Goal: Contribute content: Contribute content

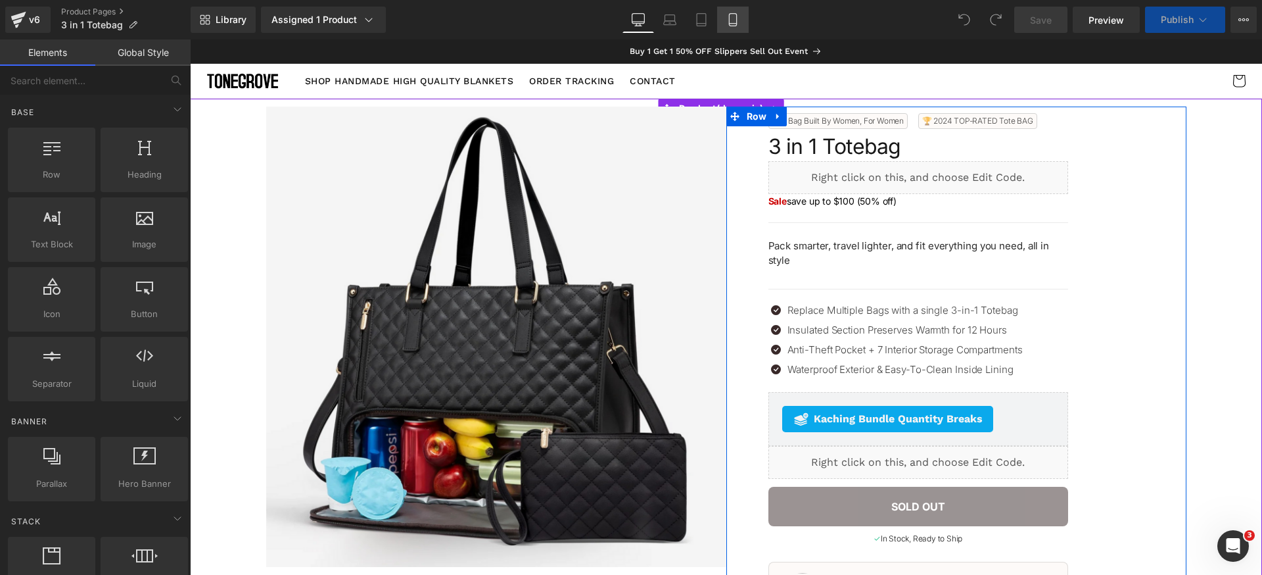
click at [738, 14] on icon at bounding box center [732, 19] width 13 height 13
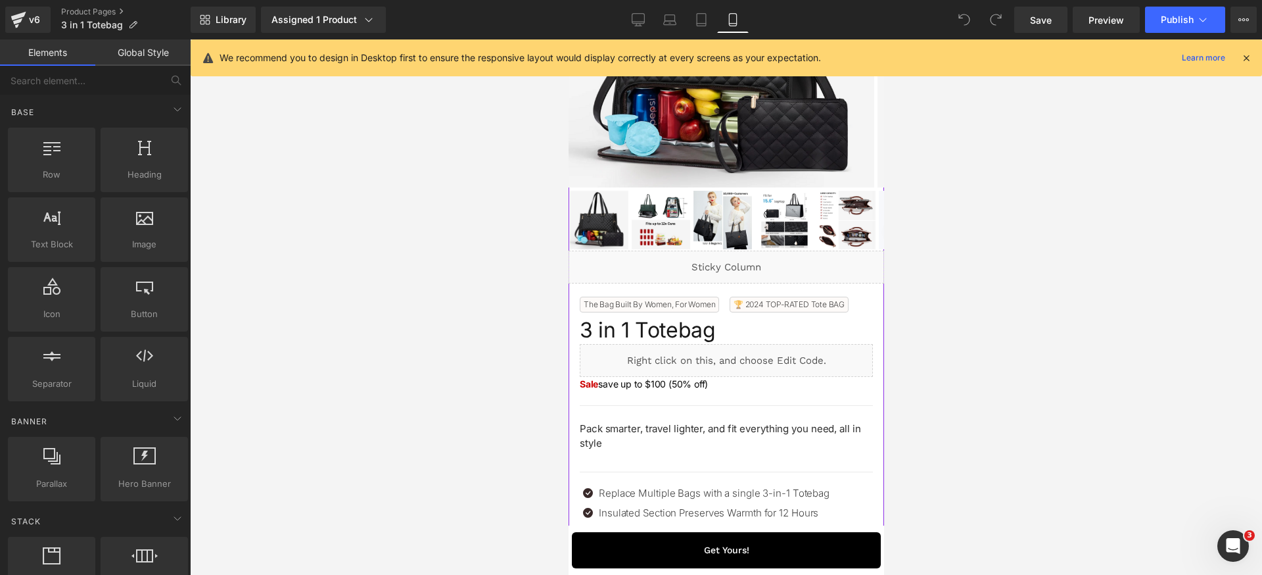
scroll to position [287, 0]
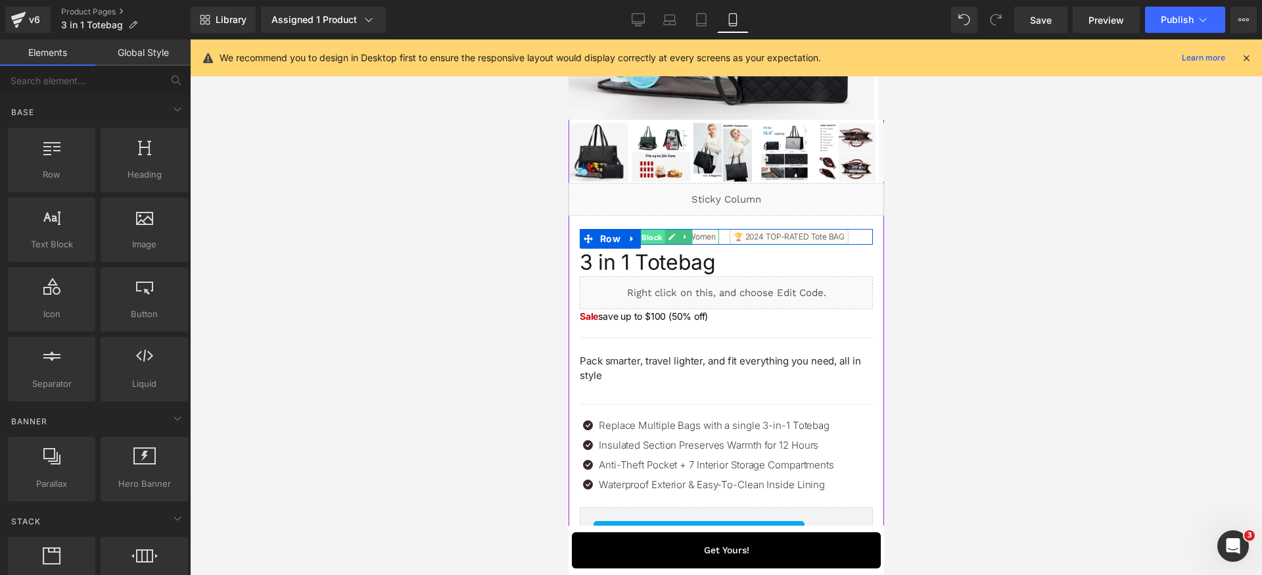
click at [655, 239] on span "Text Block" at bounding box center [642, 237] width 43 height 16
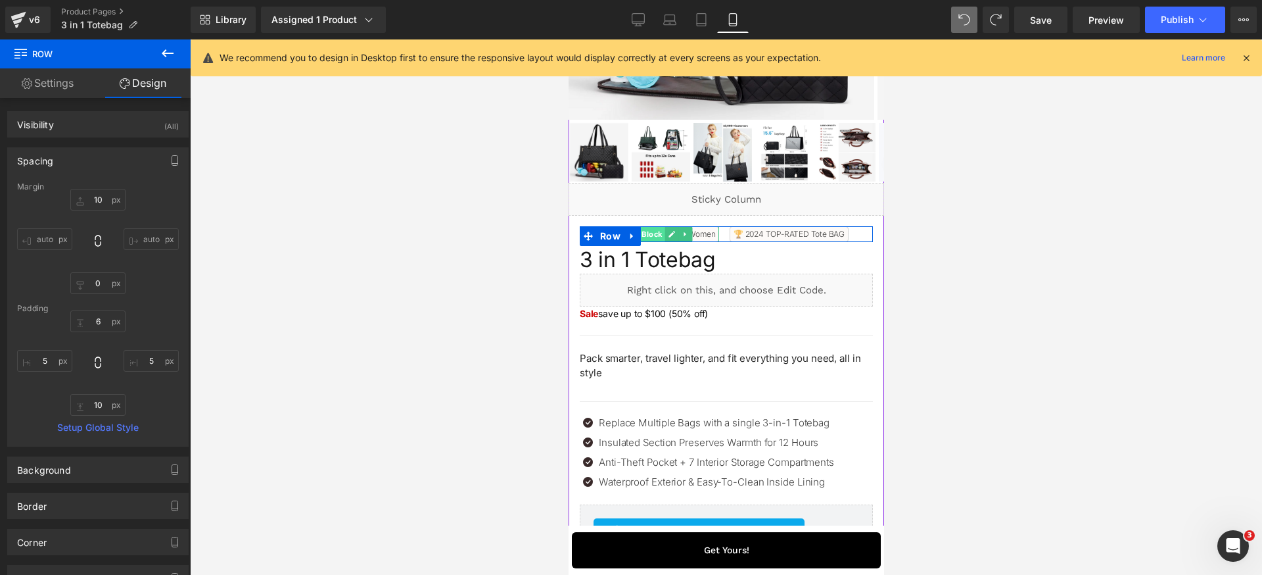
click at [654, 235] on span "Text Block" at bounding box center [642, 234] width 43 height 16
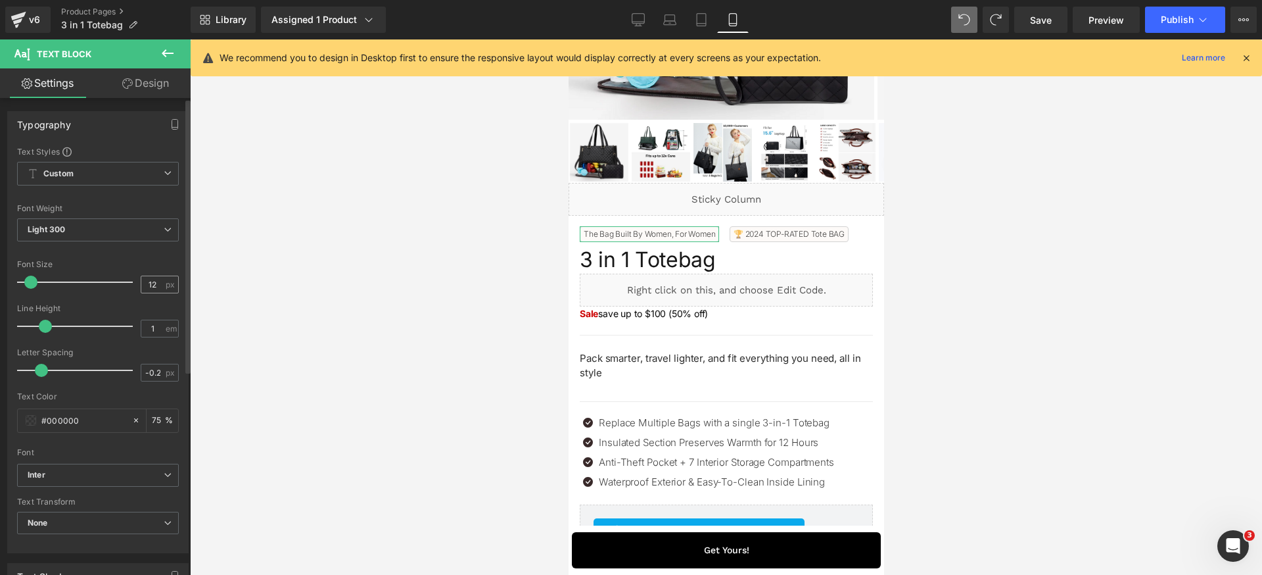
click at [166, 291] on div "12 px" at bounding box center [160, 284] width 38 height 18
click at [153, 285] on input "12" at bounding box center [152, 284] width 23 height 16
type input "10"
click at [772, 233] on span "Text Block" at bounding box center [781, 235] width 43 height 16
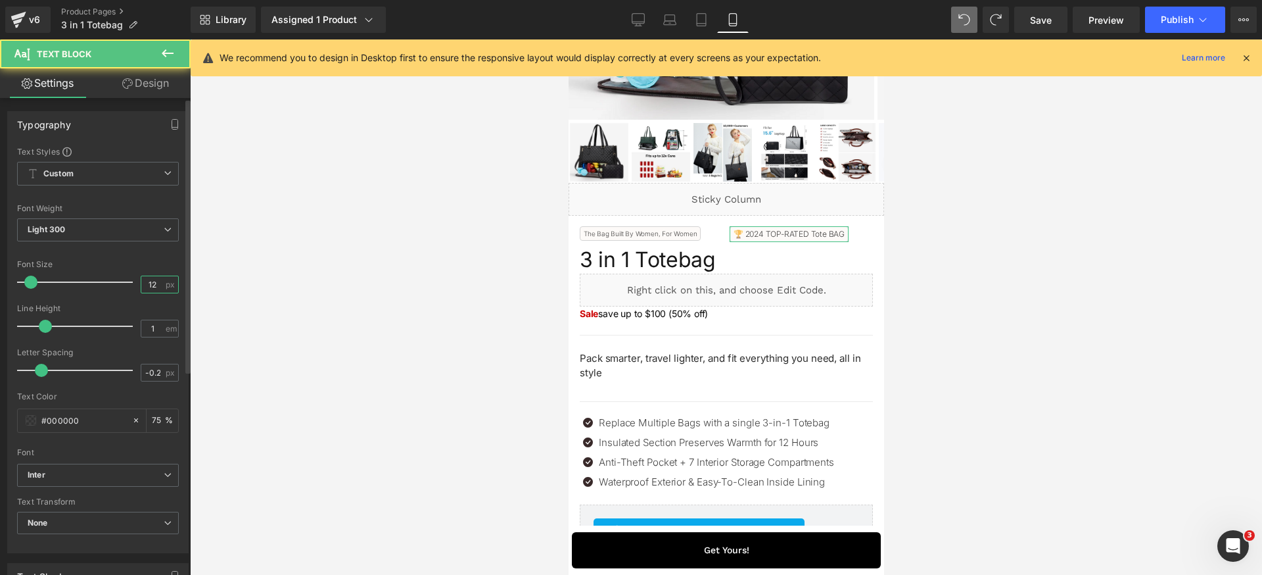
click at [158, 285] on input "12" at bounding box center [152, 284] width 23 height 16
type input "10"
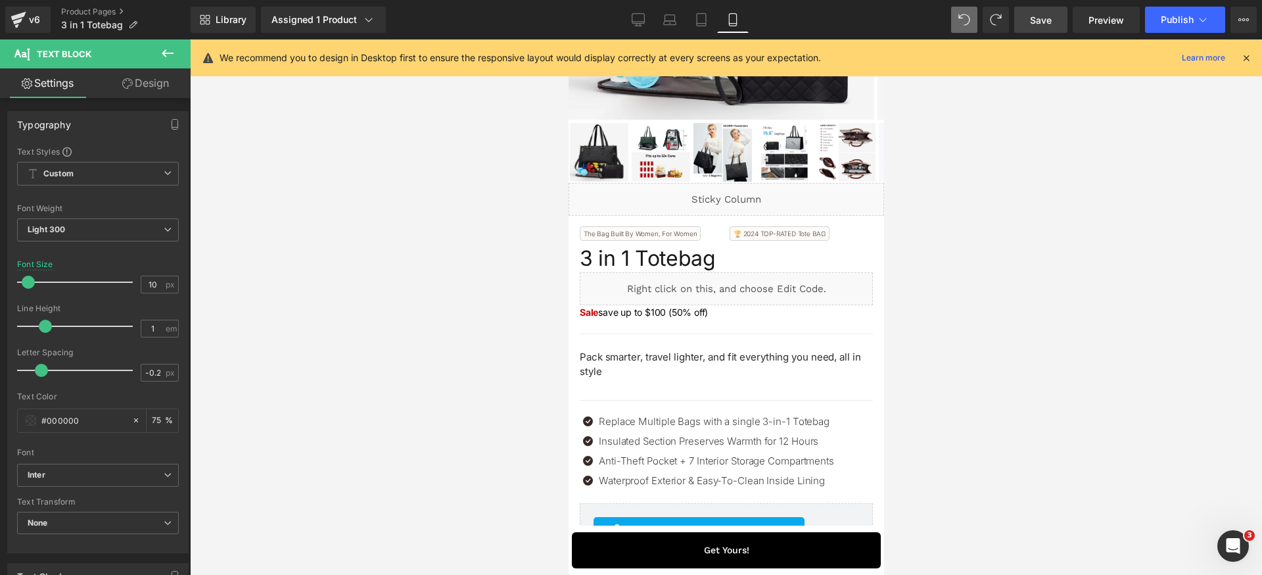
drag, startPoint x: 1052, startPoint y: 22, endPoint x: 1000, endPoint y: 29, distance: 51.7
click at [1052, 22] on span "Save" at bounding box center [1041, 20] width 22 height 14
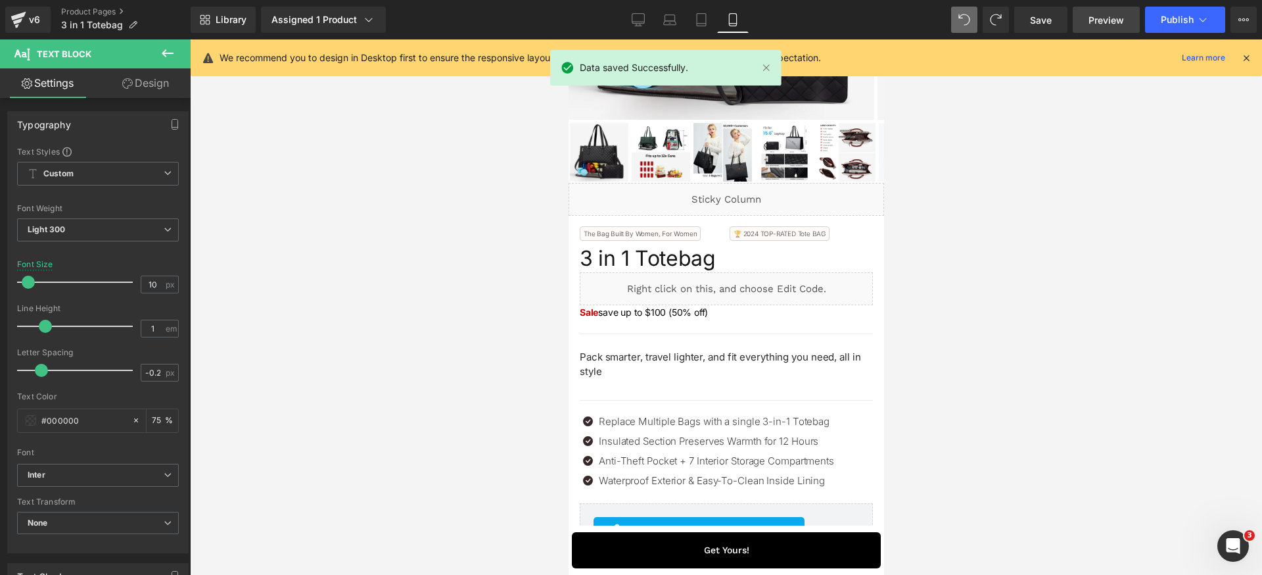
click at [1115, 16] on span "Preview" at bounding box center [1106, 20] width 35 height 14
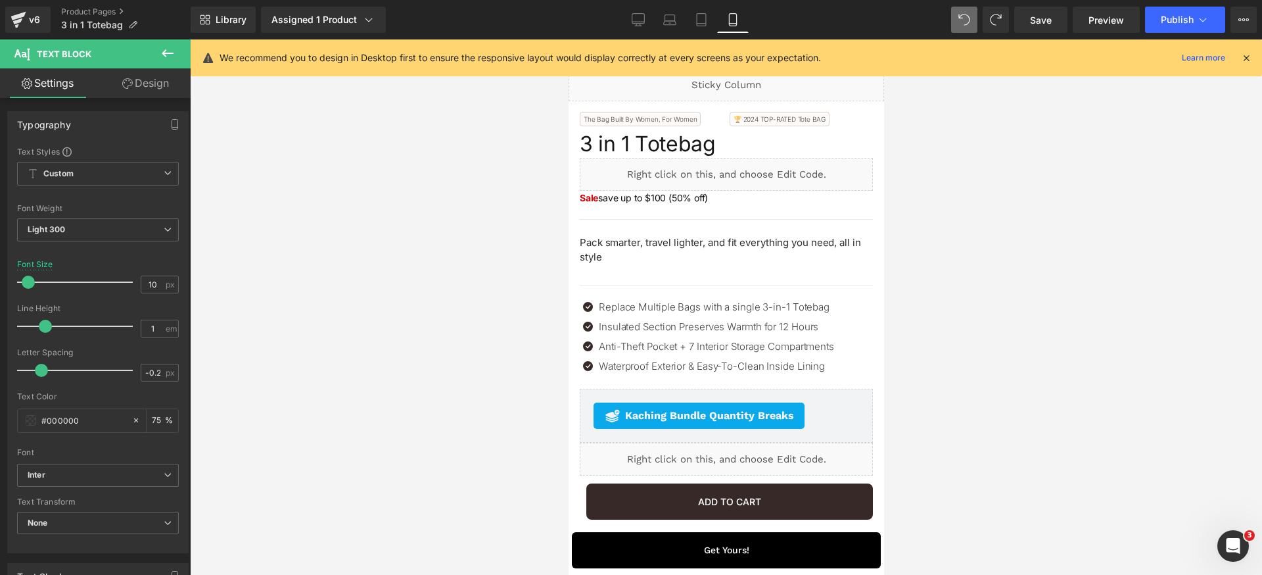
scroll to position [469, 0]
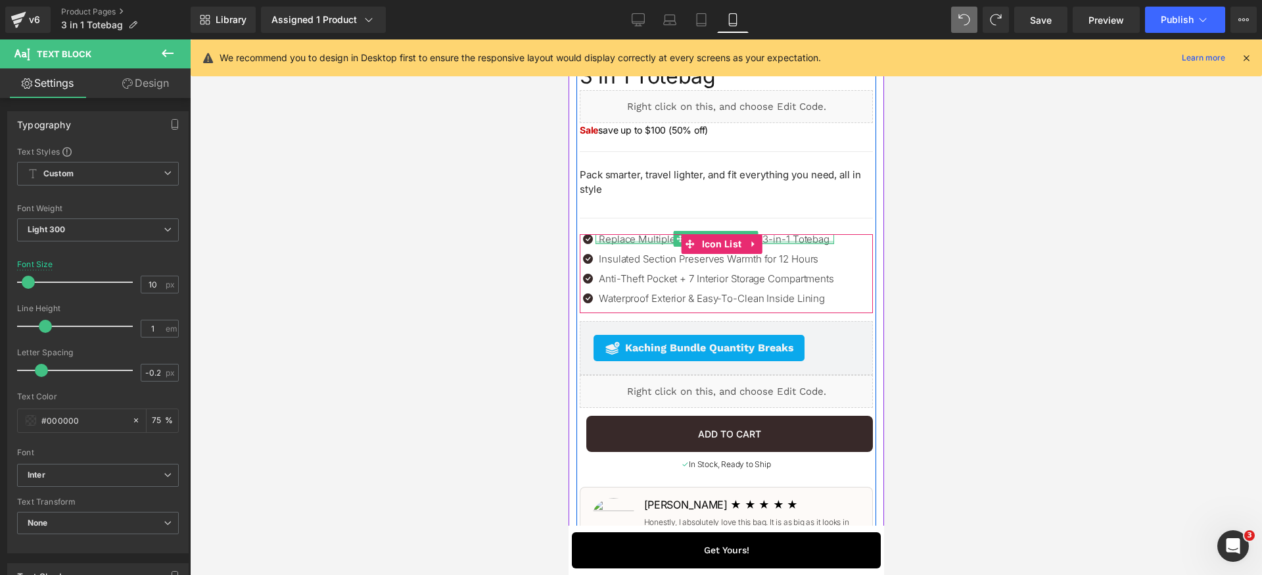
click at [653, 241] on div at bounding box center [714, 242] width 239 height 3
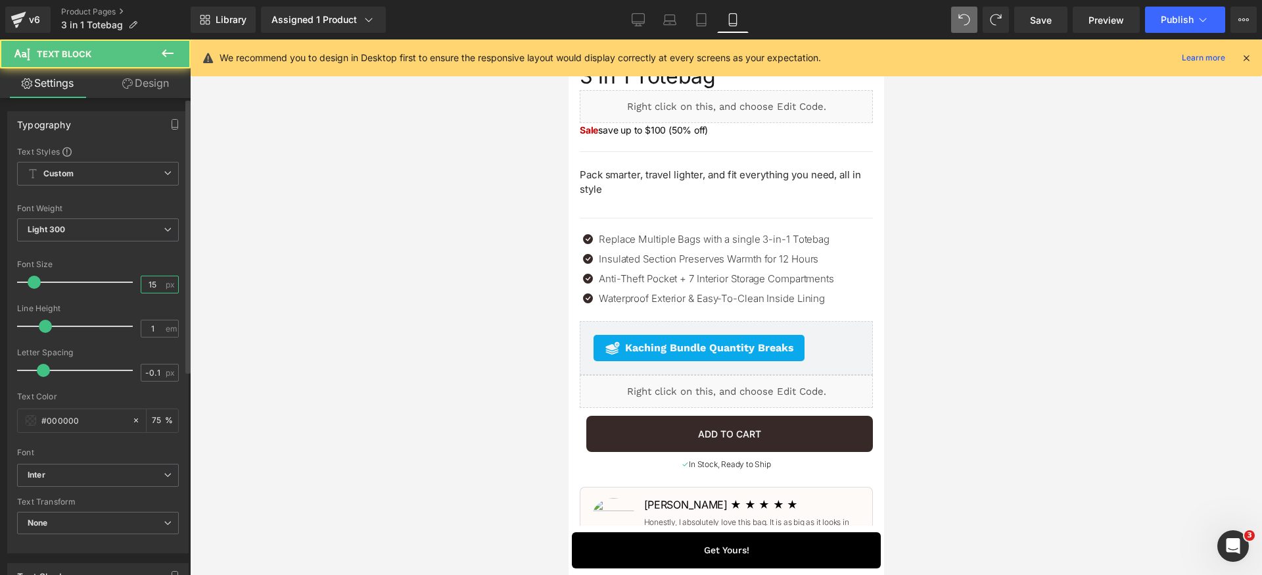
click at [153, 289] on input "15" at bounding box center [152, 284] width 23 height 16
type input "13"
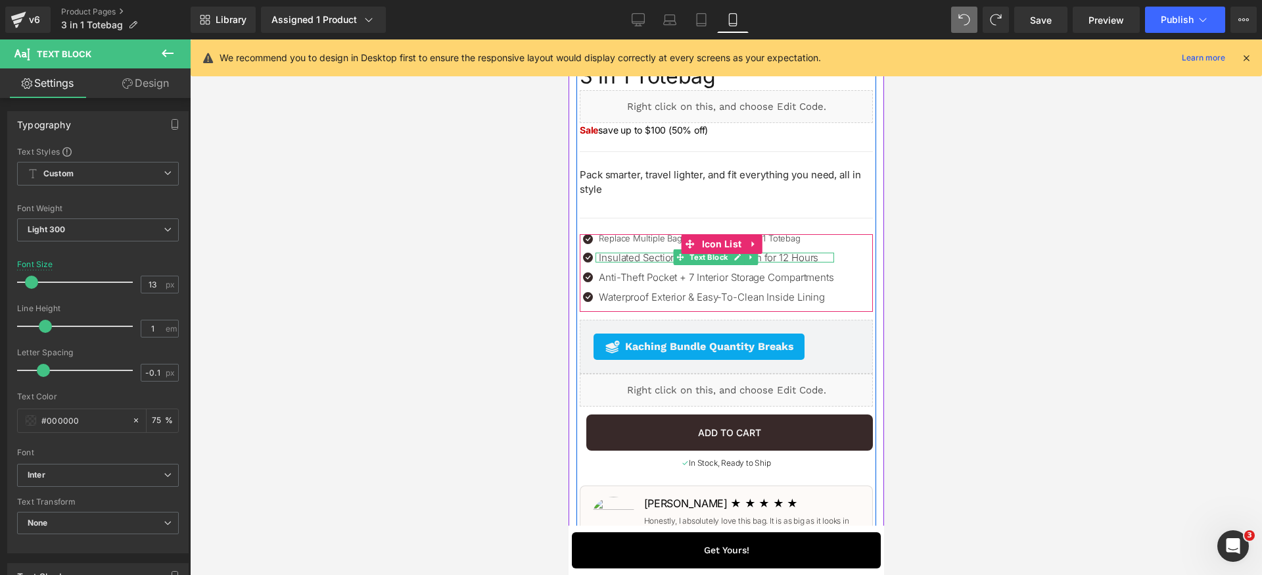
click at [664, 256] on p "Insulated Section Preserves Warmth for 12 Hours" at bounding box center [715, 257] width 235 height 10
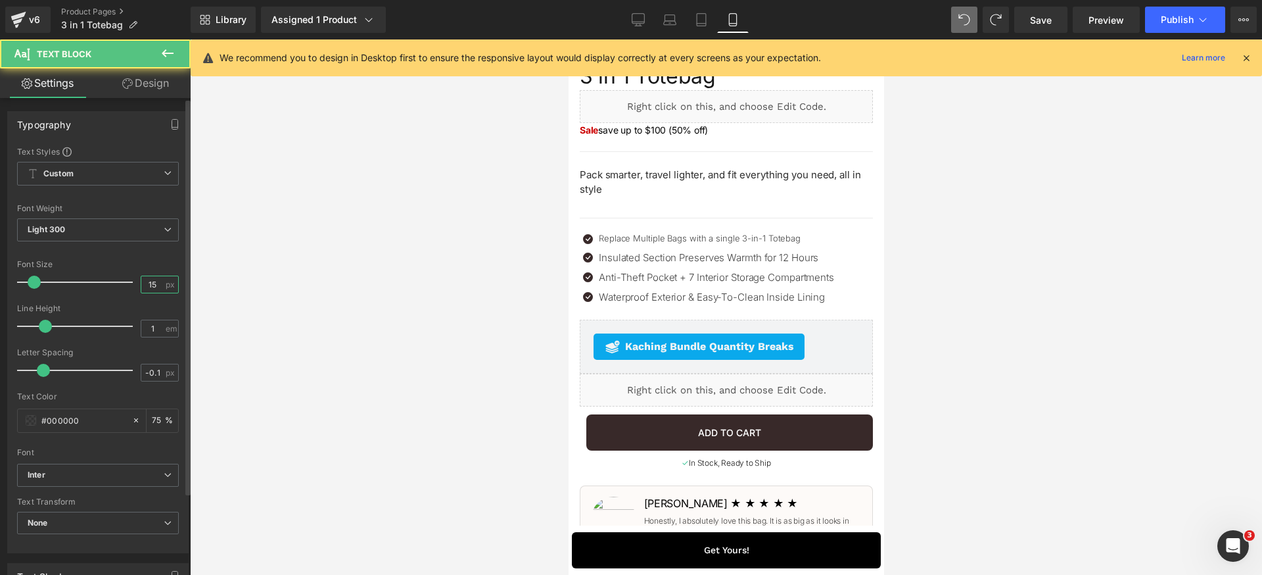
click at [144, 286] on input "15" at bounding box center [152, 284] width 23 height 16
type input "13"
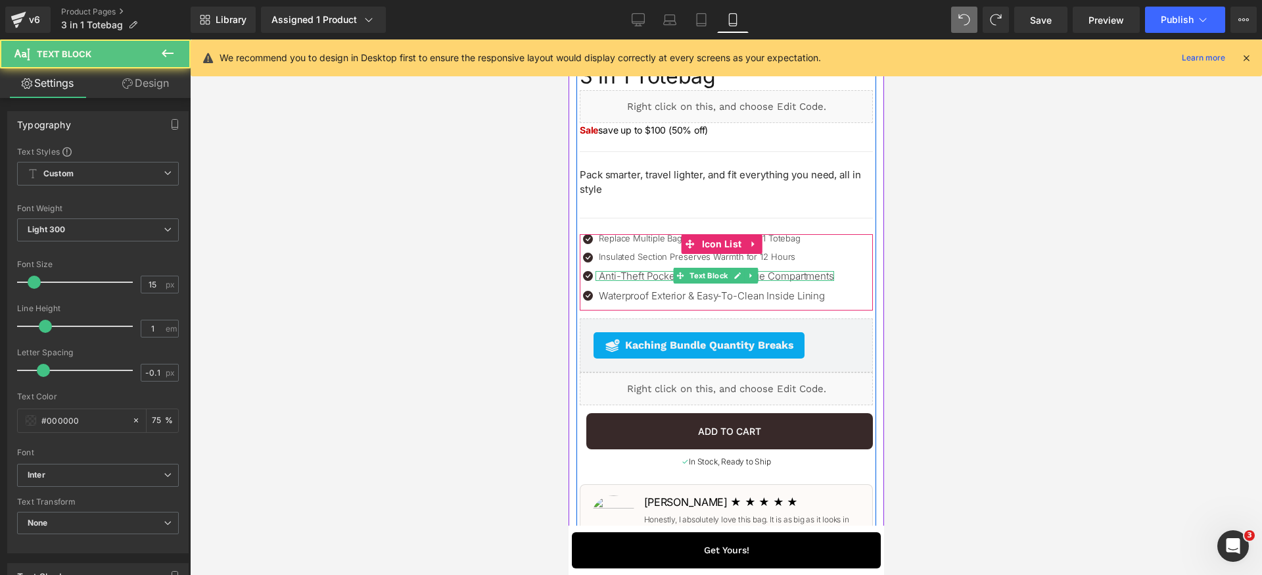
click at [632, 274] on p "Anti-Theft Pocket + 7 Interior Storage Compartments" at bounding box center [715, 276] width 235 height 10
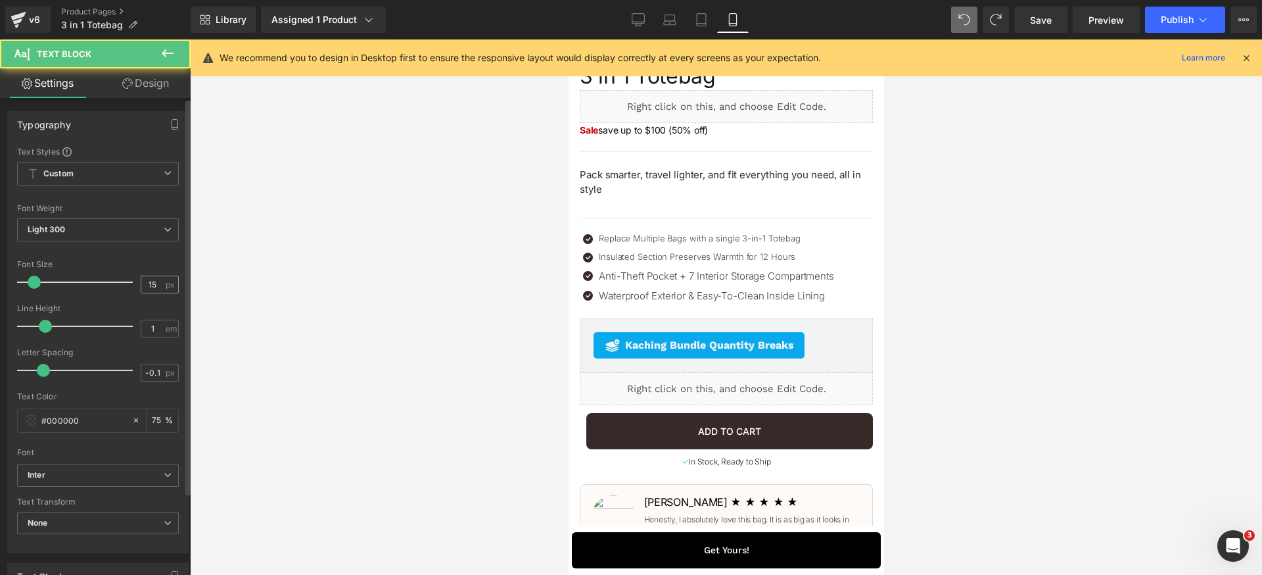
click at [154, 281] on input "15" at bounding box center [152, 284] width 23 height 16
type input "13"
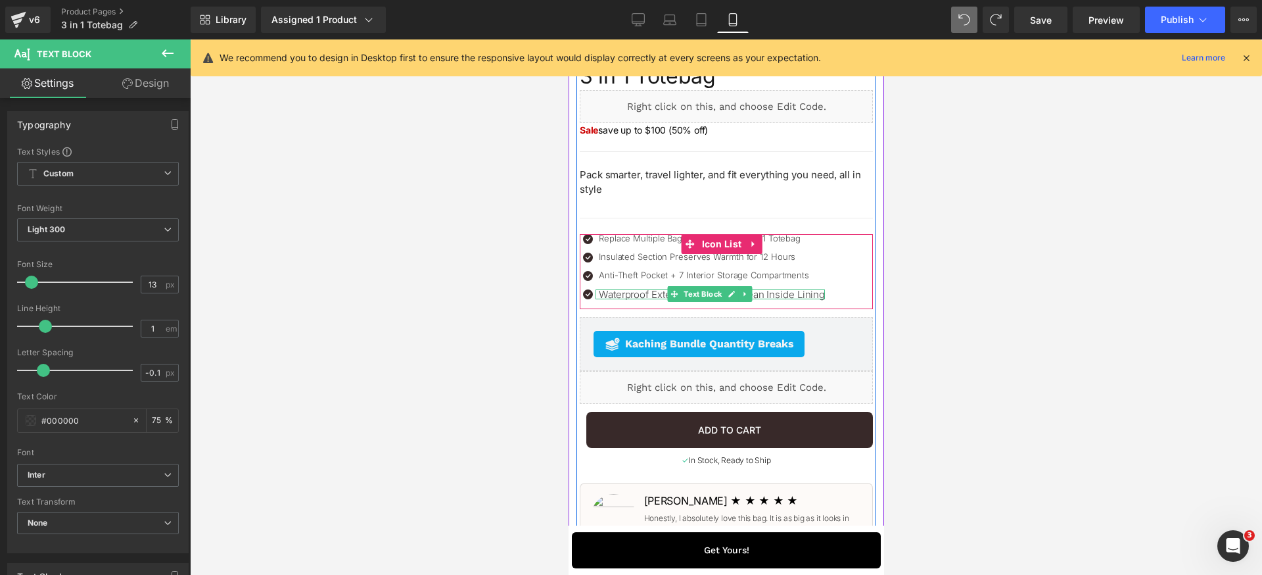
click at [633, 292] on p "Waterproof Exterior & Easy-To-Clean Inside Lining" at bounding box center [711, 294] width 226 height 10
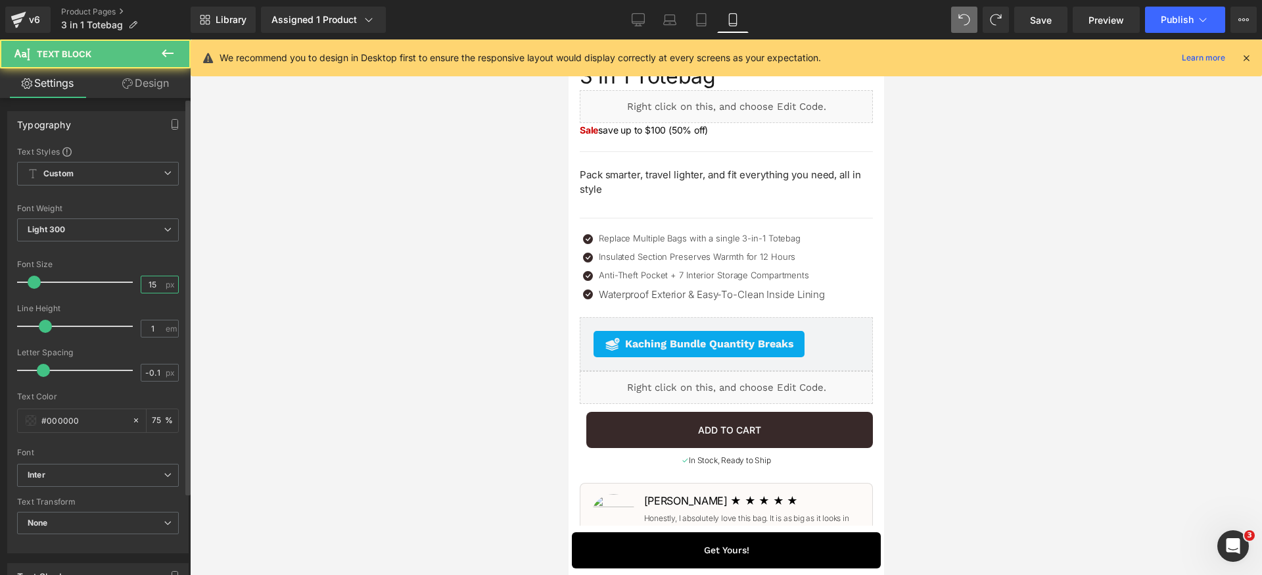
click at [150, 281] on input "15" at bounding box center [152, 284] width 23 height 16
type input "13"
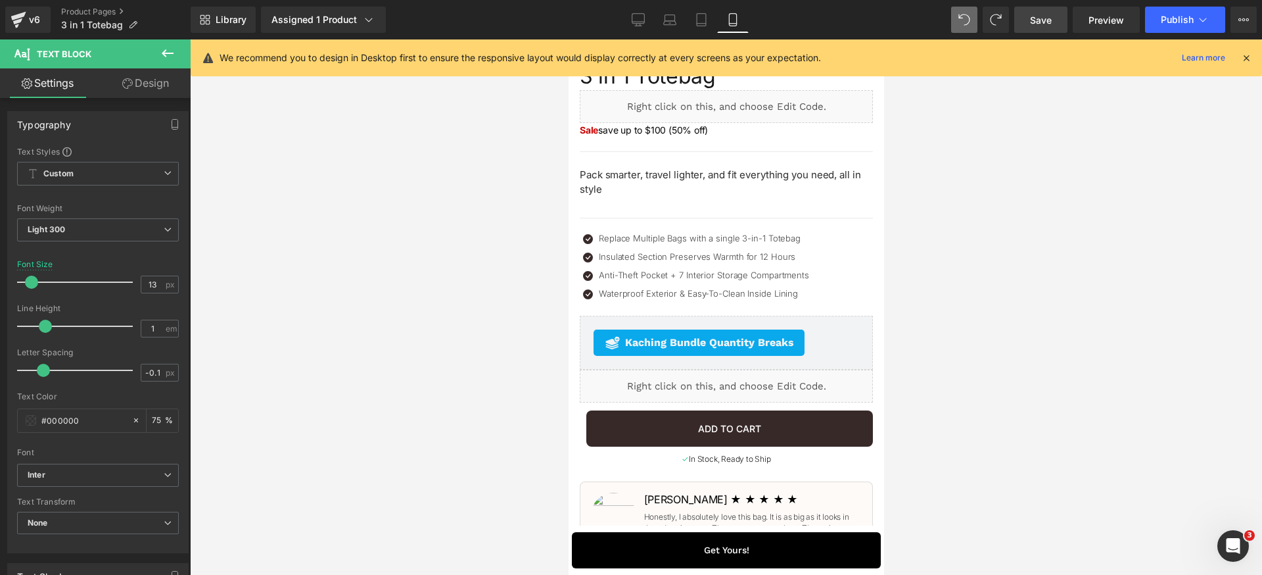
click at [1036, 21] on span "Save" at bounding box center [1041, 20] width 22 height 14
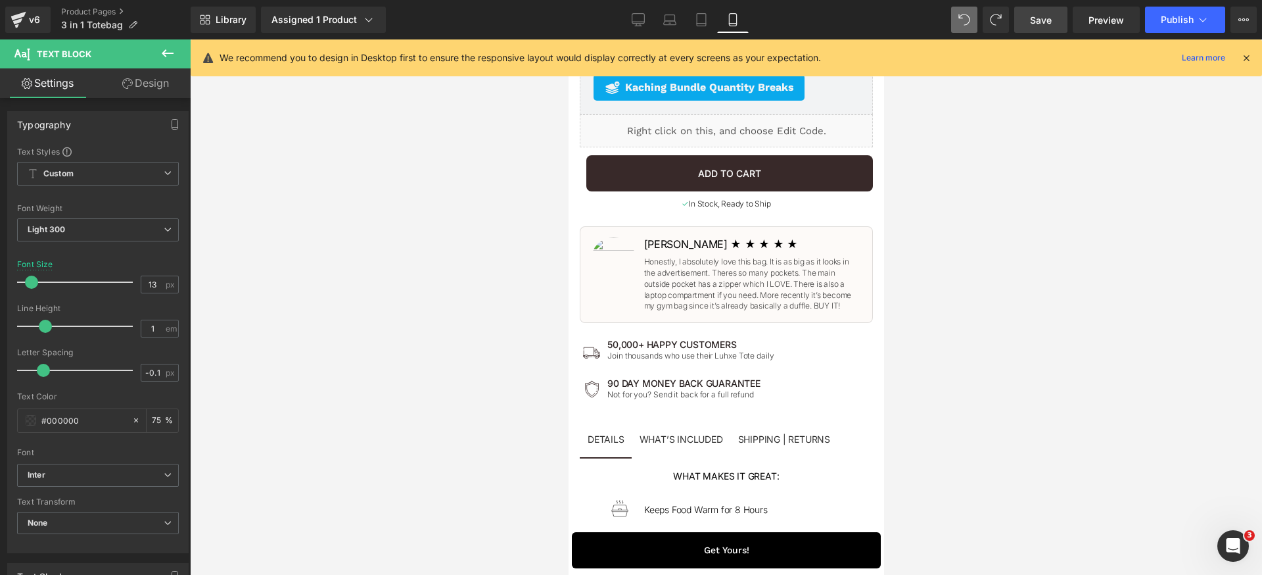
scroll to position [944, 0]
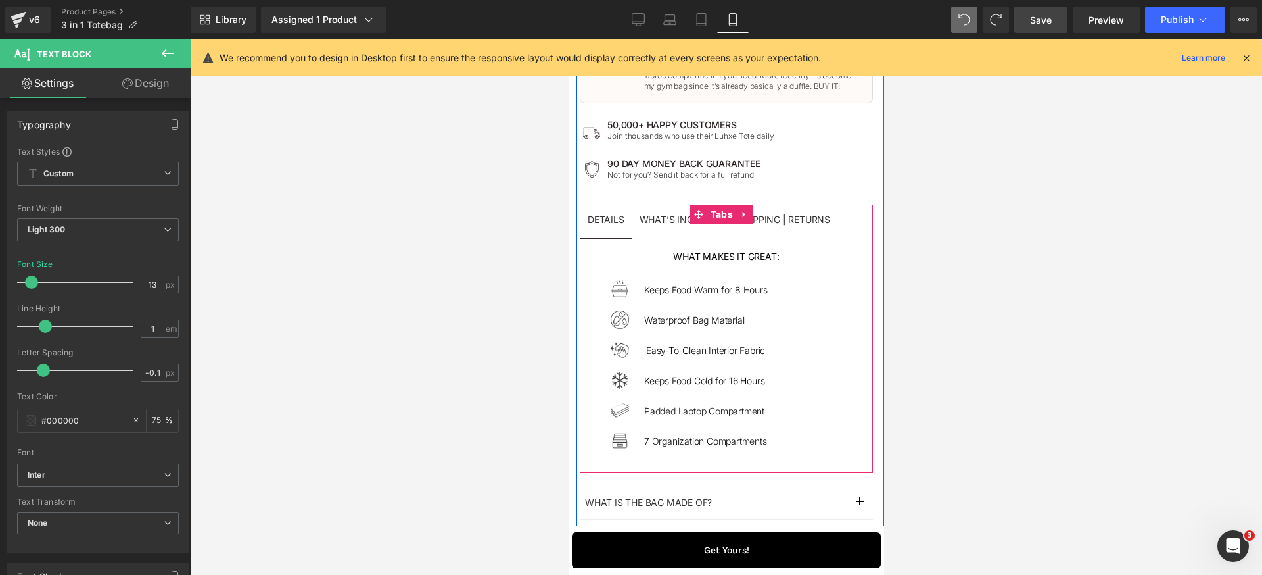
click at [610, 230] on span "DETAILS Text Block" at bounding box center [605, 220] width 53 height 33
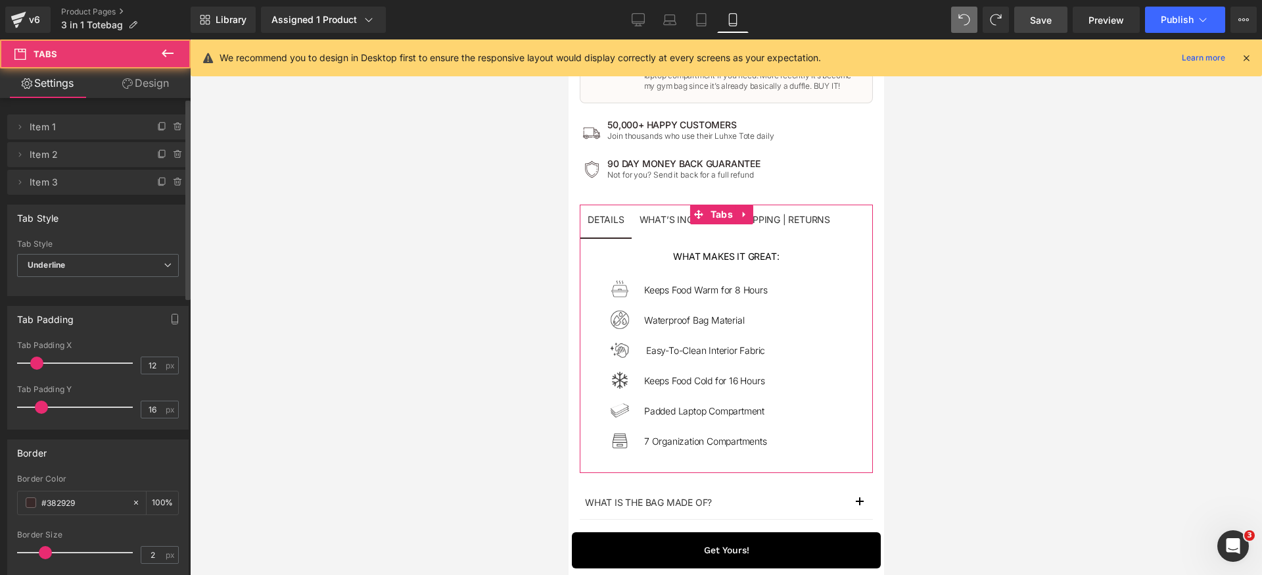
scroll to position [17, 0]
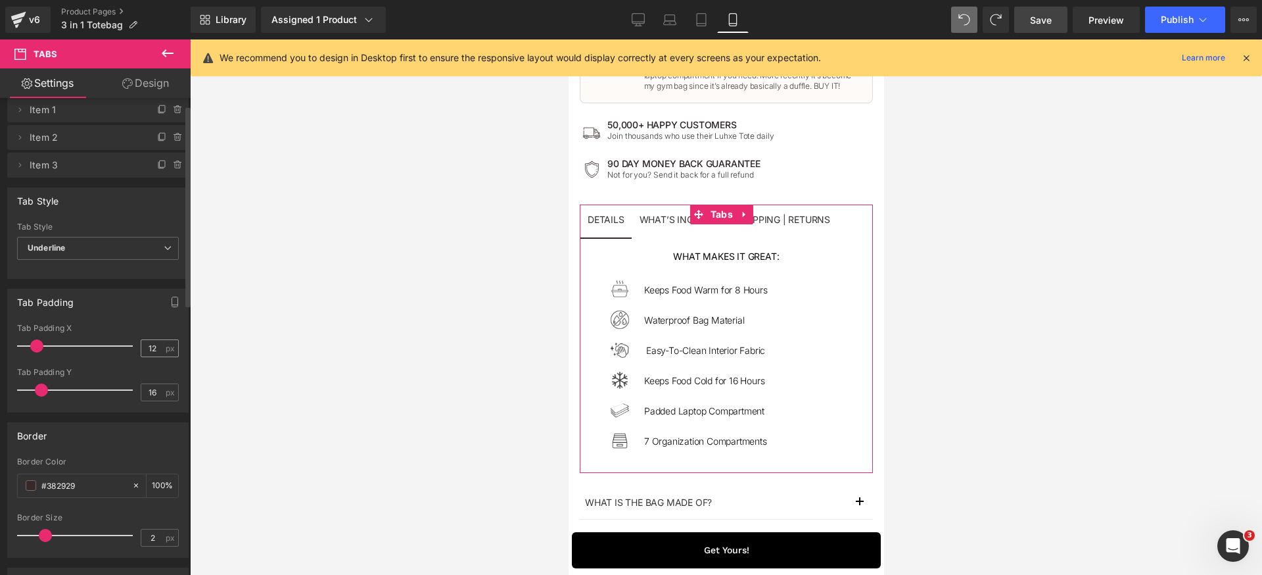
click at [158, 353] on input "12" at bounding box center [152, 348] width 23 height 16
click at [1052, 22] on span "Save" at bounding box center [1041, 20] width 22 height 14
click at [158, 348] on input "8" at bounding box center [152, 348] width 23 height 16
type input "5"
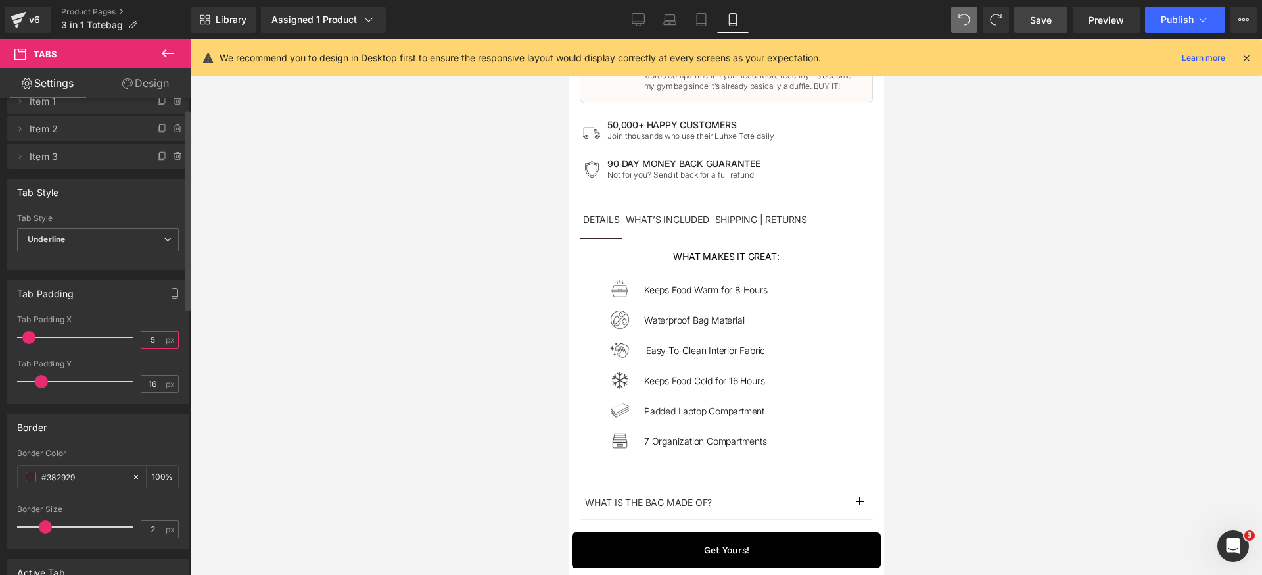
scroll to position [34, 0]
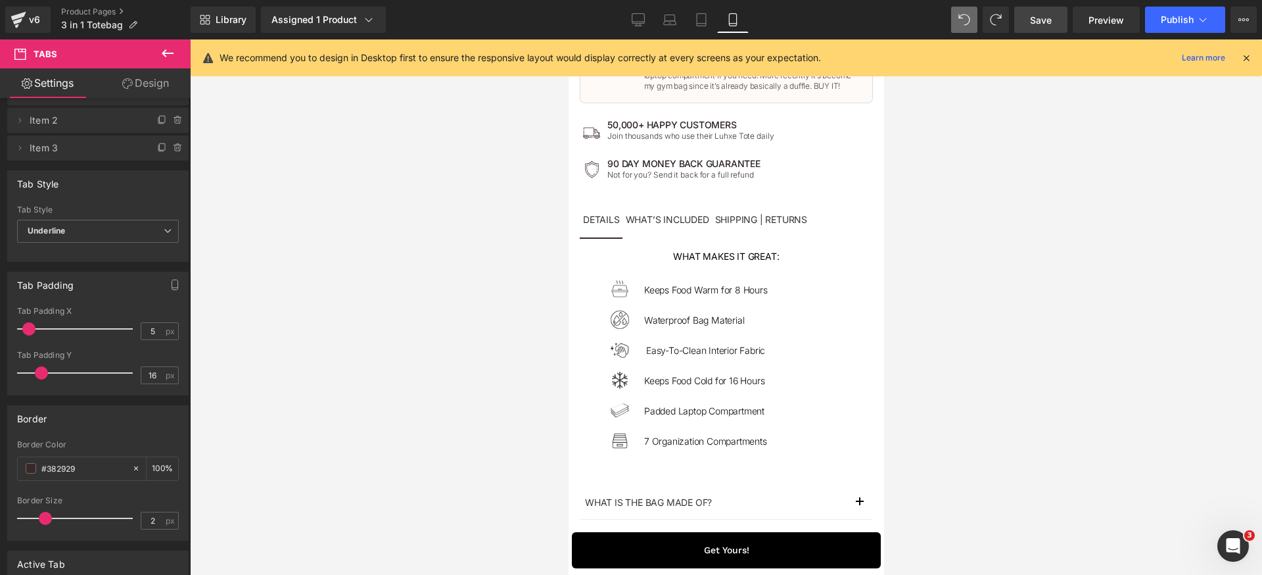
click at [1054, 26] on link "Save" at bounding box center [1040, 20] width 53 height 26
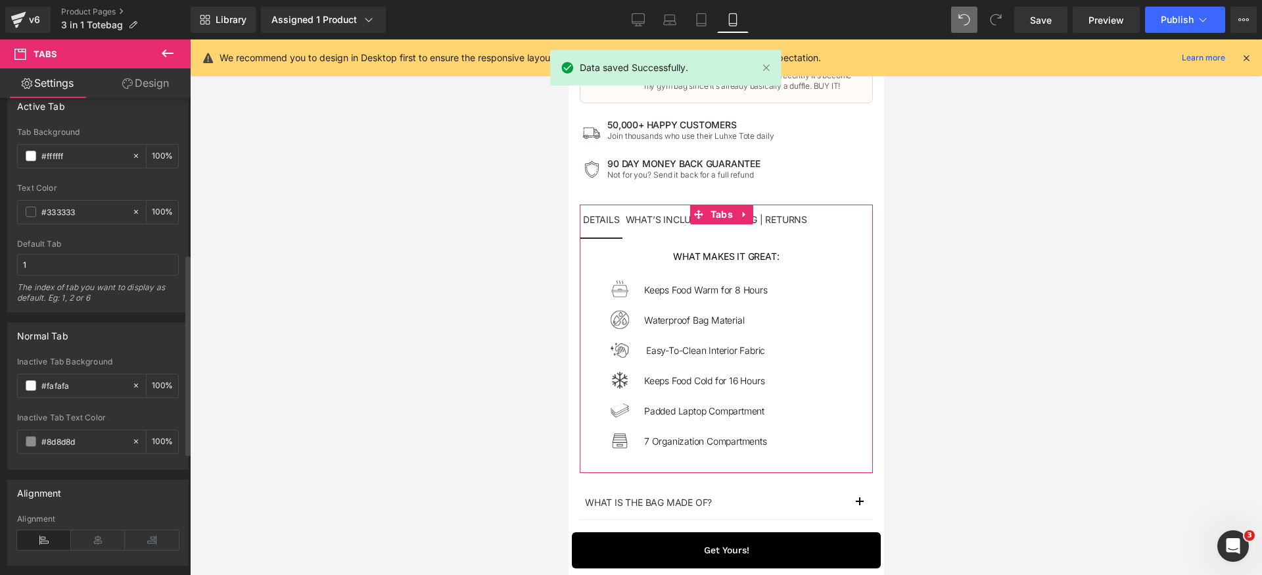
scroll to position [0, 0]
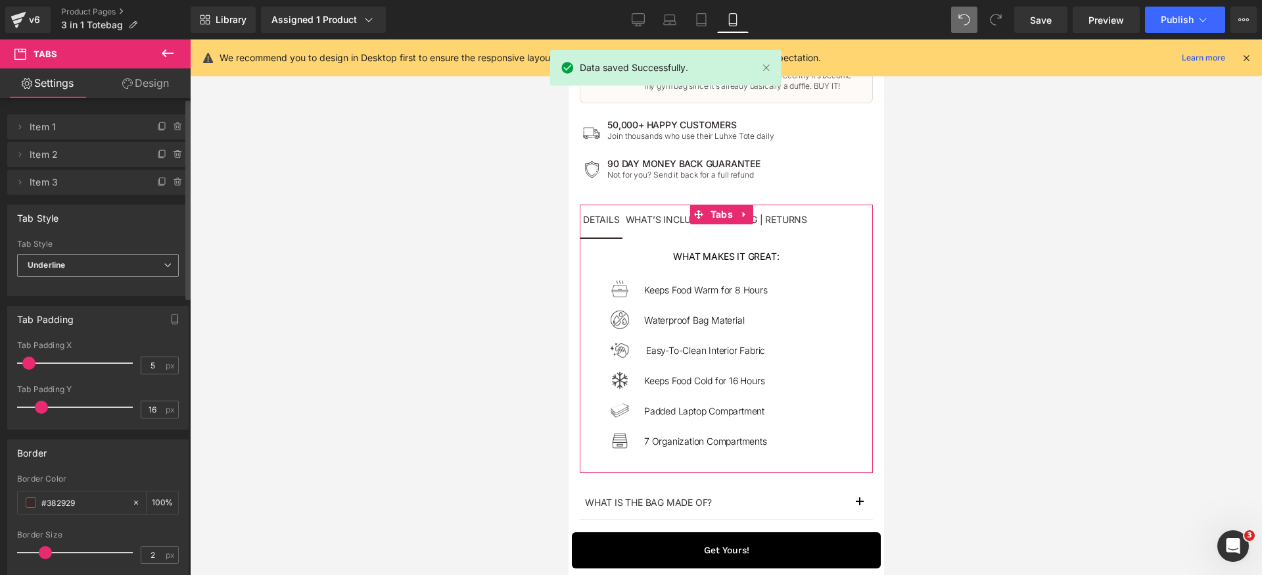
click at [88, 257] on span "Underline" at bounding box center [98, 265] width 162 height 23
click at [81, 286] on li "Default" at bounding box center [95, 289] width 156 height 20
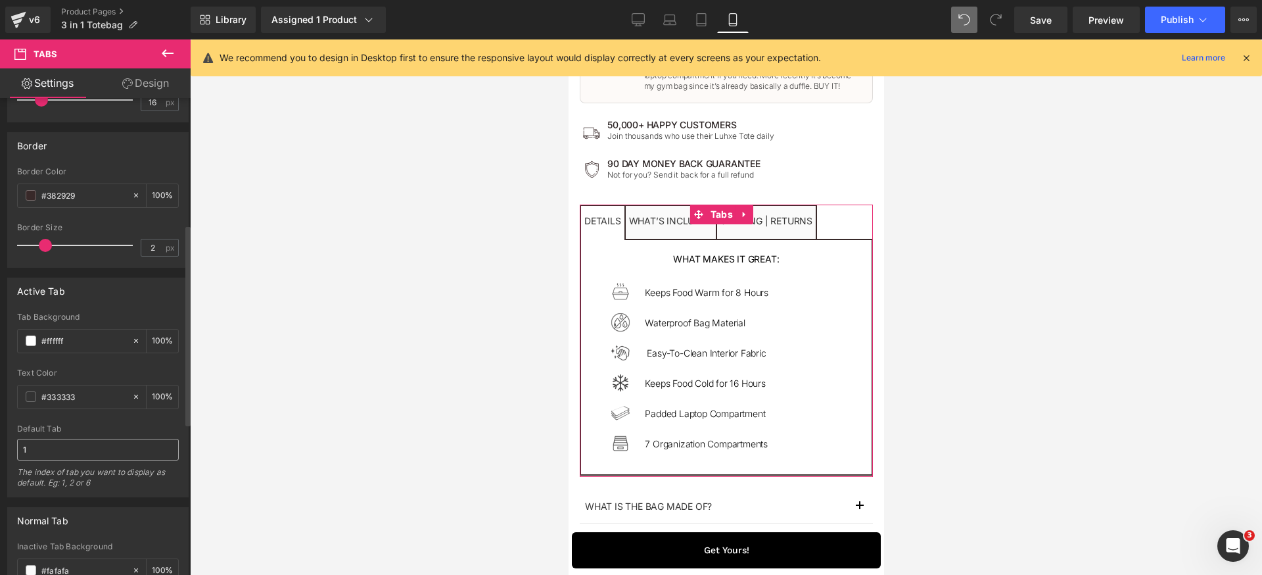
scroll to position [77, 0]
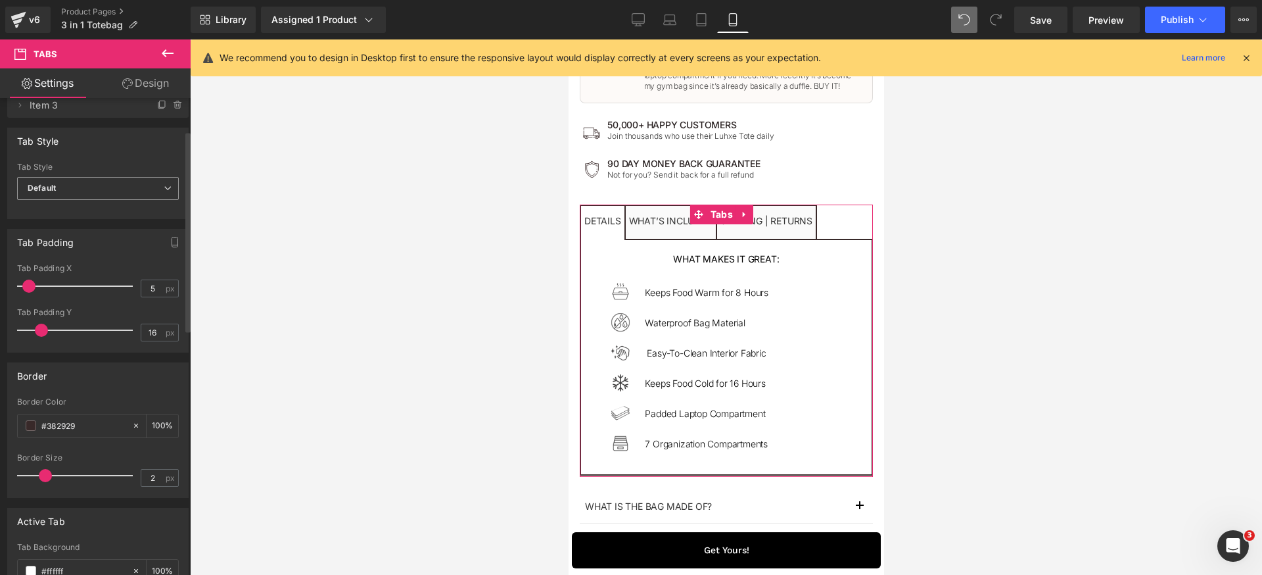
drag, startPoint x: 64, startPoint y: 191, endPoint x: 49, endPoint y: 222, distance: 34.1
click at [62, 194] on span "Default" at bounding box center [98, 188] width 162 height 23
click at [48, 233] on div "Underline" at bounding box center [55, 231] width 37 height 9
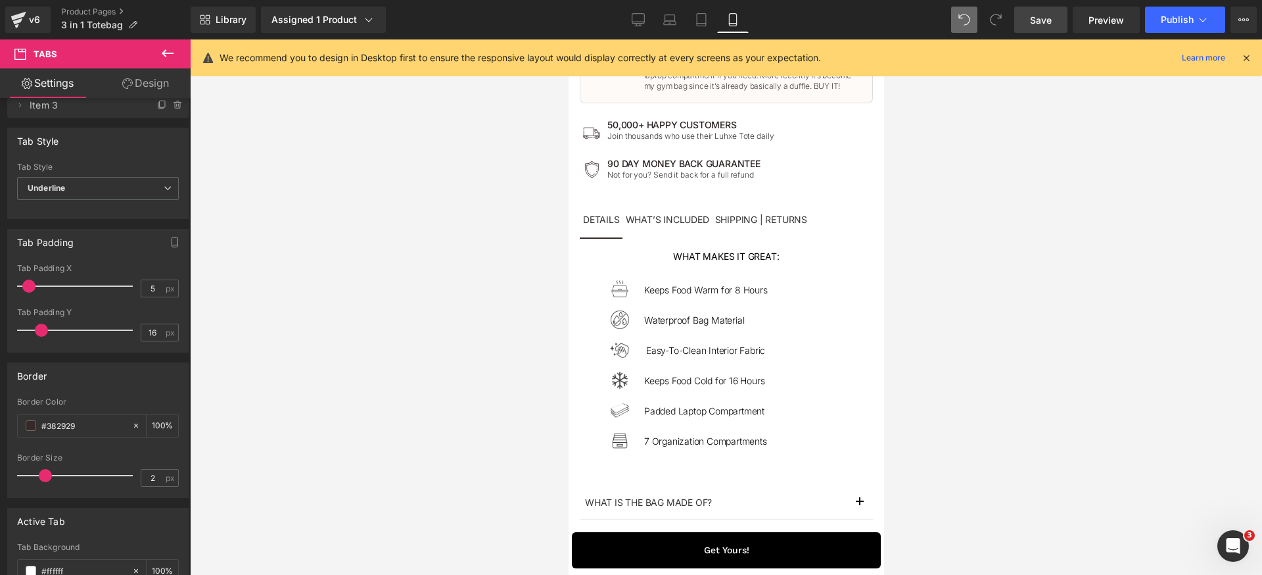
click at [1044, 24] on span "Save" at bounding box center [1041, 20] width 22 height 14
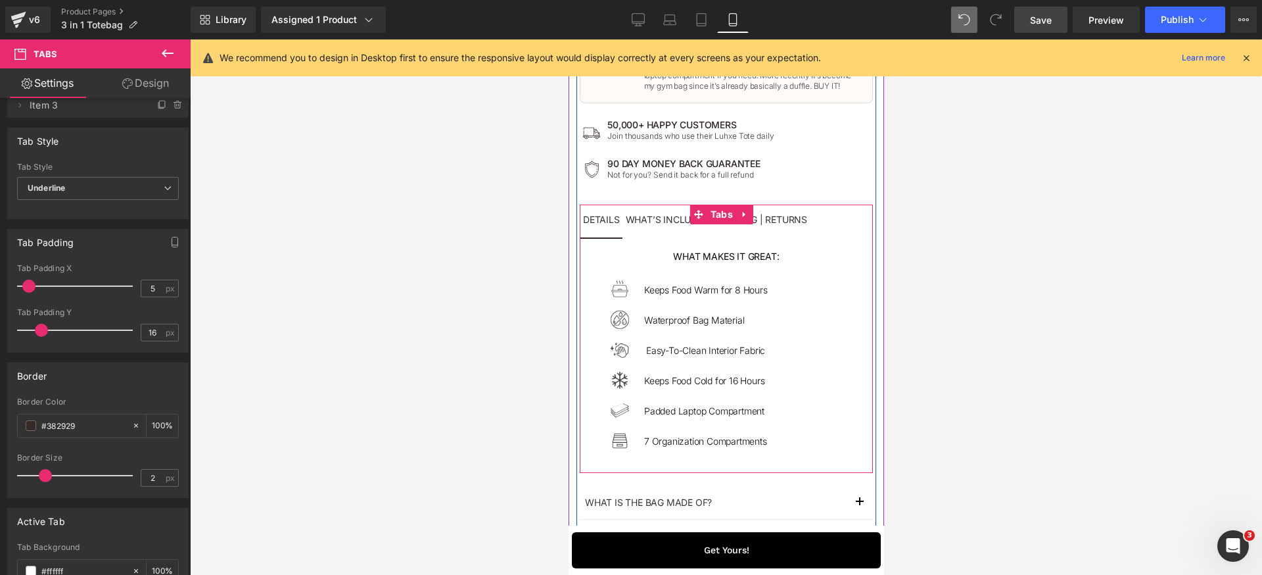
click at [587, 273] on div "what makes it great: Heading Image Keeps Food Warm for 8 Hours Text Block Row I…" at bounding box center [725, 354] width 293 height 234
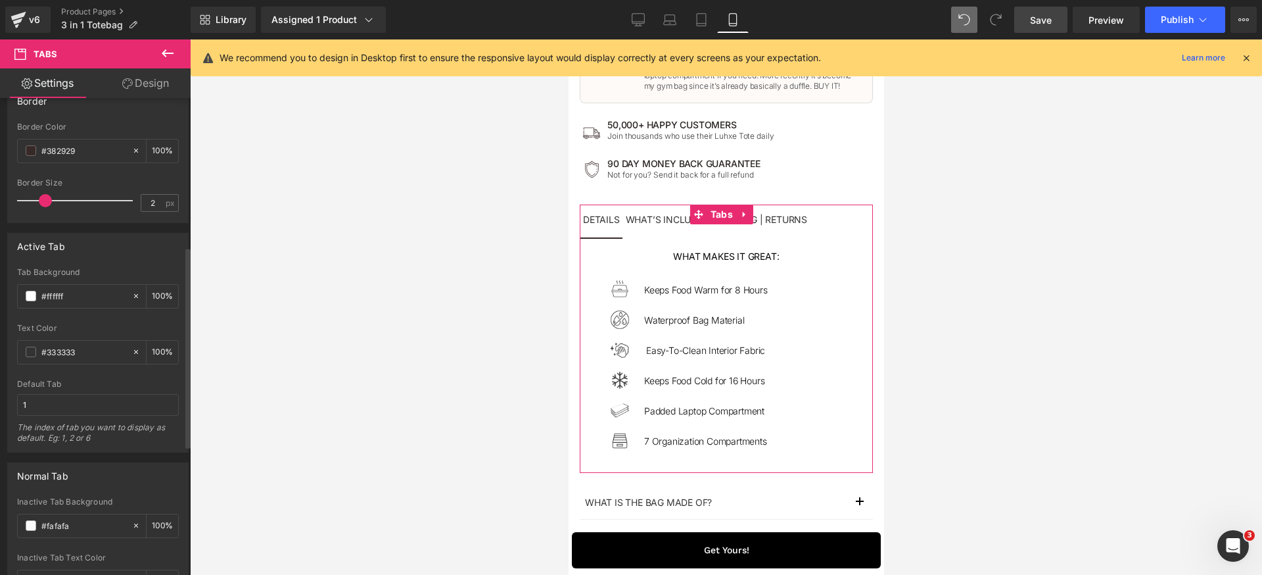
scroll to position [0, 0]
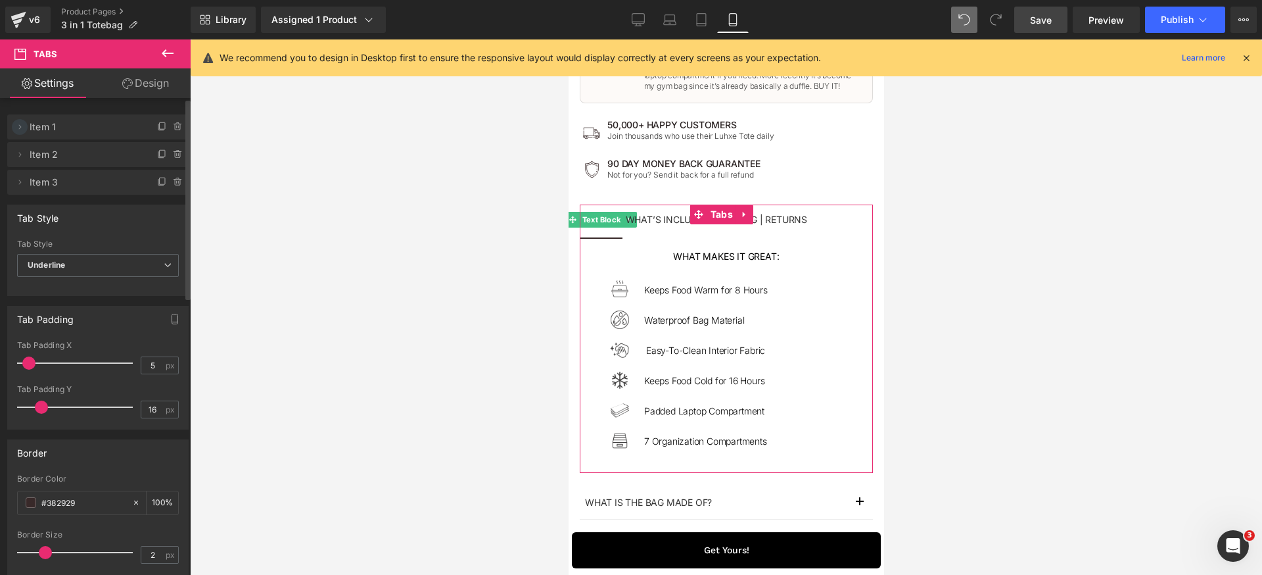
click at [17, 124] on icon at bounding box center [19, 127] width 11 height 11
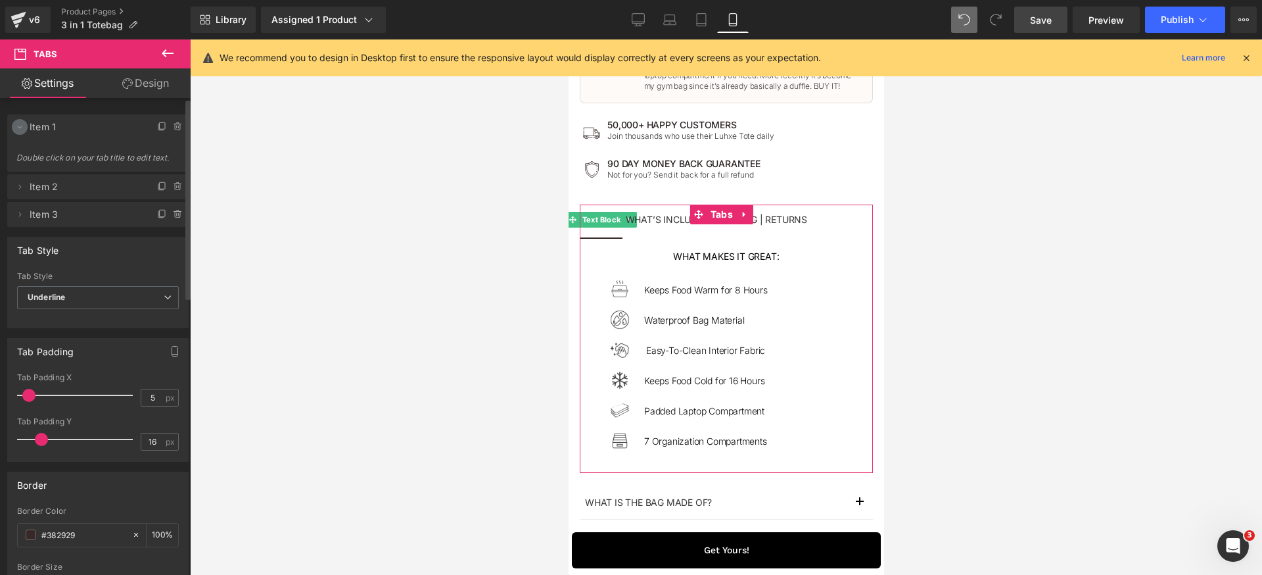
click at [12, 124] on span at bounding box center [20, 127] width 16 height 16
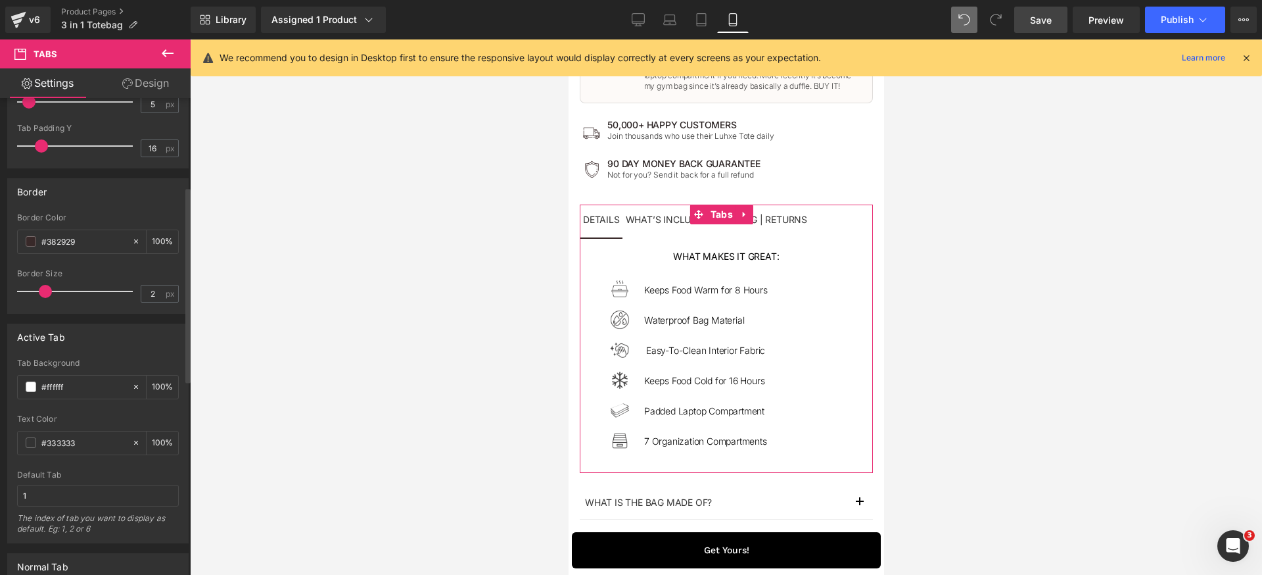
scroll to position [396, 0]
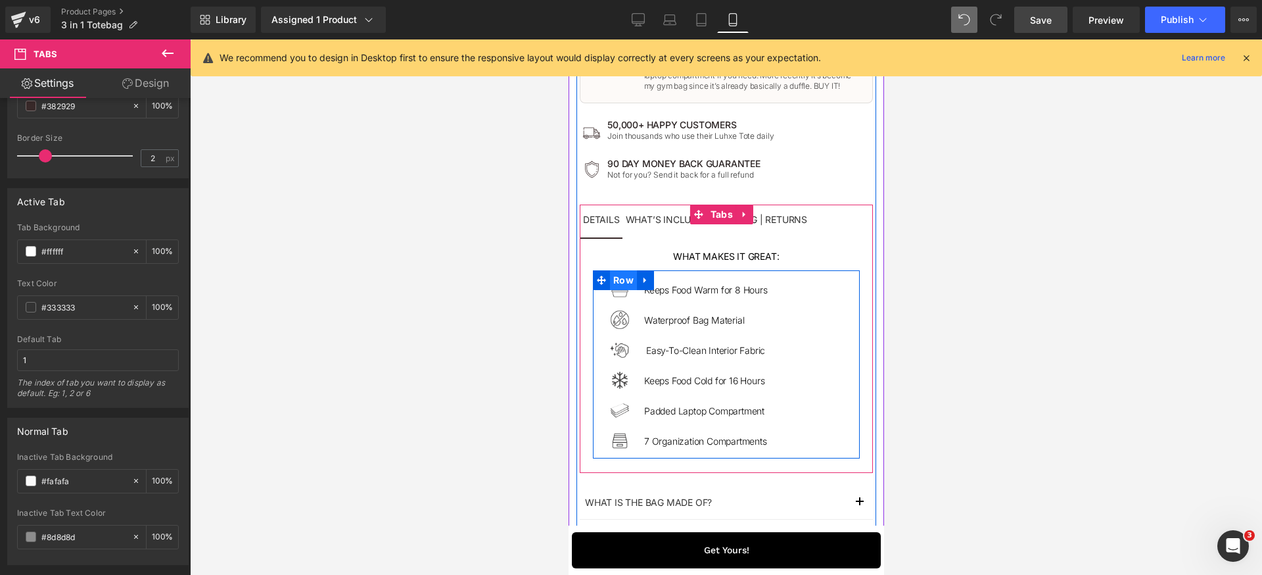
click at [617, 277] on span "Row" at bounding box center [622, 280] width 27 height 20
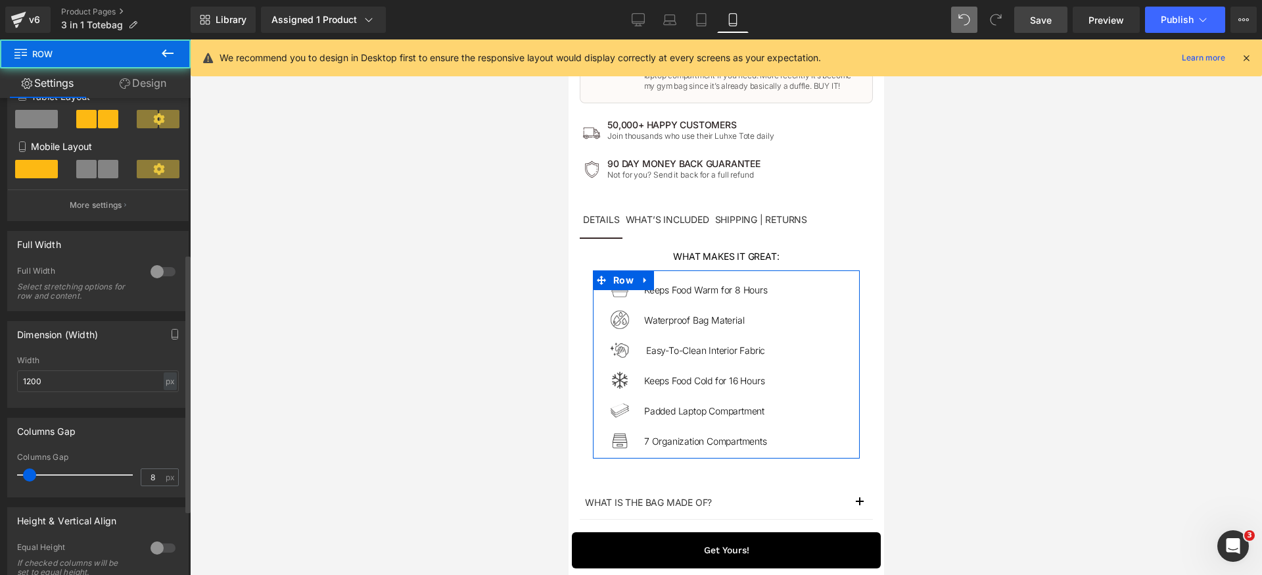
scroll to position [287, 0]
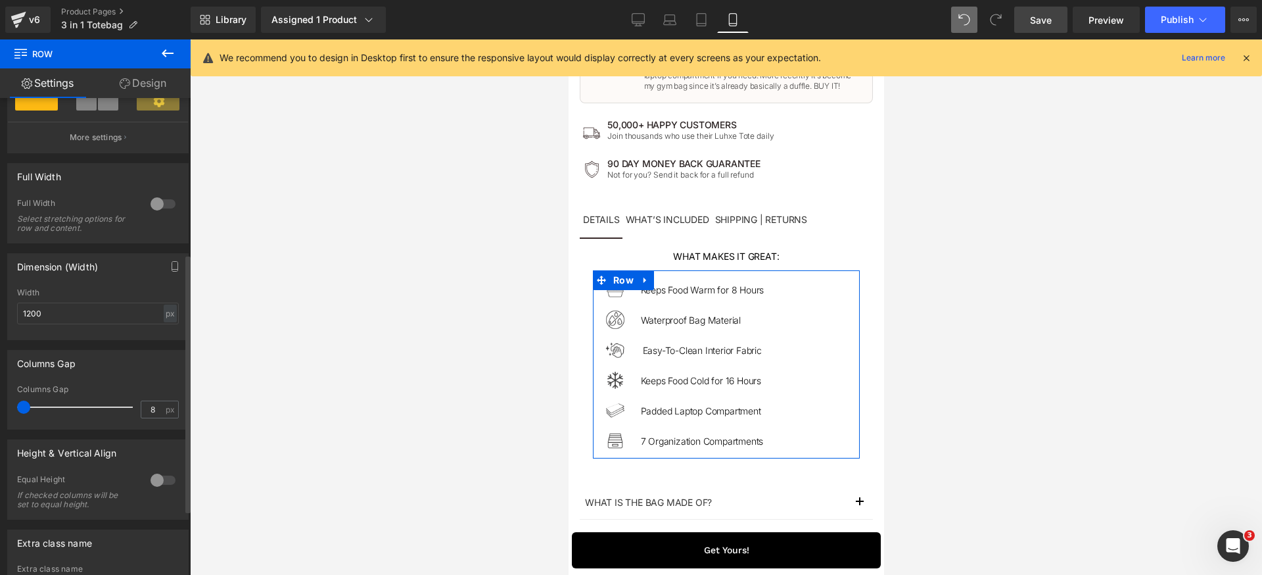
drag, startPoint x: 30, startPoint y: 409, endPoint x: 0, endPoint y: 413, distance: 29.8
click at [0, 413] on div "Columns Gap 8px Columns Gap 8 px" at bounding box center [98, 384] width 197 height 89
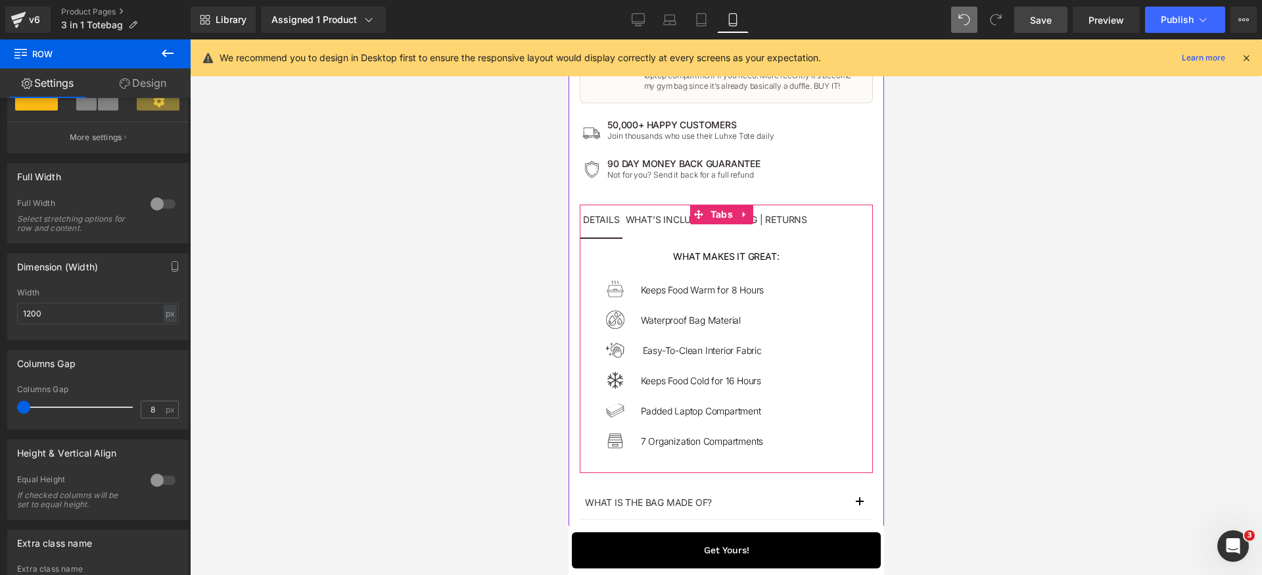
click at [638, 229] on span "What’s included Text Block" at bounding box center [667, 220] width 90 height 33
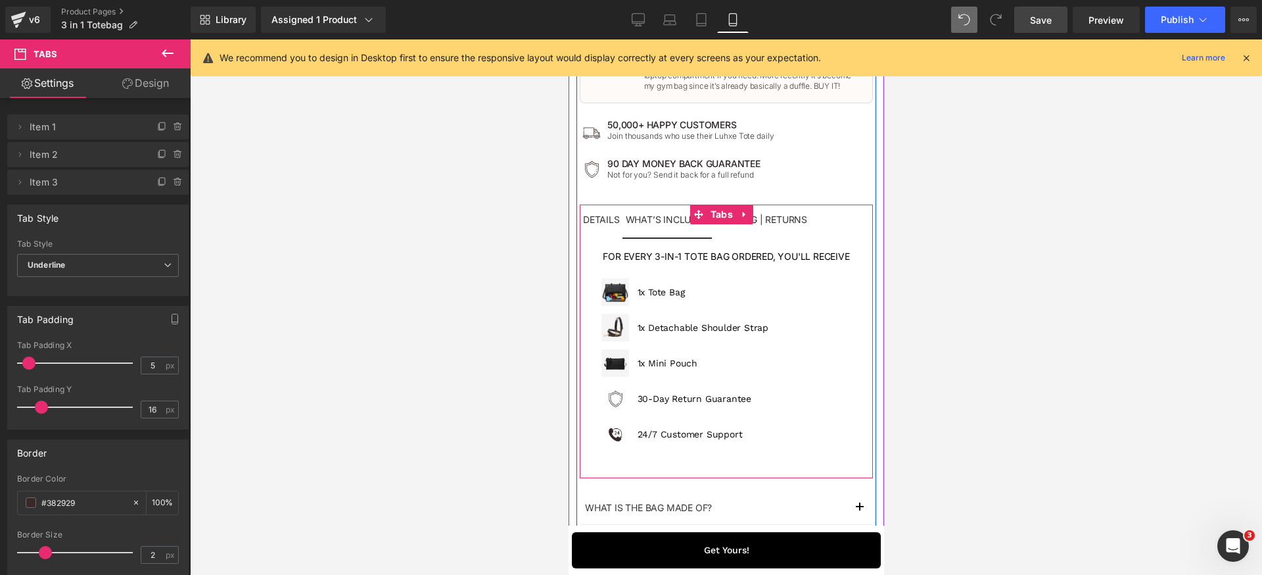
click at [775, 225] on span "Shipping | Returns Text Block" at bounding box center [760, 220] width 99 height 33
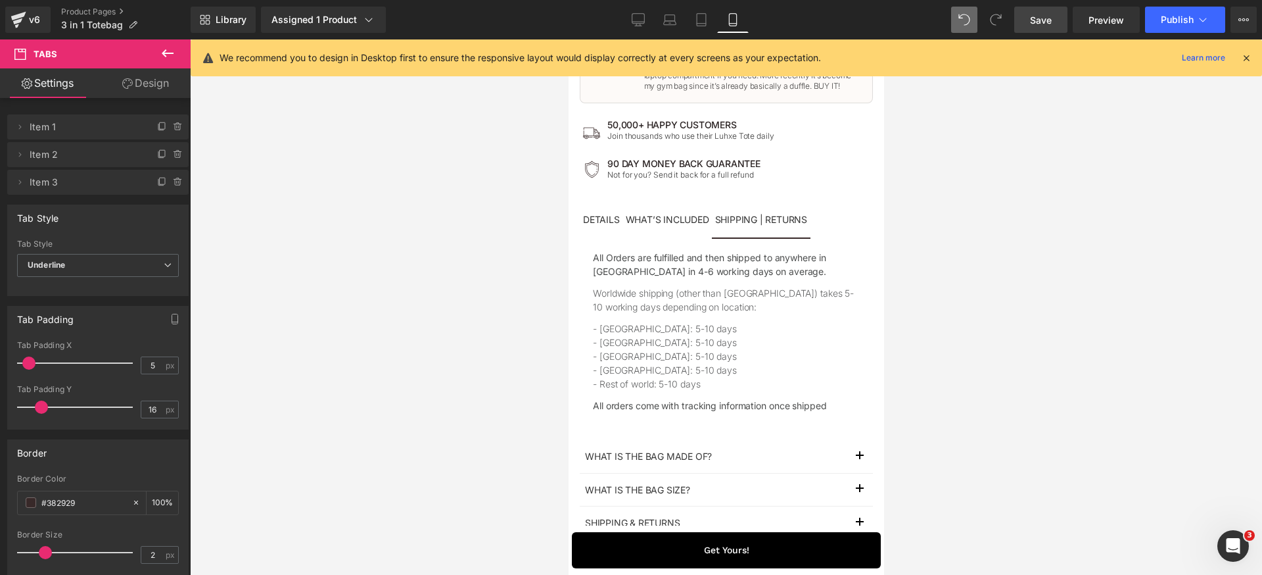
drag, startPoint x: 1051, startPoint y: 24, endPoint x: 78, endPoint y: 279, distance: 1005.6
click at [1051, 24] on span "Save" at bounding box center [1041, 20] width 22 height 14
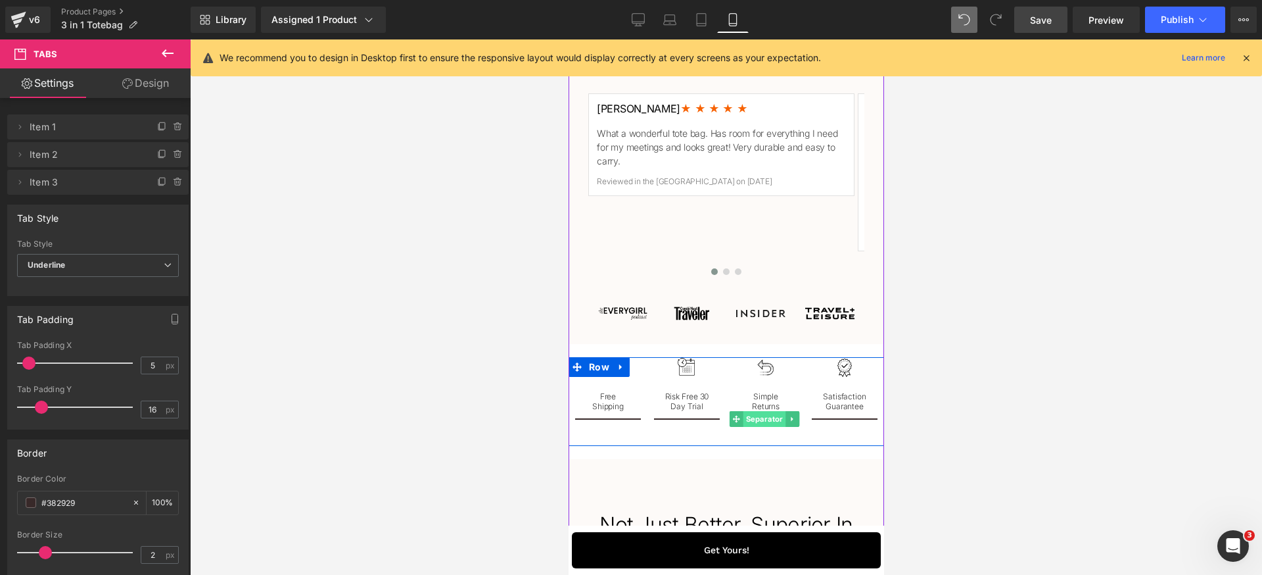
scroll to position [2140, 0]
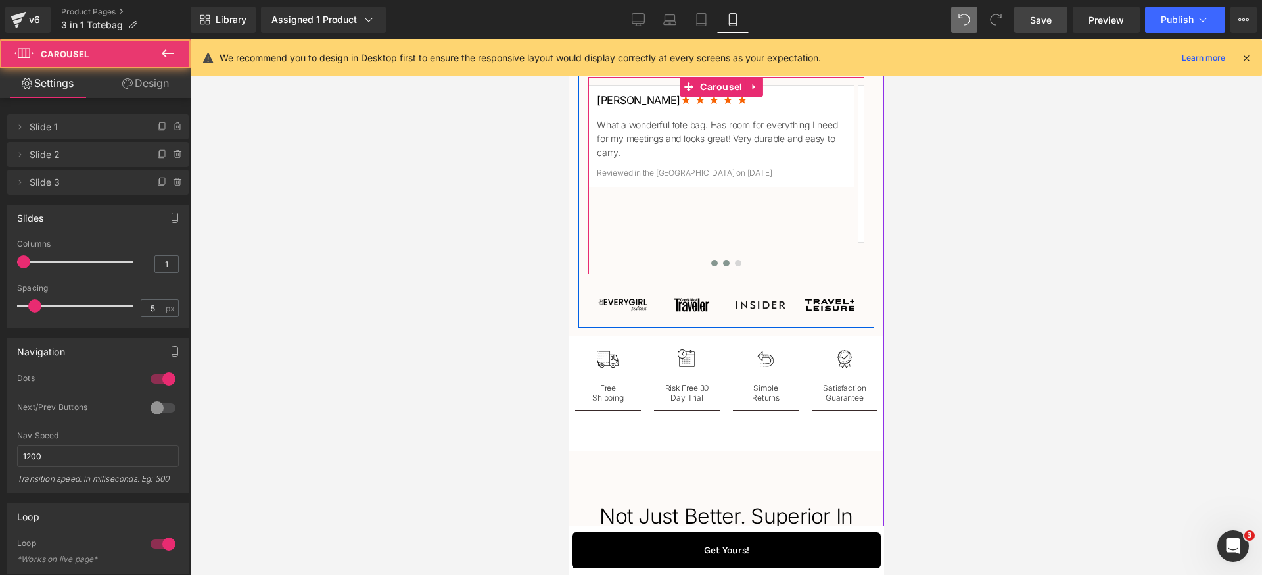
click at [722, 260] on span at bounding box center [725, 263] width 7 height 7
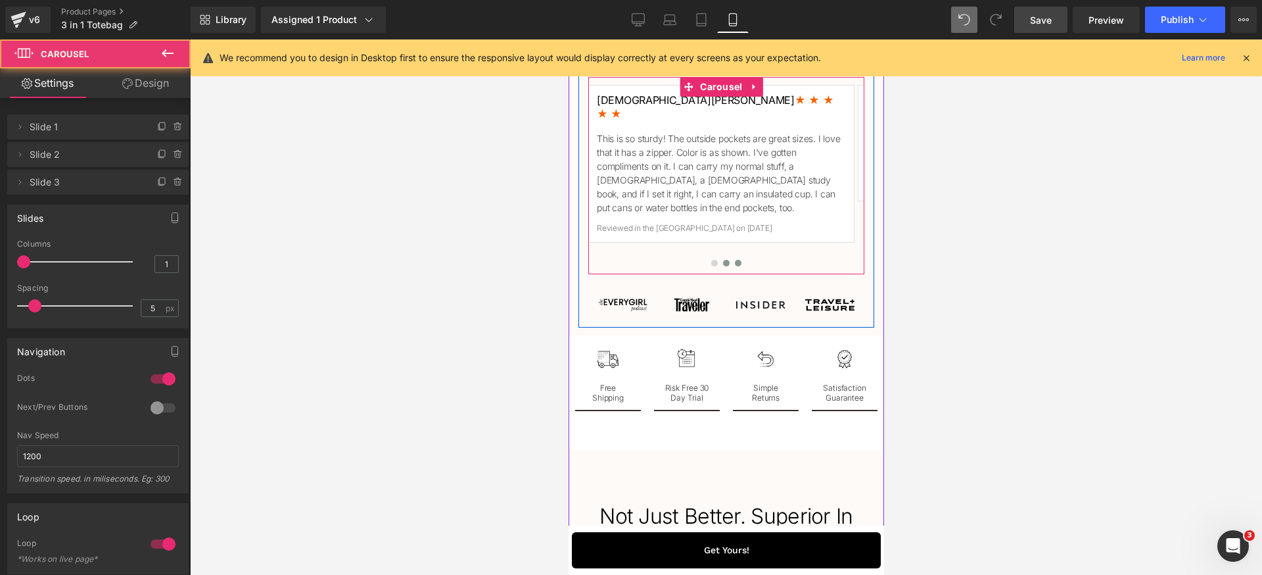
click at [734, 261] on span at bounding box center [737, 263] width 7 height 7
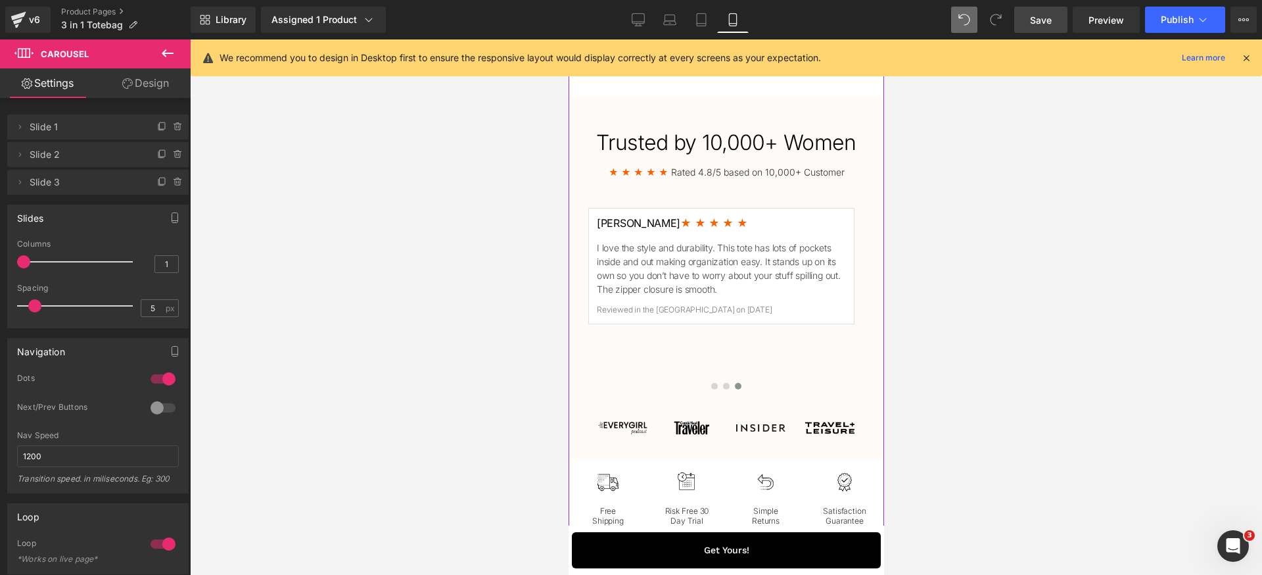
scroll to position [1882, 0]
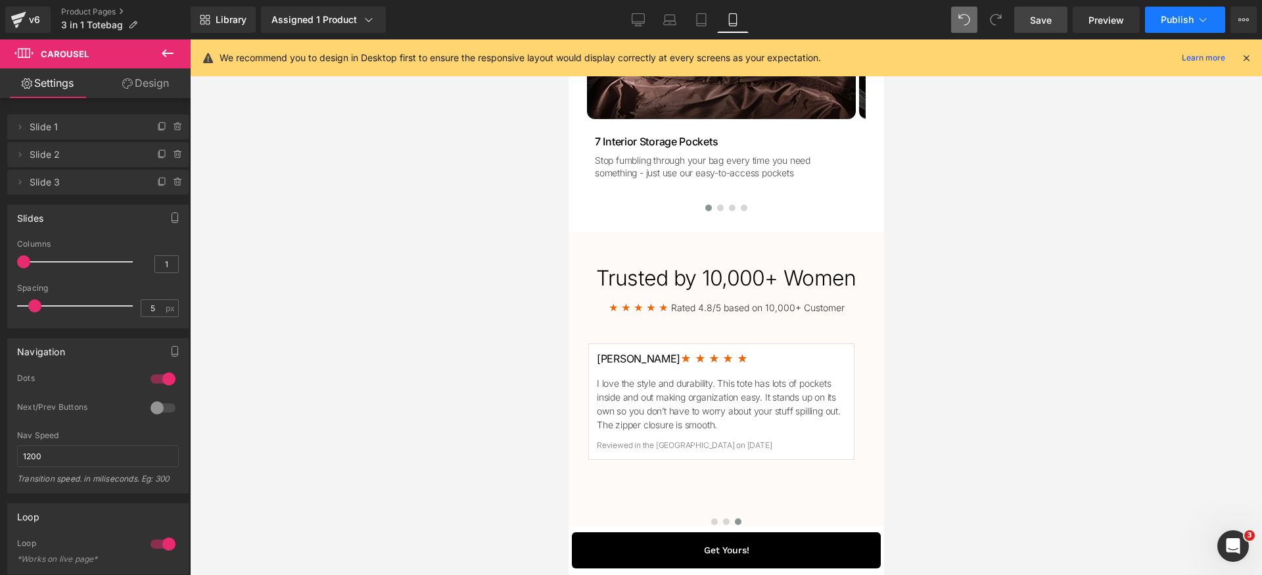
click at [1175, 26] on button "Publish" at bounding box center [1185, 20] width 80 height 26
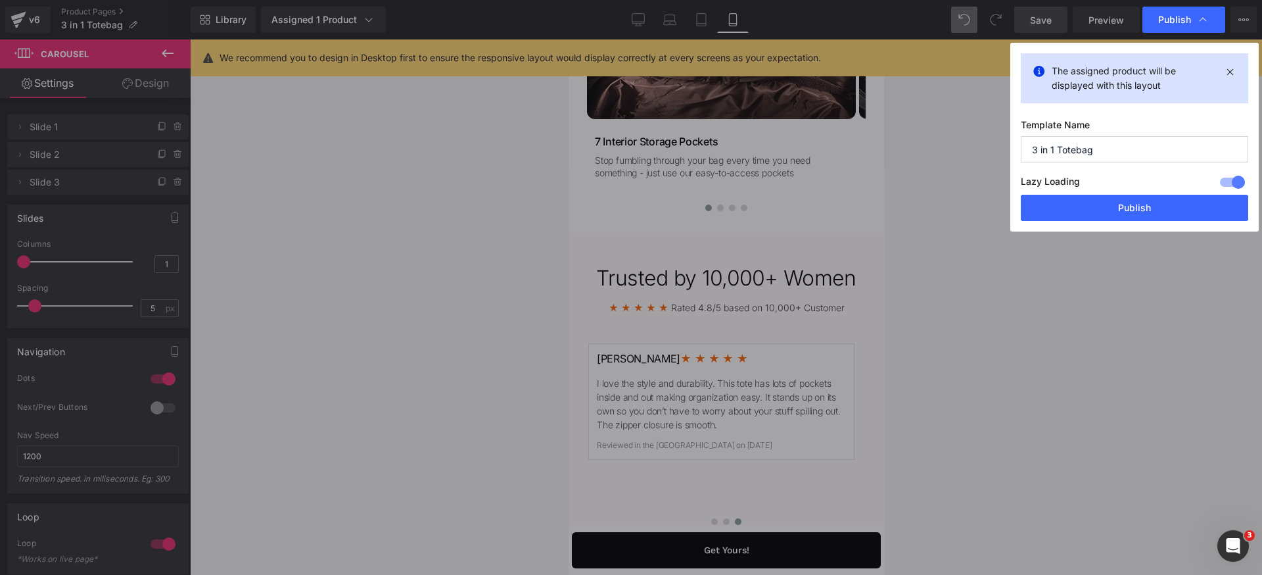
drag, startPoint x: 1150, startPoint y: 200, endPoint x: 1076, endPoint y: 178, distance: 76.8
click at [1150, 200] on button "Publish" at bounding box center [1134, 208] width 227 height 26
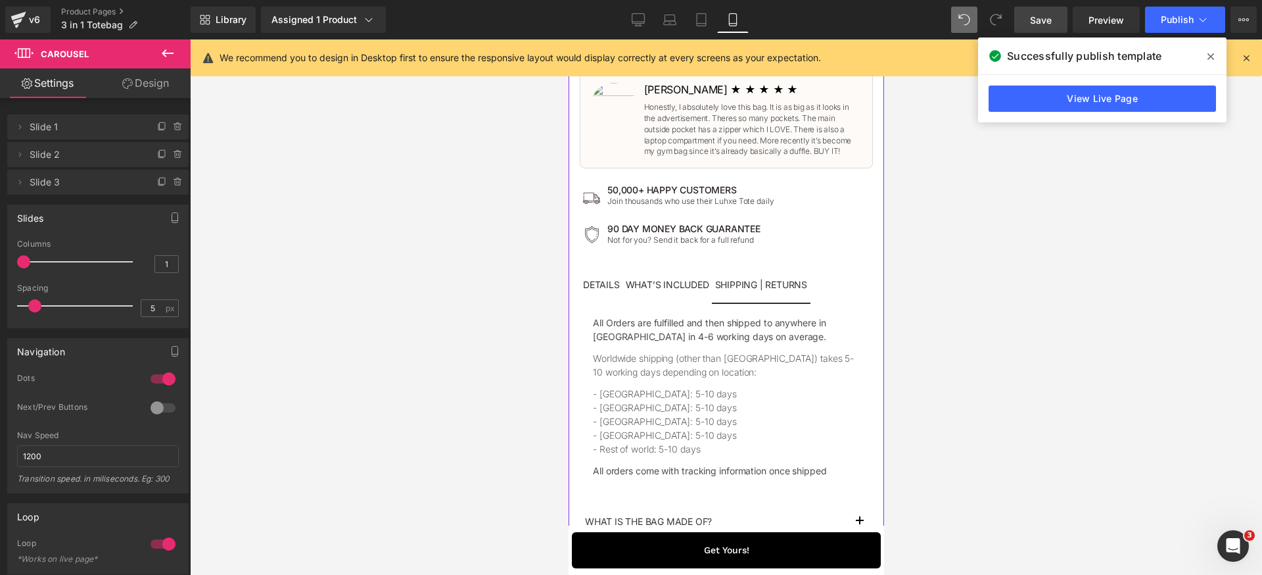
scroll to position [887, 0]
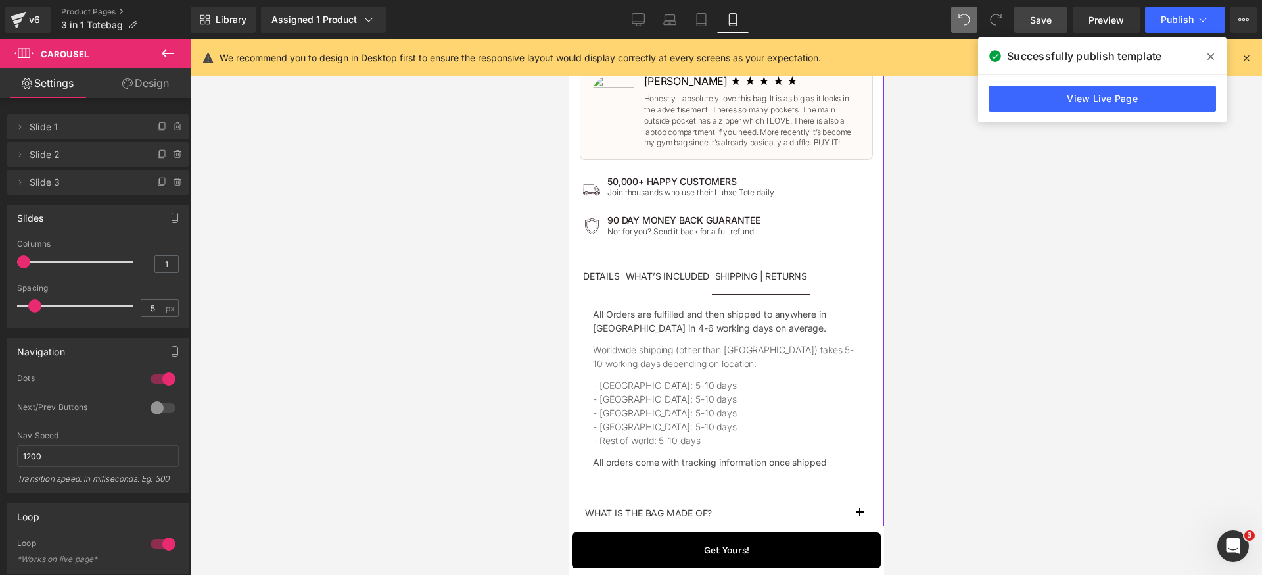
click at [594, 282] on span "DETAILS Text Block" at bounding box center [600, 277] width 43 height 33
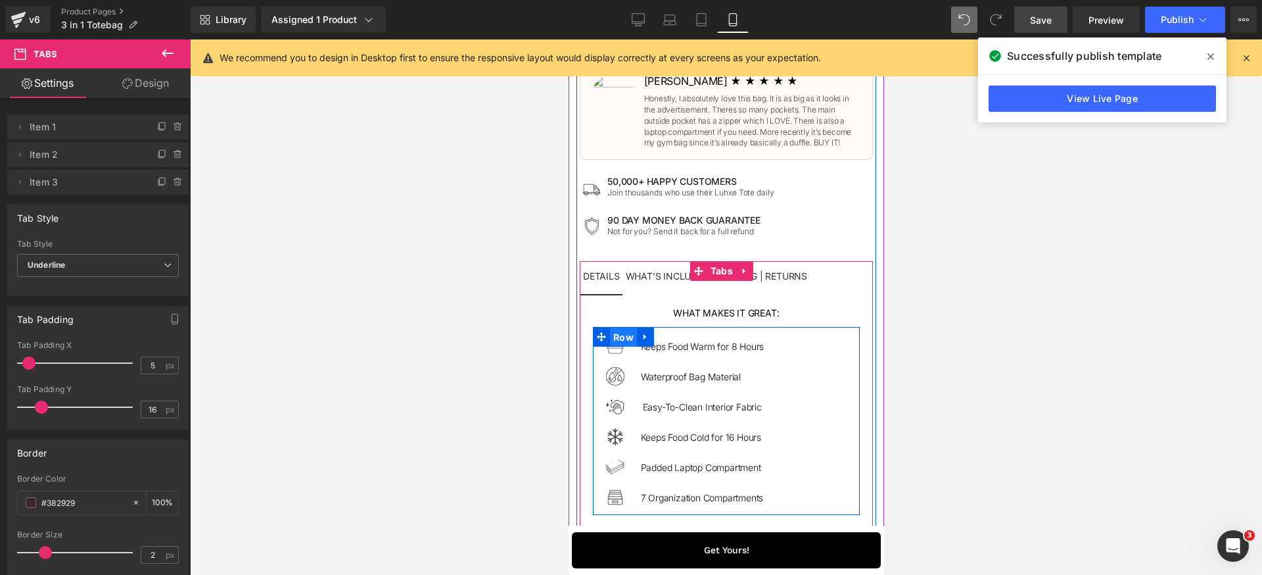
click at [612, 333] on span "Row" at bounding box center [622, 337] width 27 height 20
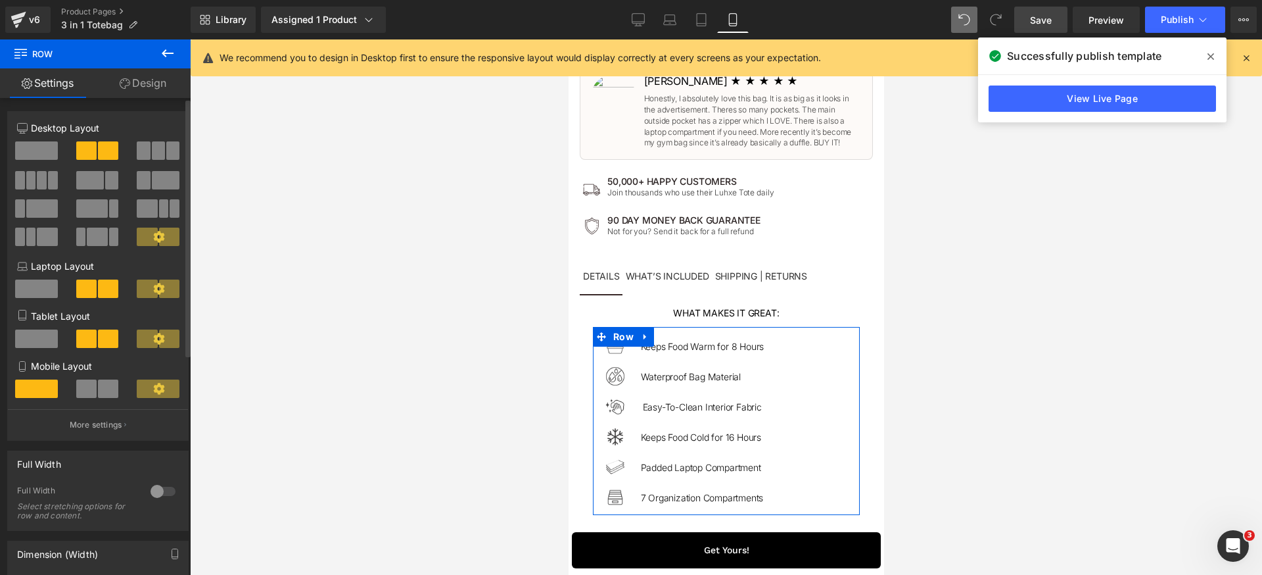
click at [99, 388] on span at bounding box center [108, 388] width 20 height 18
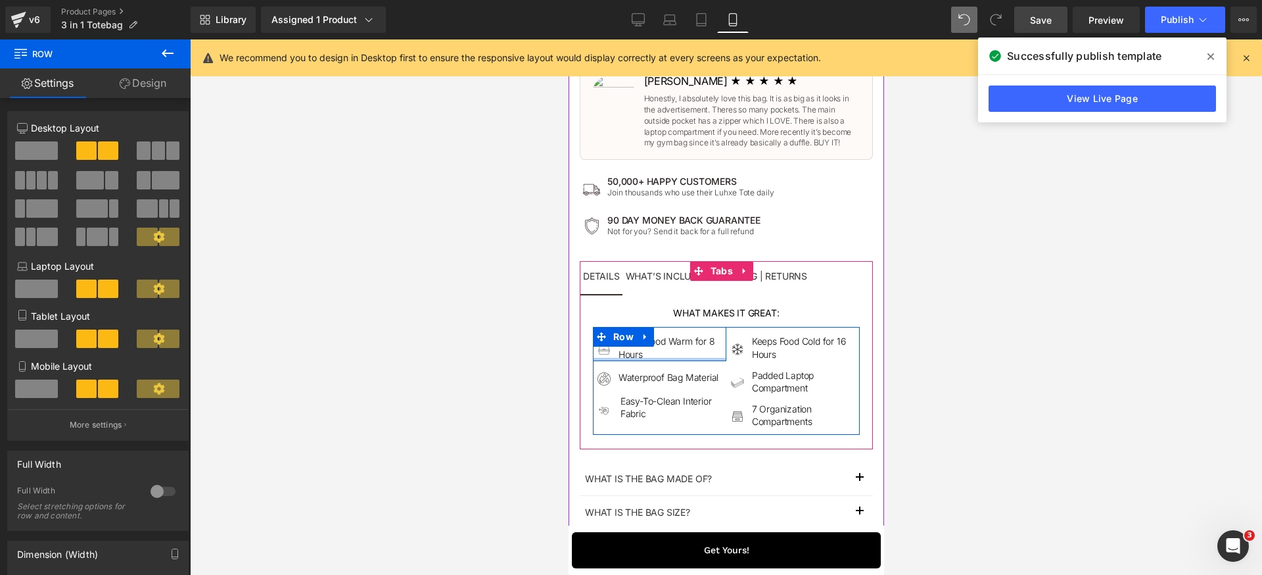
click at [617, 358] on div at bounding box center [658, 359] width 133 height 3
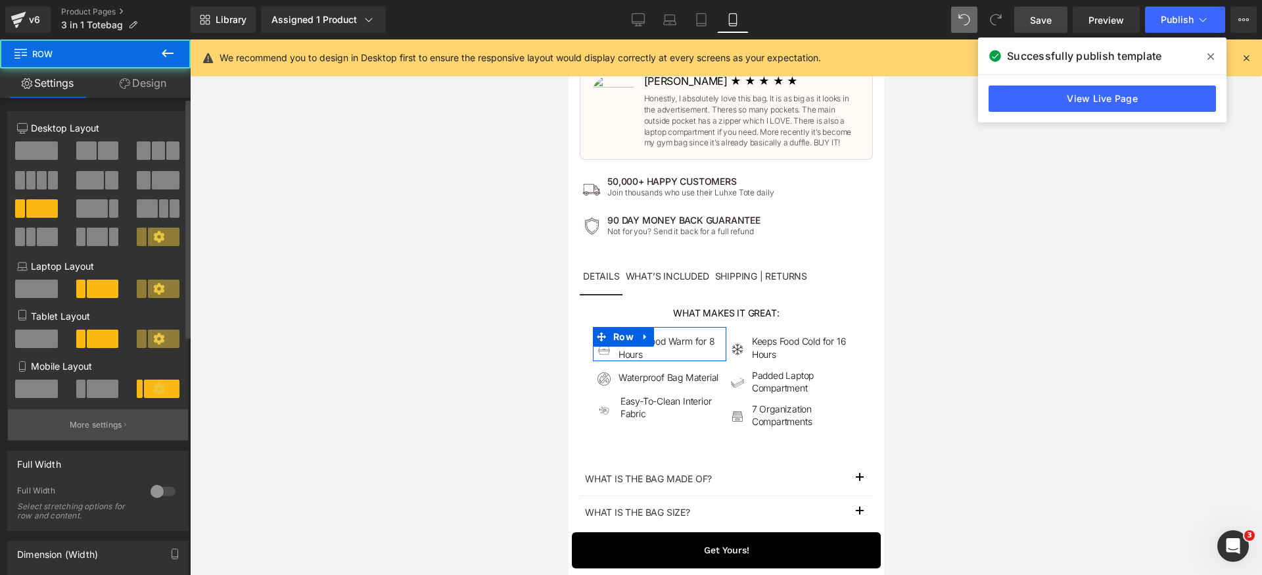
click at [95, 425] on p "More settings" at bounding box center [96, 425] width 53 height 12
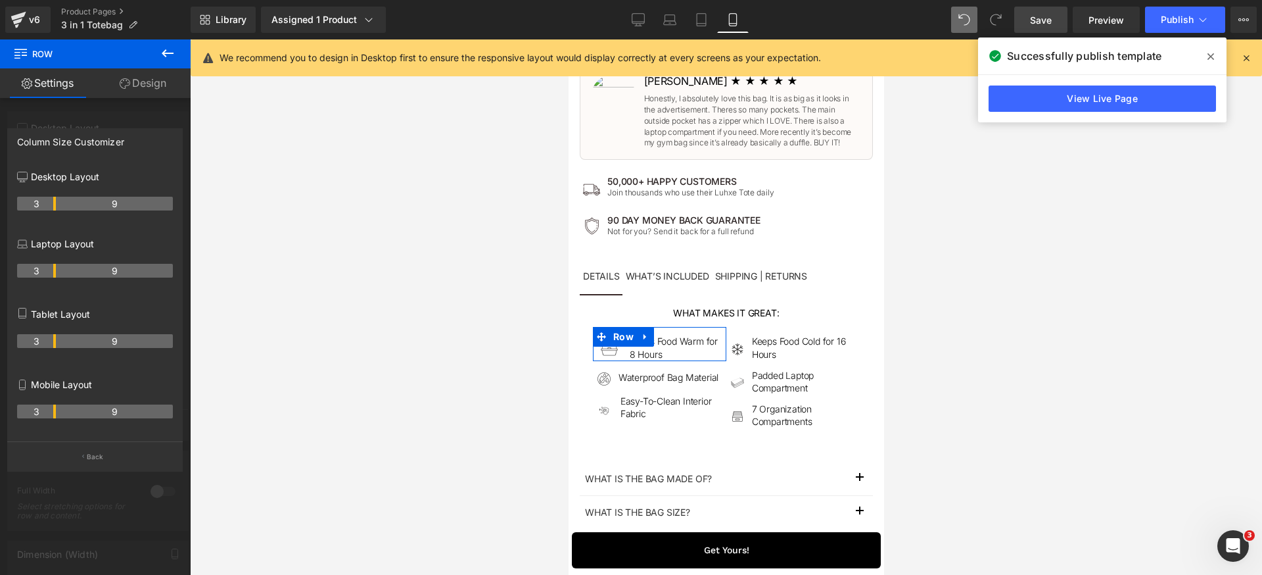
drag, startPoint x: 41, startPoint y: 412, endPoint x: 56, endPoint y: 412, distance: 14.5
click at [56, 412] on tr "3 9" at bounding box center [95, 411] width 156 height 14
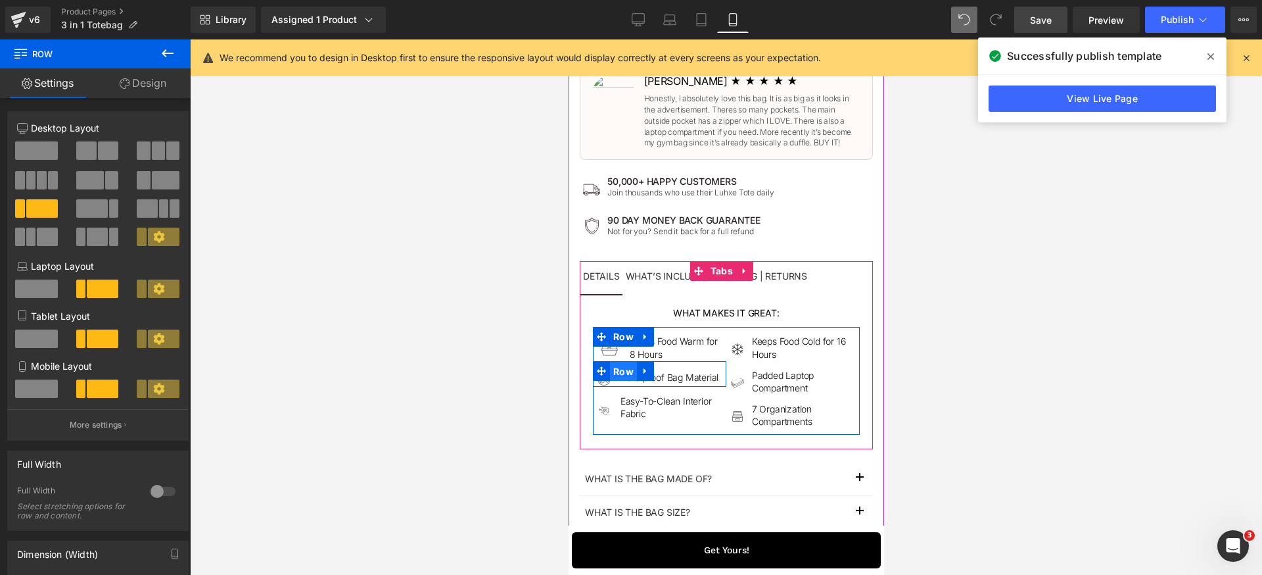
click at [613, 371] on span "Row" at bounding box center [622, 372] width 27 height 20
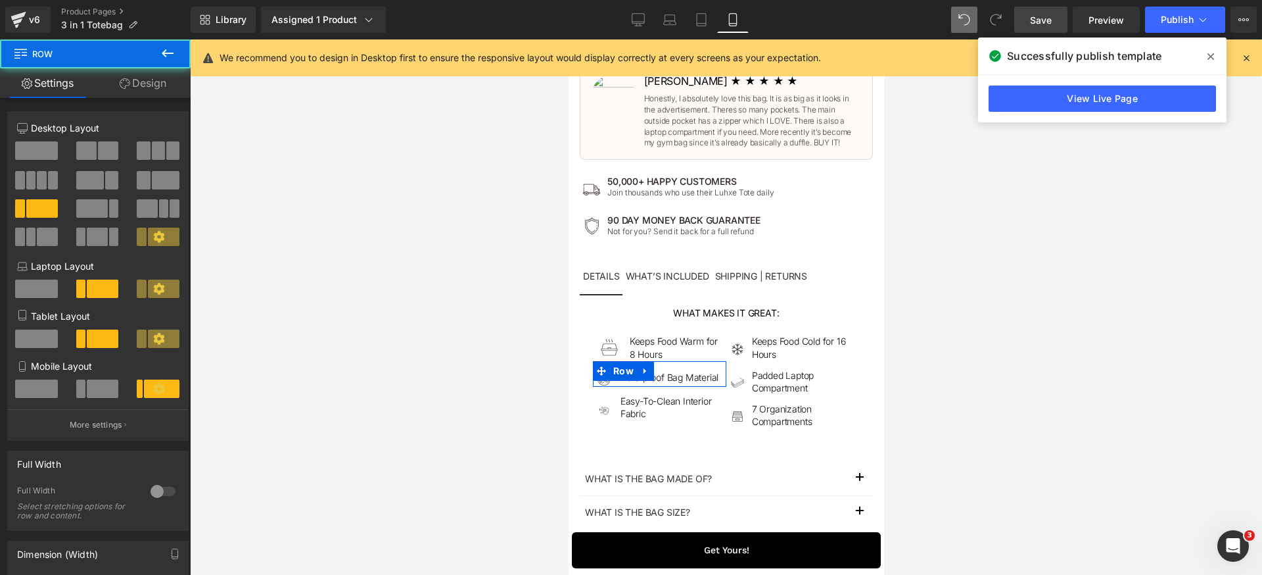
click at [93, 388] on span at bounding box center [103, 388] width 32 height 18
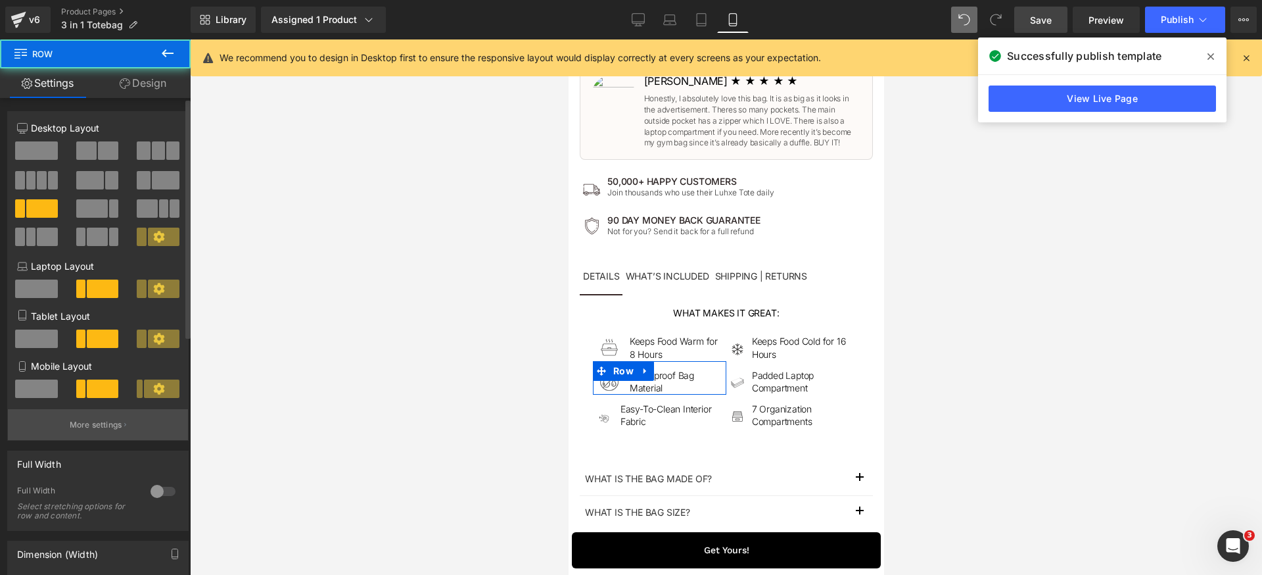
click at [101, 423] on p "More settings" at bounding box center [96, 425] width 53 height 12
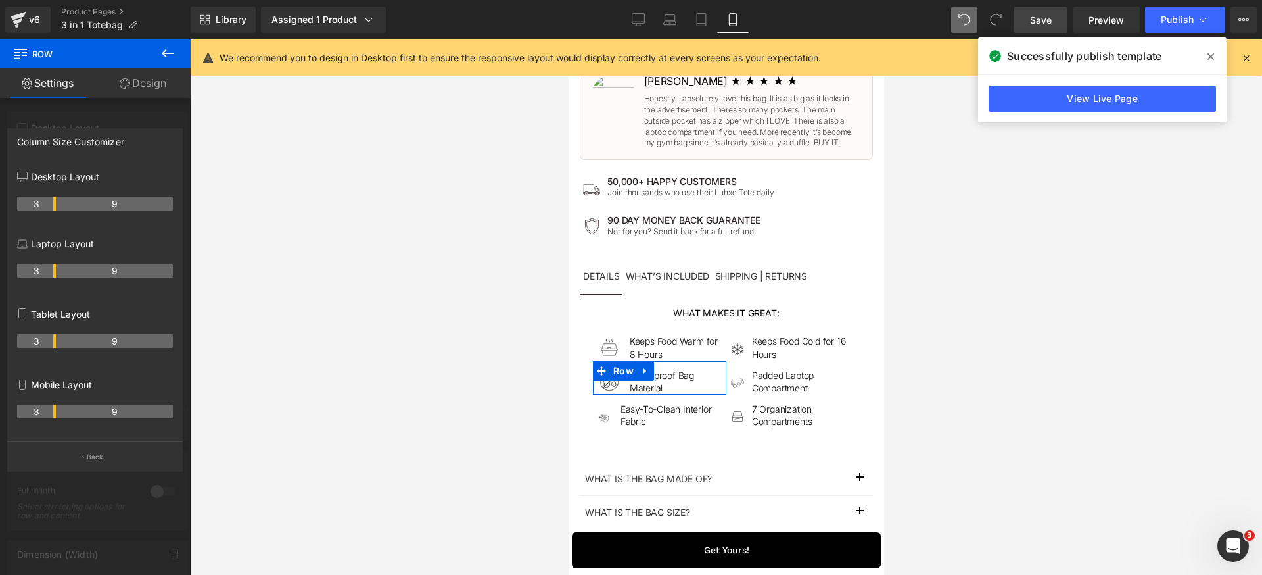
click at [54, 413] on th "3" at bounding box center [36, 411] width 39 height 14
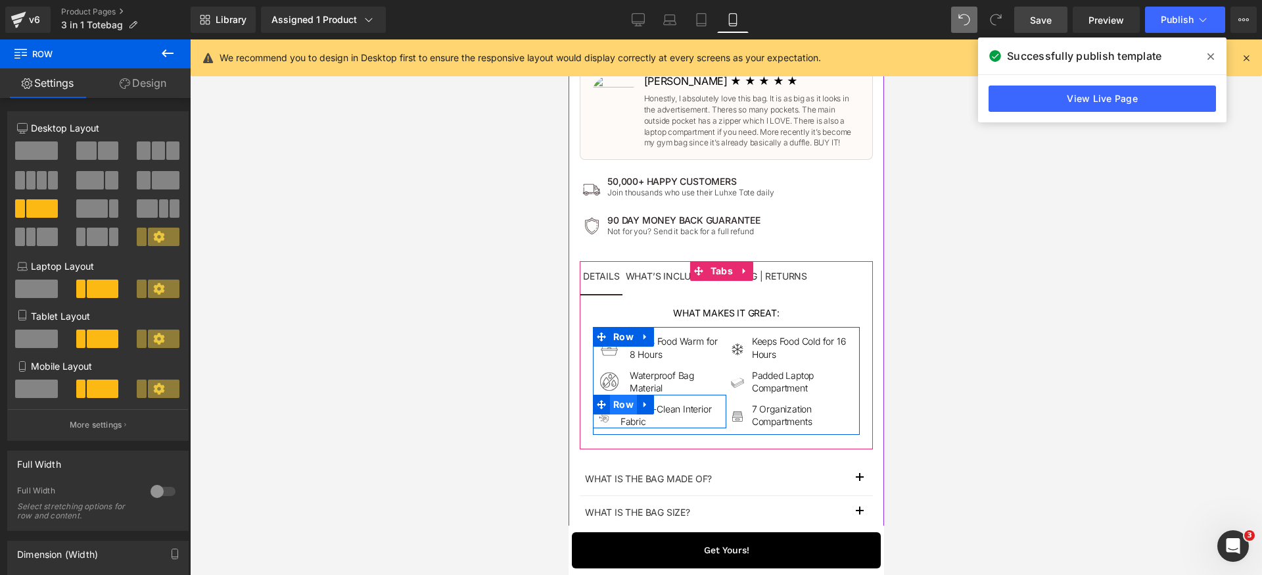
click at [615, 406] on span "Row" at bounding box center [622, 404] width 27 height 20
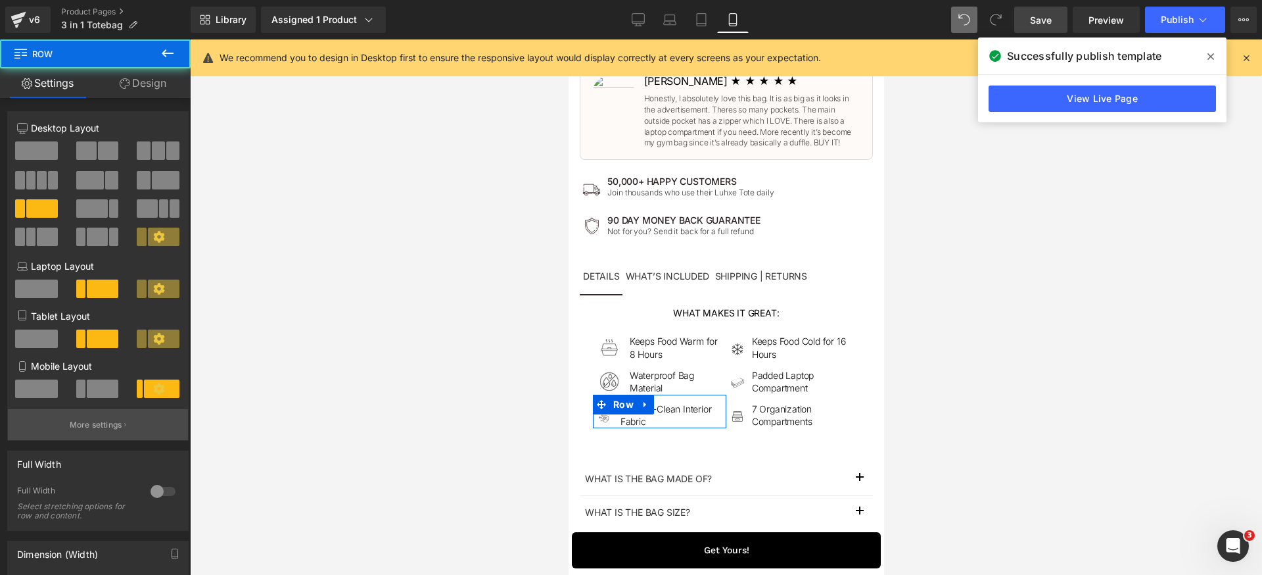
click at [112, 419] on p "More settings" at bounding box center [96, 425] width 53 height 12
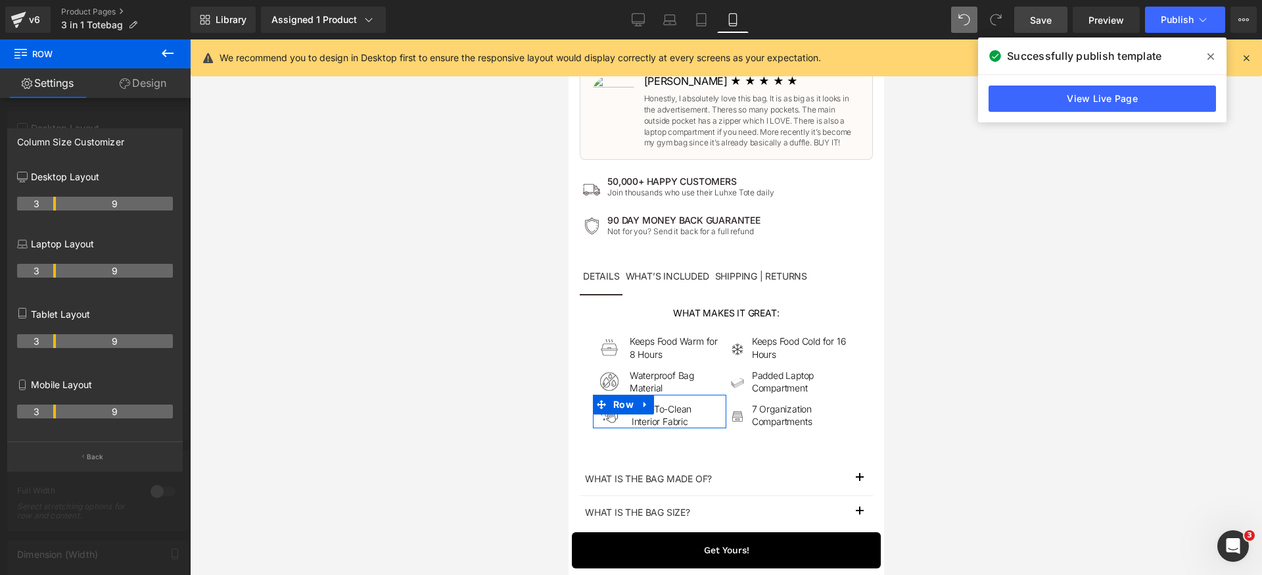
click at [51, 414] on th "3" at bounding box center [36, 411] width 39 height 14
click at [107, 440] on div "Mobile Layout 3 9" at bounding box center [95, 406] width 156 height 70
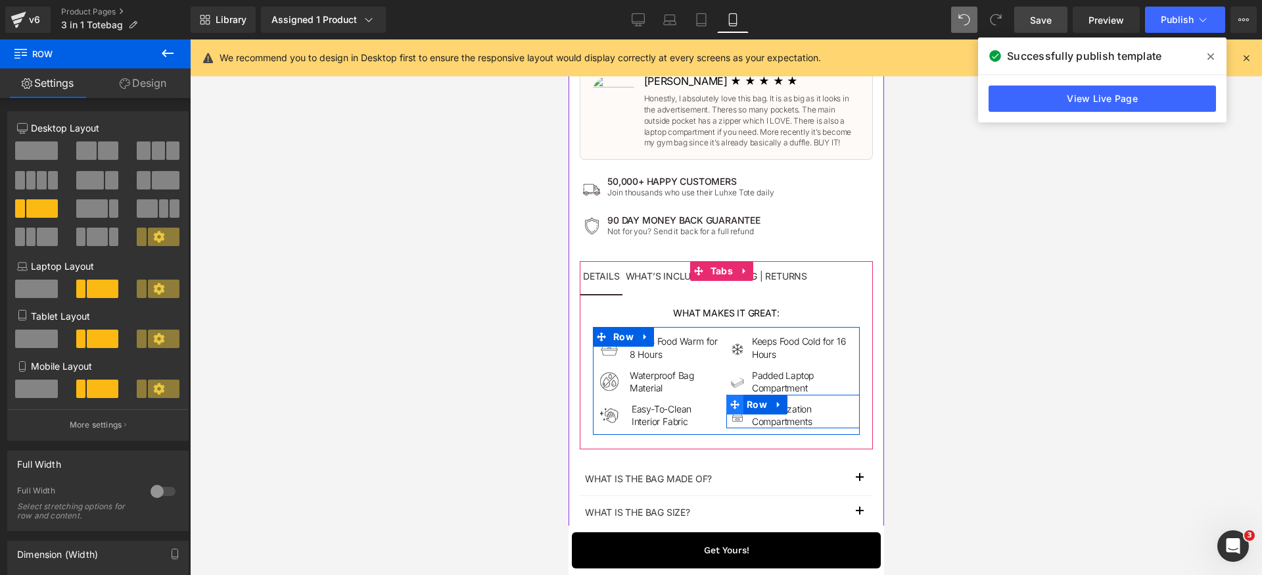
click at [736, 404] on span at bounding box center [734, 404] width 17 height 20
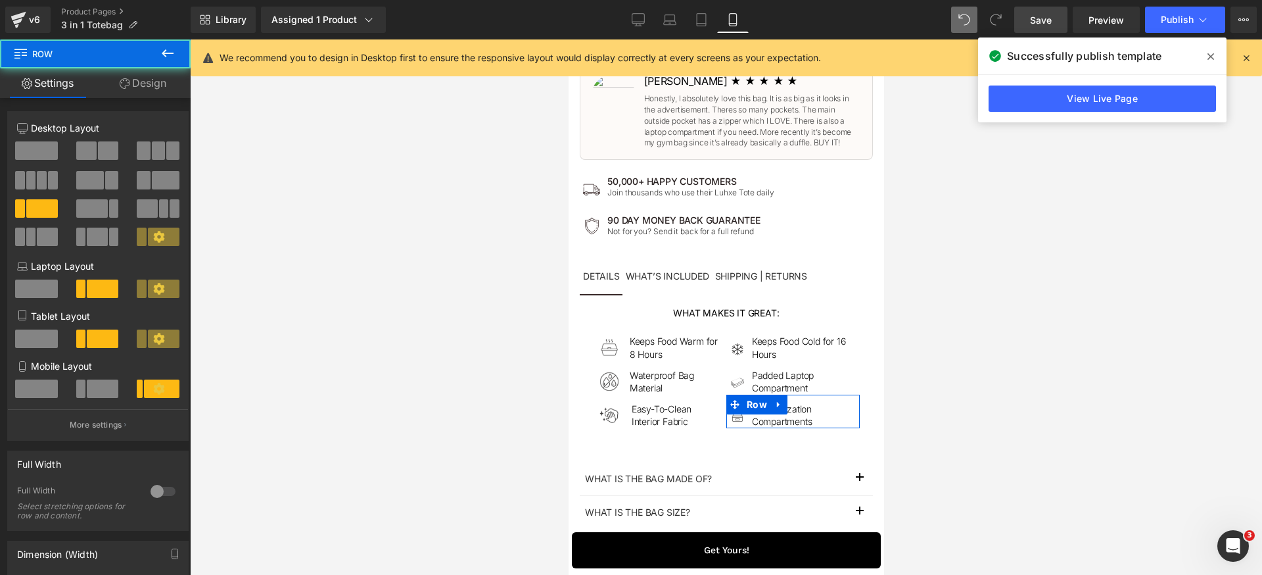
click at [101, 389] on span at bounding box center [103, 388] width 32 height 18
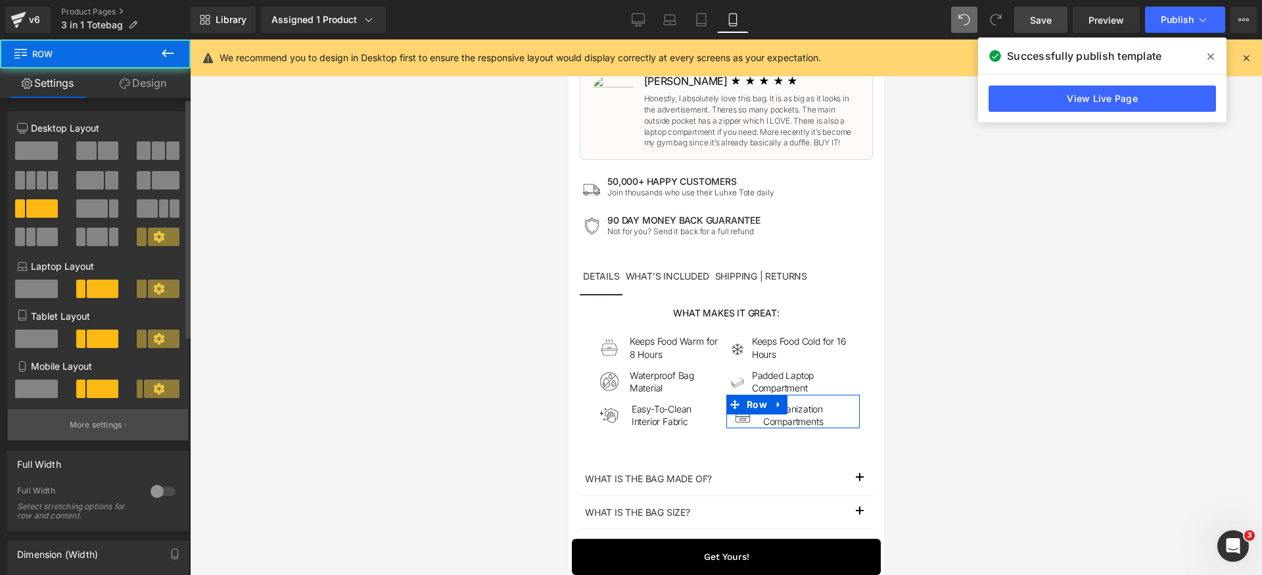
click at [101, 419] on p "More settings" at bounding box center [96, 425] width 53 height 12
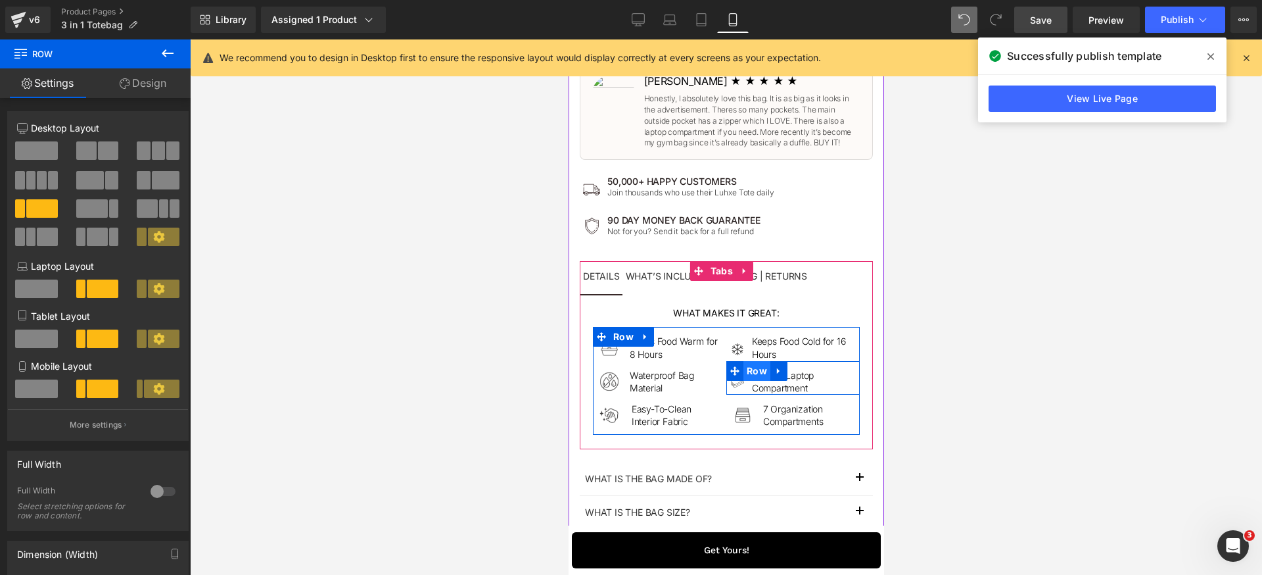
click at [746, 373] on span "Row" at bounding box center [756, 371] width 27 height 20
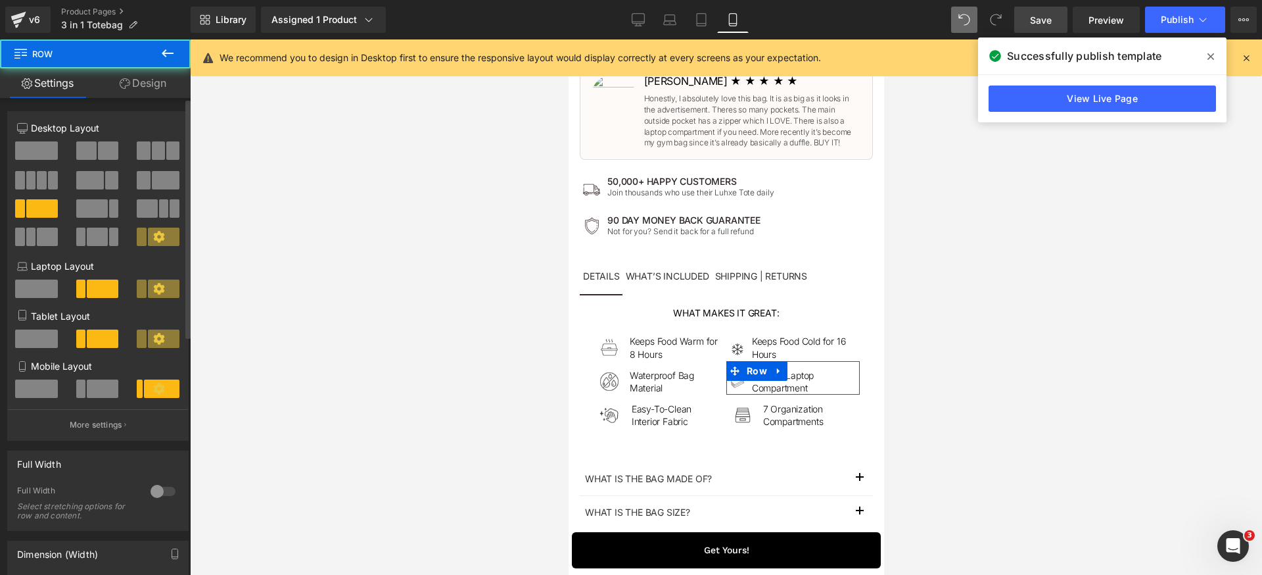
click at [92, 392] on span at bounding box center [103, 388] width 32 height 18
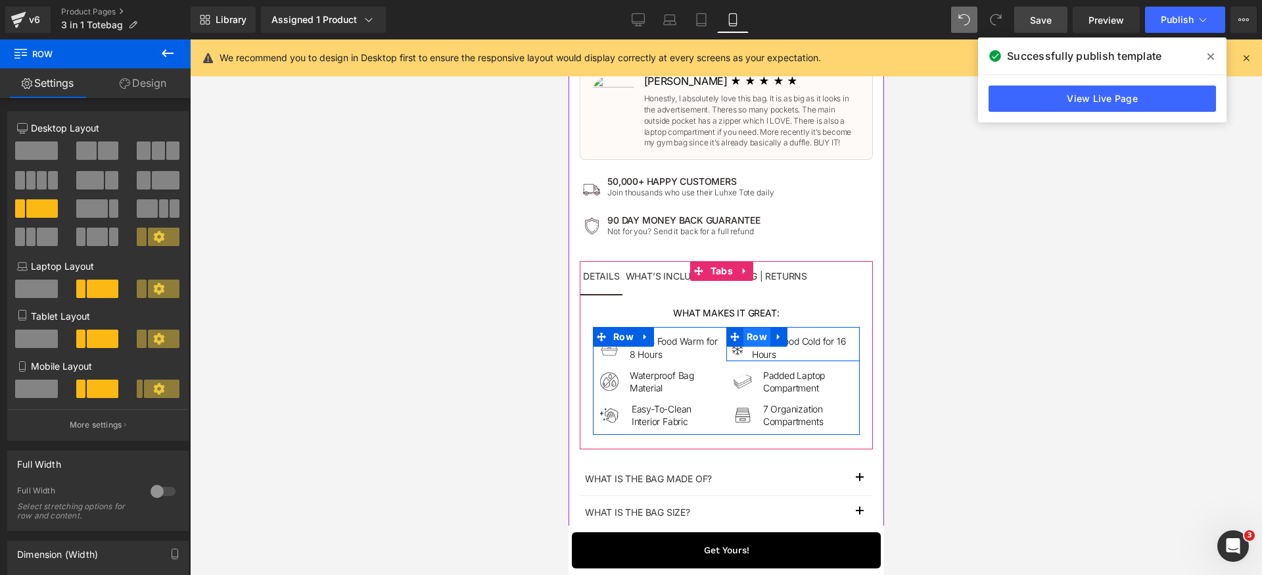
click at [757, 338] on span "Row" at bounding box center [756, 337] width 27 height 20
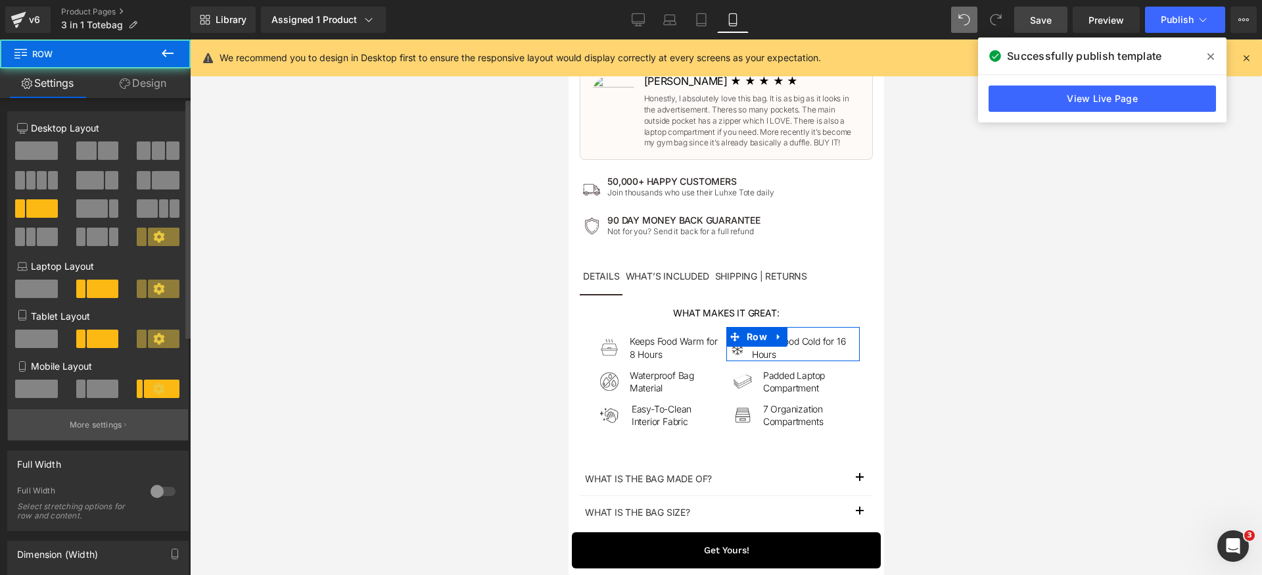
drag, startPoint x: 106, startPoint y: 393, endPoint x: 126, endPoint y: 417, distance: 31.3
click at [106, 392] on span at bounding box center [103, 388] width 32 height 18
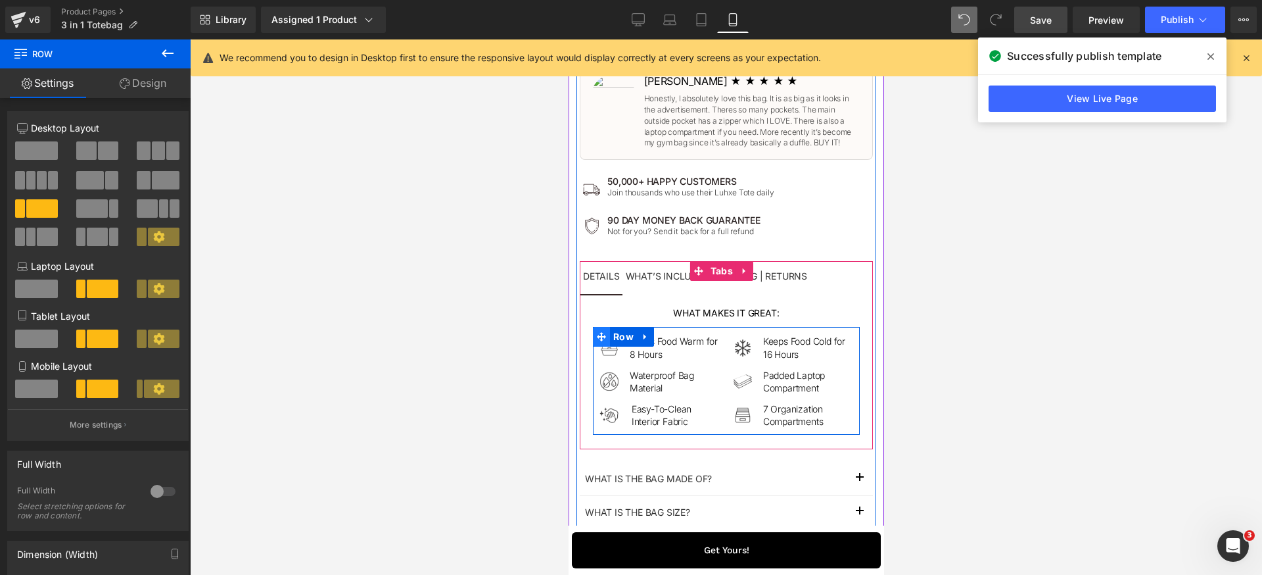
click at [607, 335] on span at bounding box center [600, 337] width 17 height 20
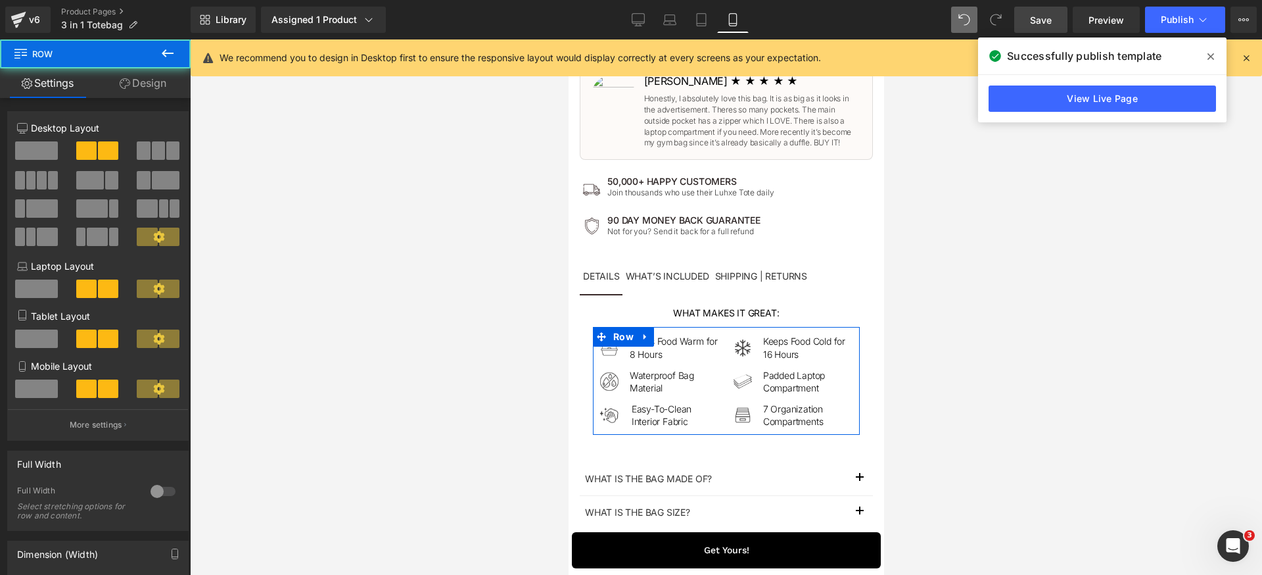
click at [153, 89] on link "Design" at bounding box center [142, 83] width 95 height 30
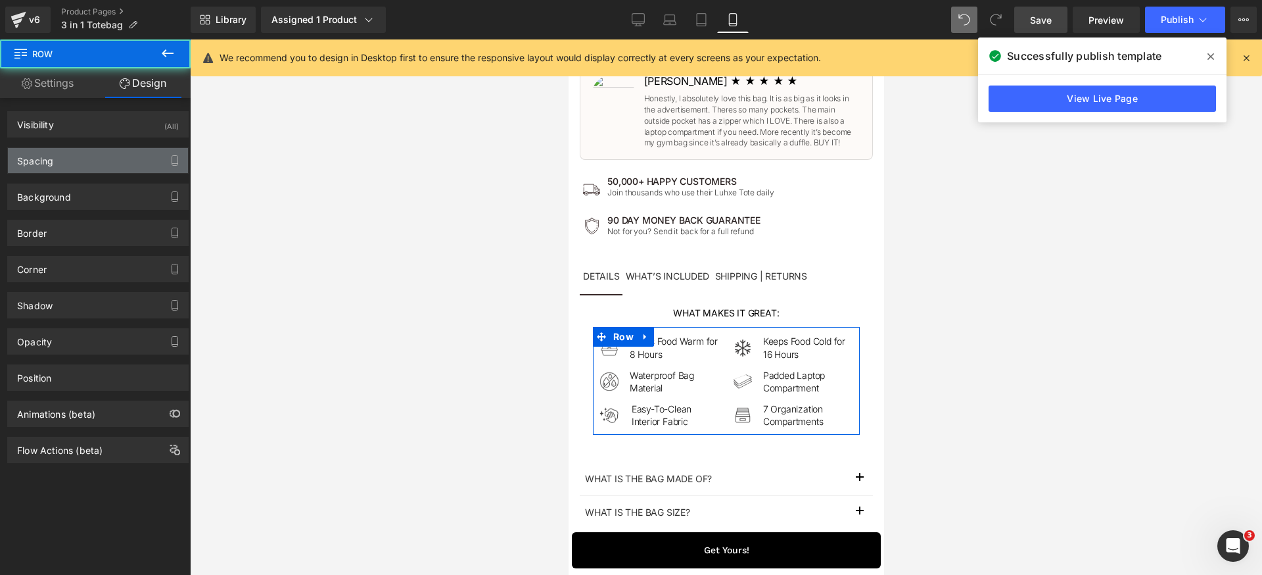
click at [16, 172] on div "Spacing" at bounding box center [98, 160] width 180 height 25
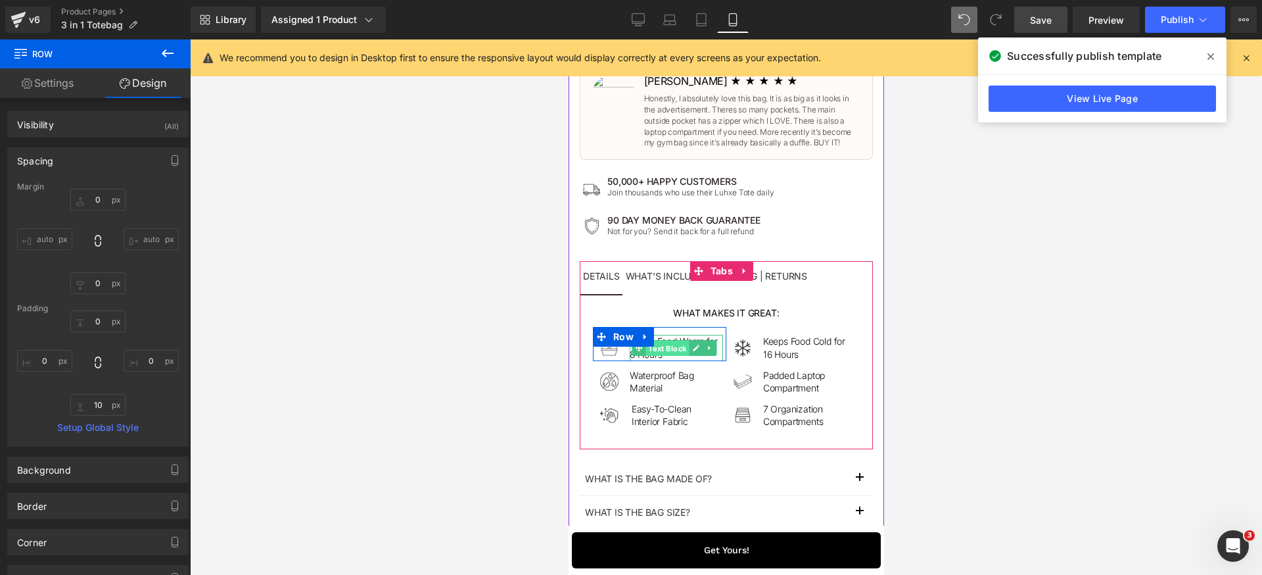
click at [668, 351] on span "Text Block" at bounding box center [667, 349] width 43 height 16
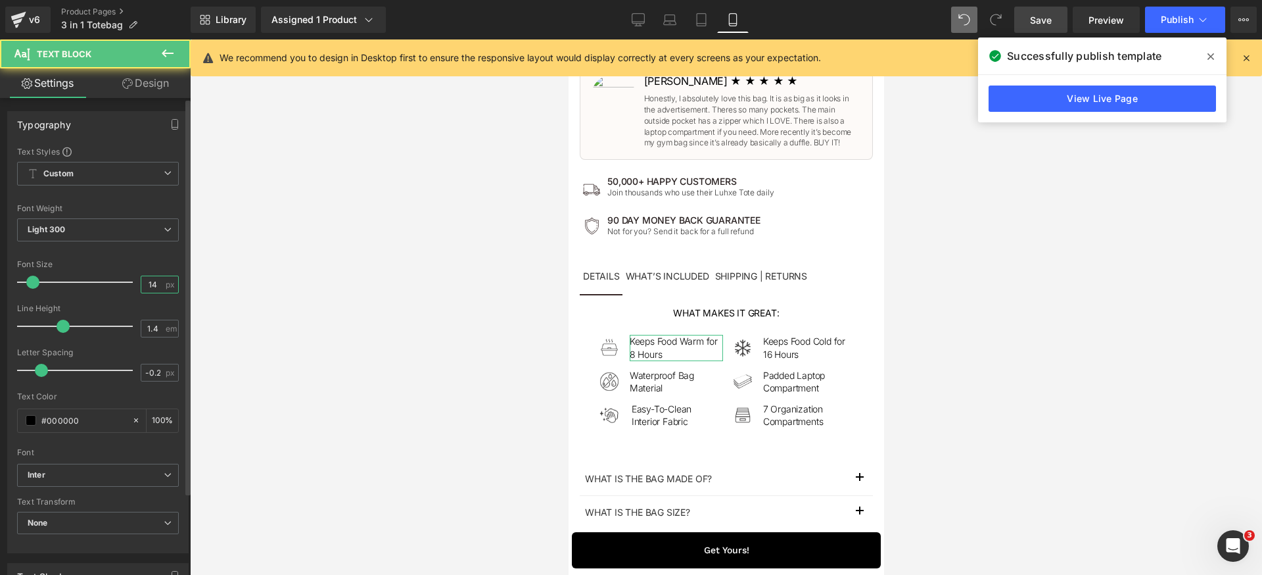
click at [149, 288] on input "14" at bounding box center [152, 284] width 23 height 16
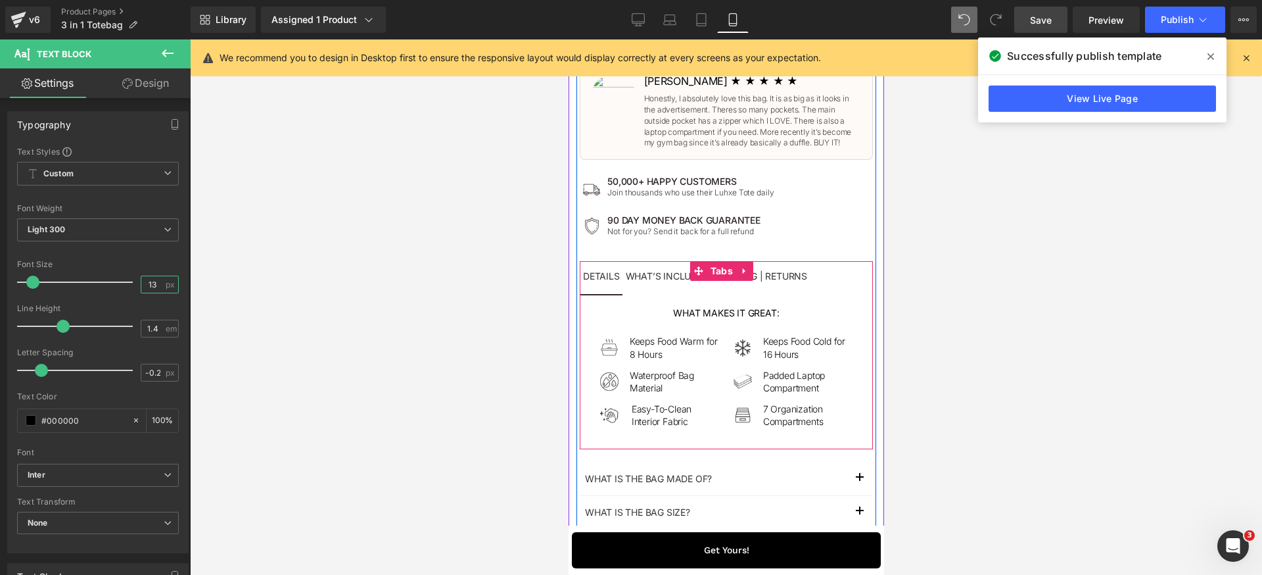
type input "12"
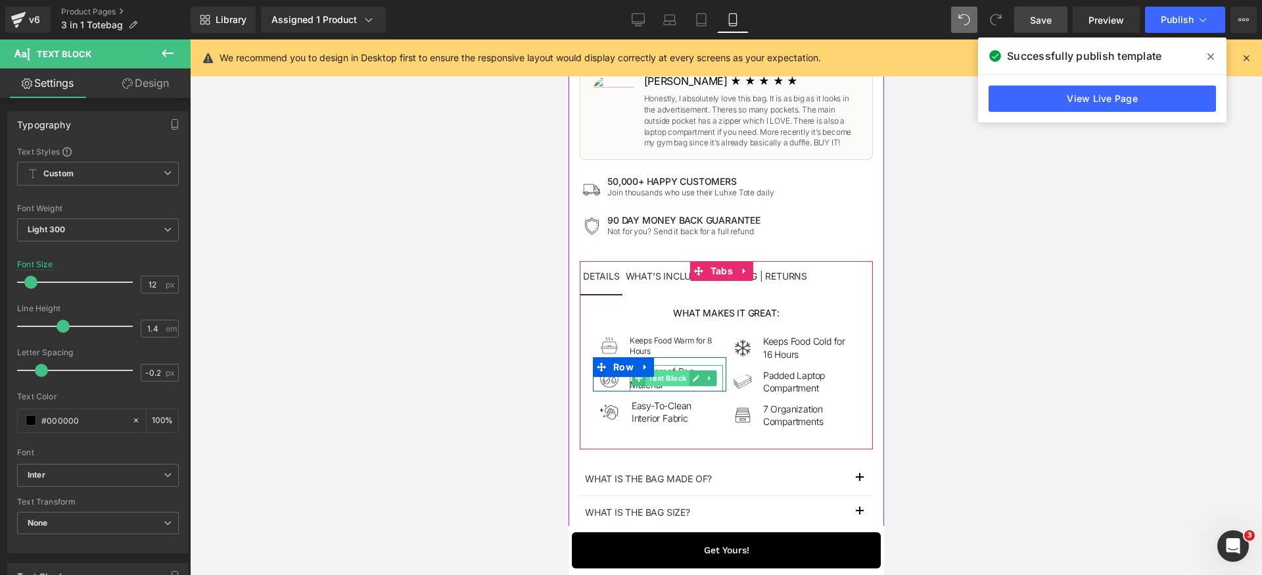
click at [670, 377] on span "Text Block" at bounding box center [667, 378] width 43 height 16
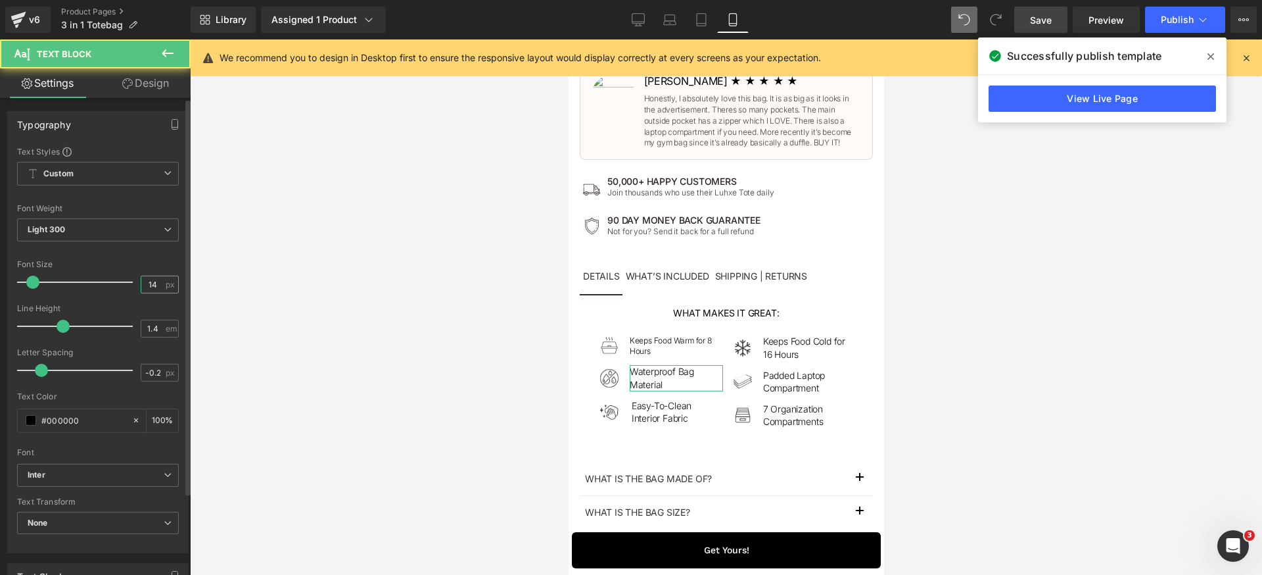
click at [149, 286] on input "14" at bounding box center [152, 284] width 23 height 16
type input "12"
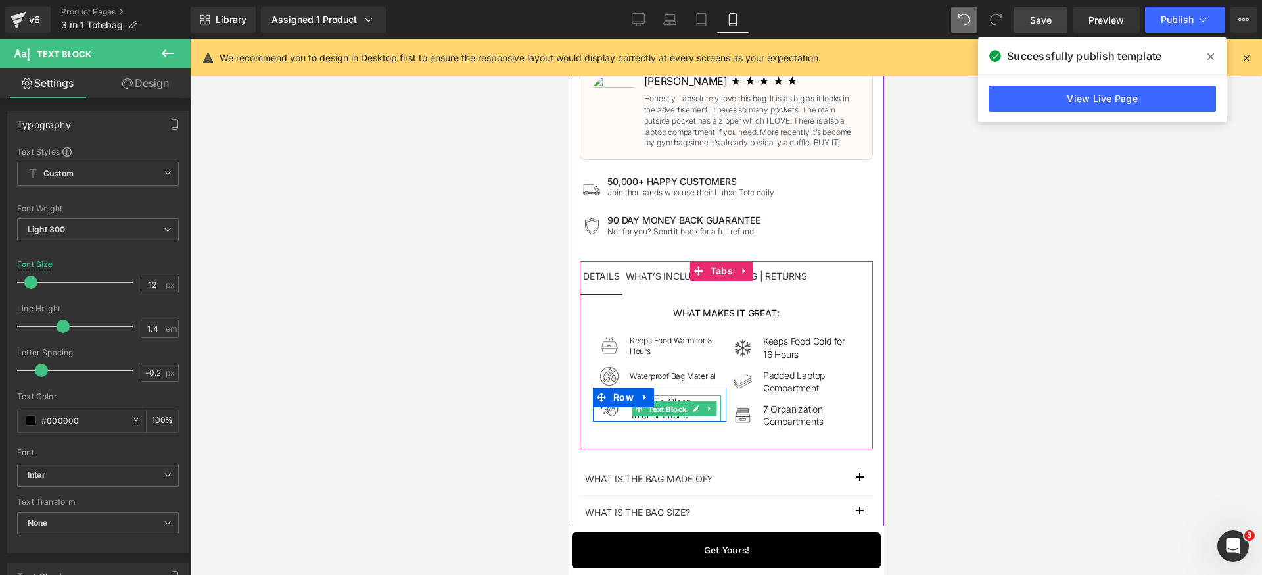
click at [659, 410] on span "Text Block" at bounding box center [667, 409] width 43 height 16
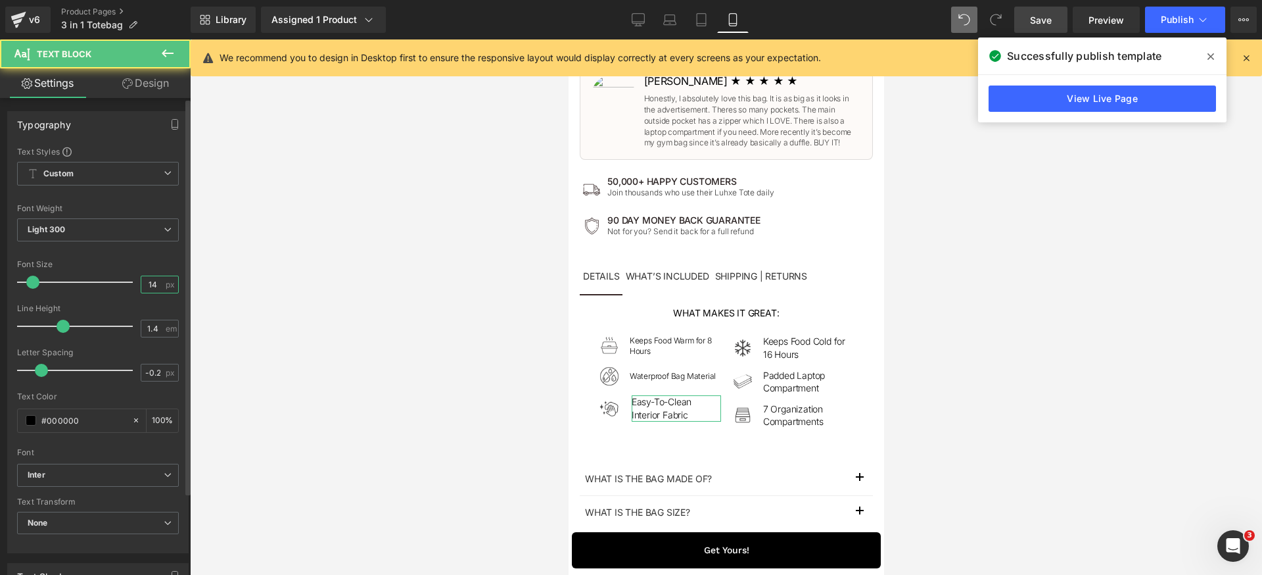
click at [155, 279] on input "14" at bounding box center [152, 284] width 23 height 16
type input "12"
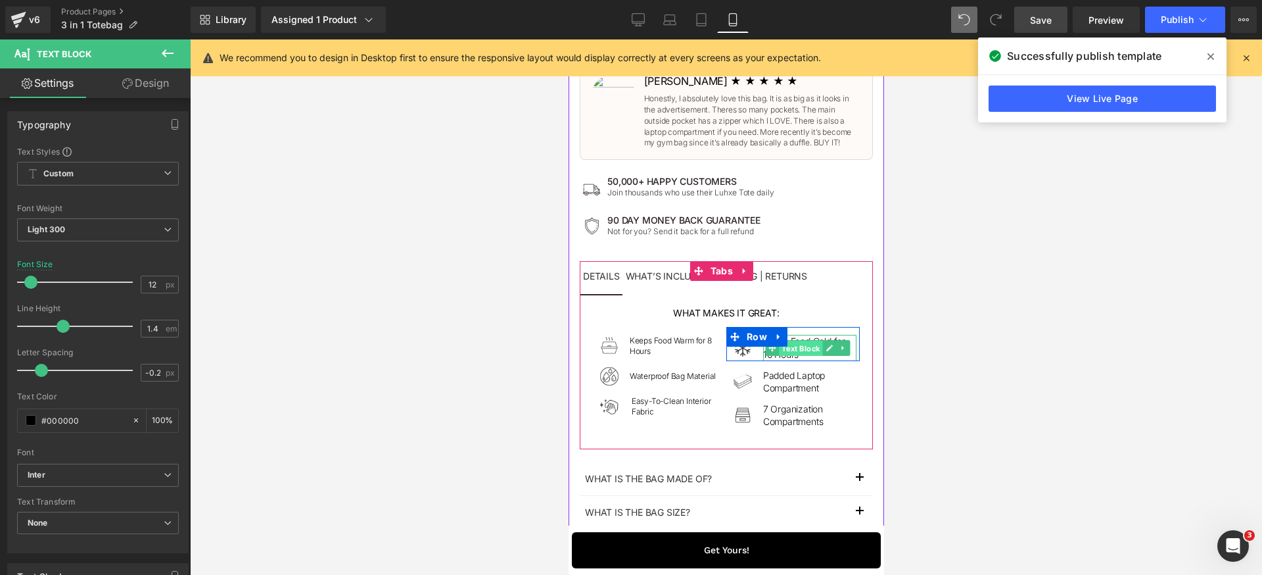
click at [785, 347] on span "Text Block" at bounding box center [800, 349] width 43 height 16
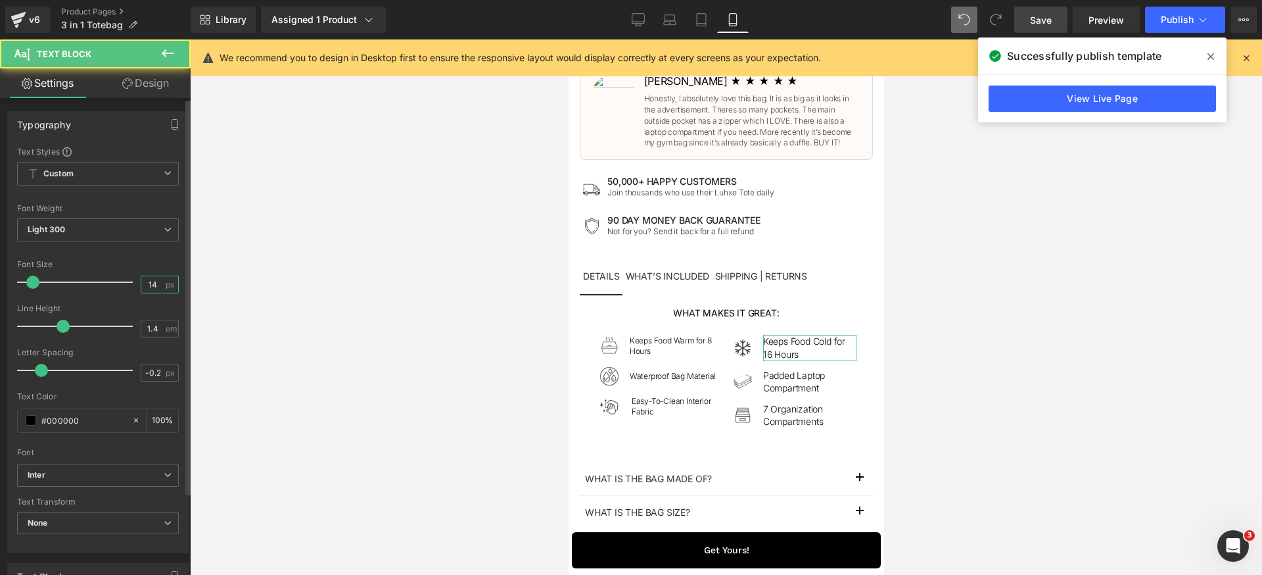
click at [153, 289] on input "14" at bounding box center [152, 284] width 23 height 16
type input "12"
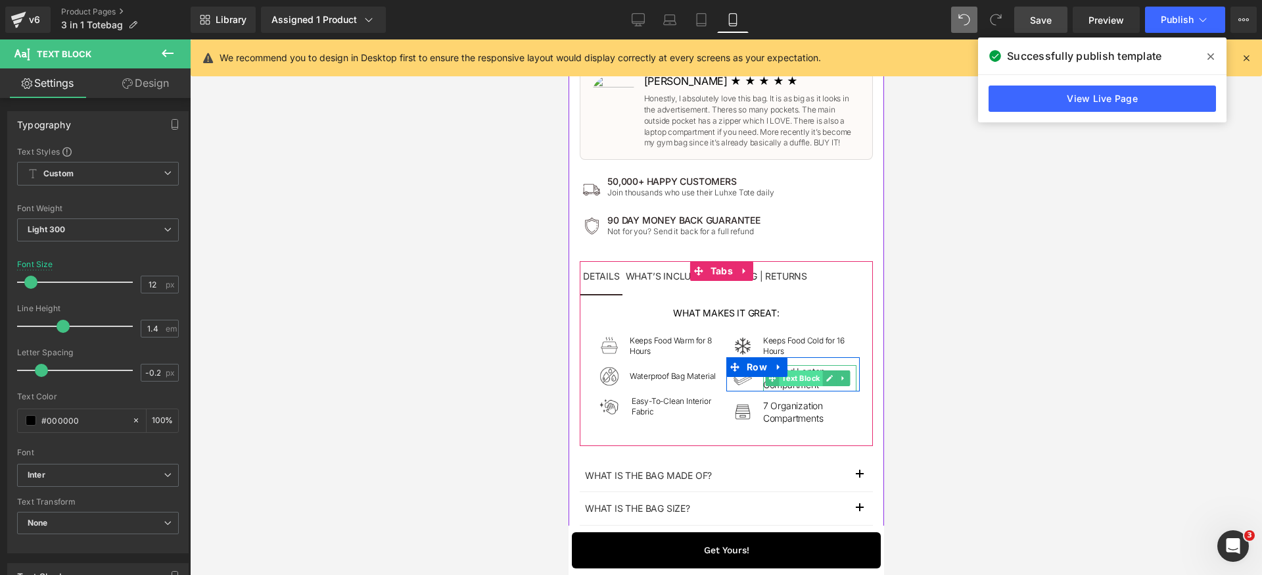
click at [791, 381] on span "Text Block" at bounding box center [800, 378] width 43 height 16
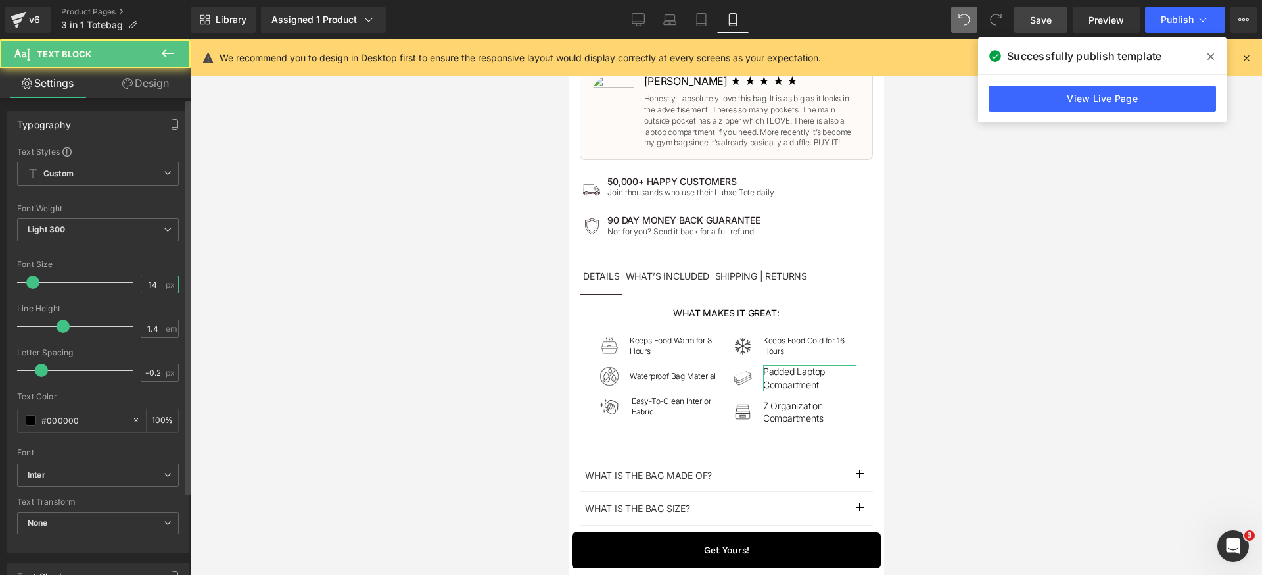
click at [154, 287] on input "14" at bounding box center [152, 284] width 23 height 16
type input "12"
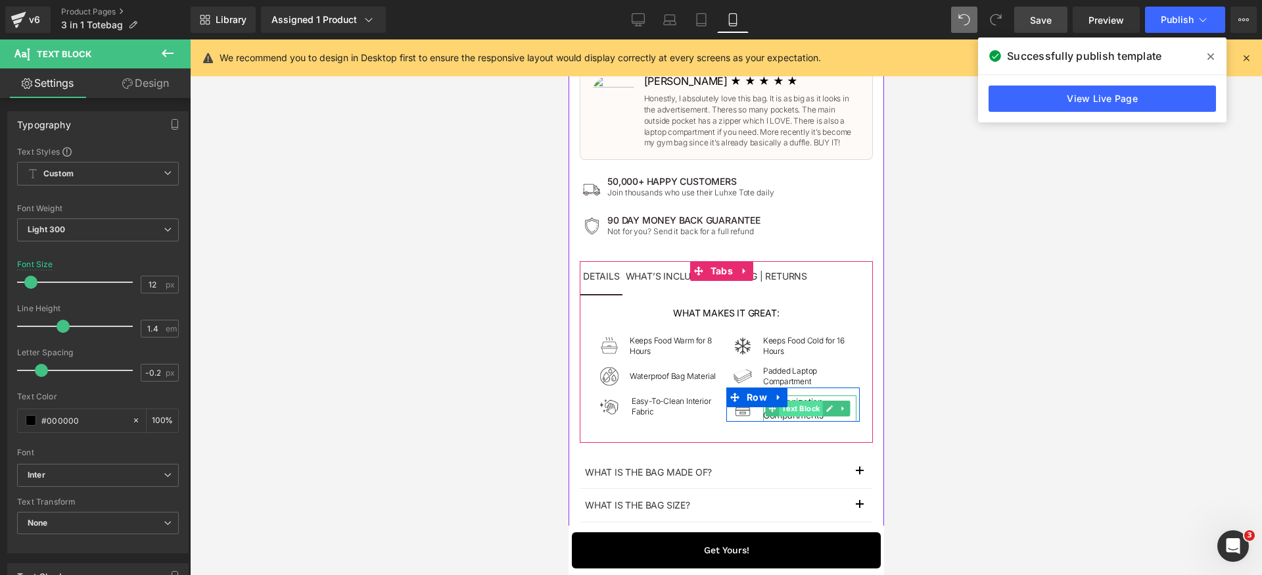
click at [791, 410] on span "Text Block" at bounding box center [800, 408] width 43 height 16
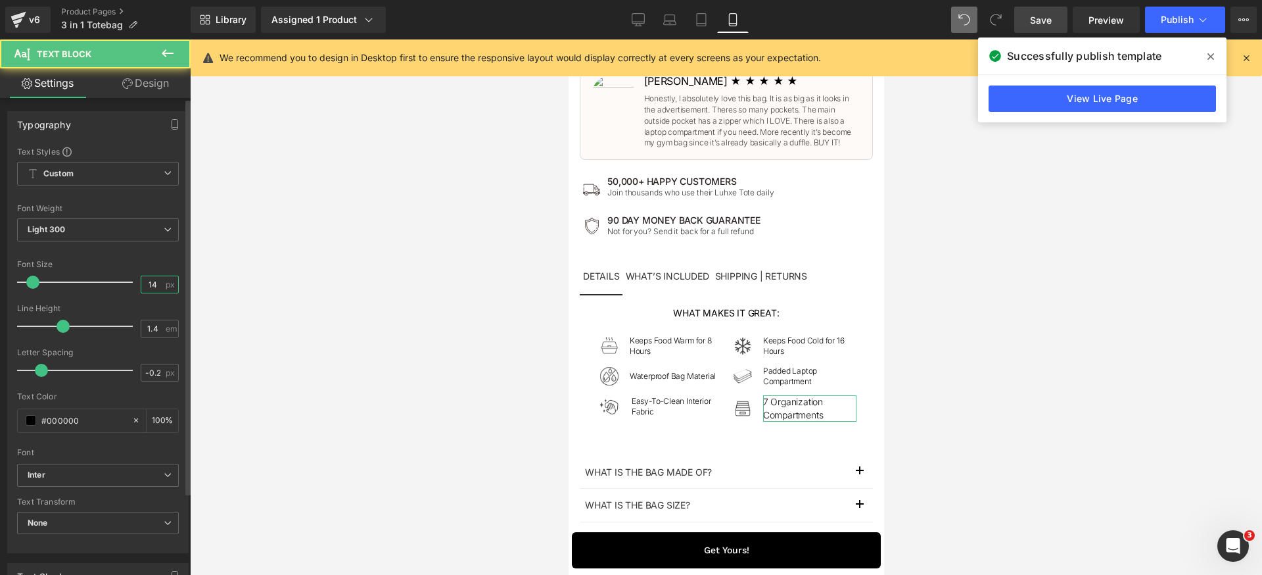
click at [156, 284] on input "14" at bounding box center [152, 284] width 23 height 16
type input "12"
click at [151, 261] on div "Font Size" at bounding box center [98, 264] width 162 height 9
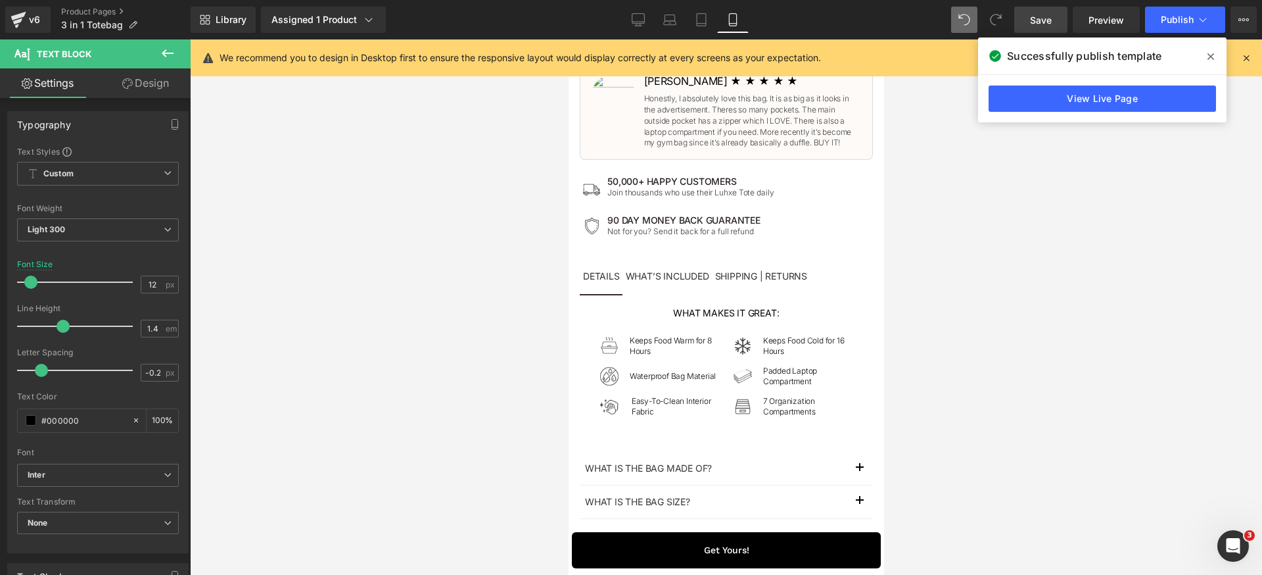
click at [1044, 28] on link "Save" at bounding box center [1040, 20] width 53 height 26
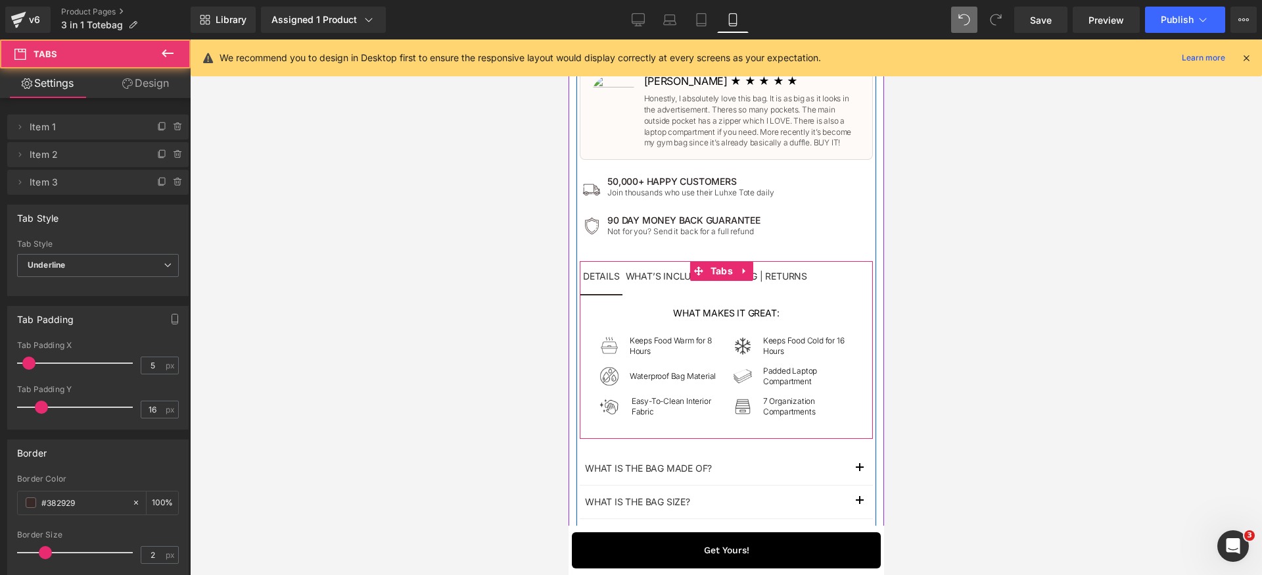
click at [588, 297] on div "what makes it great: Heading Image Keeps Food Warm for 8 Hours Text Block Row I…" at bounding box center [725, 365] width 293 height 143
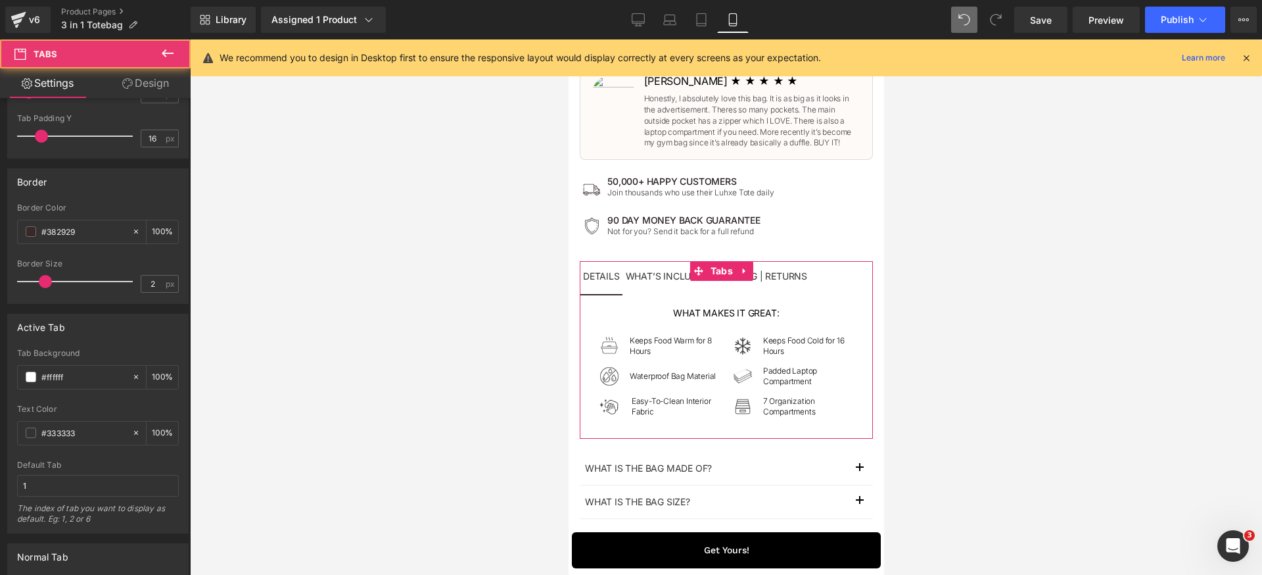
scroll to position [338, 0]
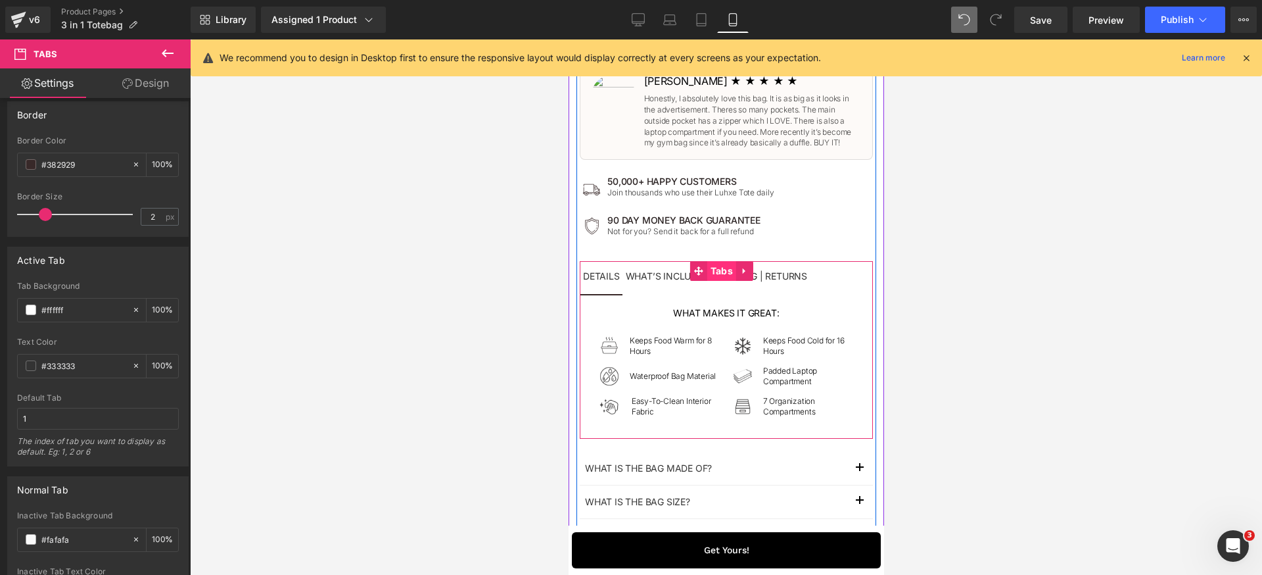
drag, startPoint x: 711, startPoint y: 268, endPoint x: 713, endPoint y: 275, distance: 7.3
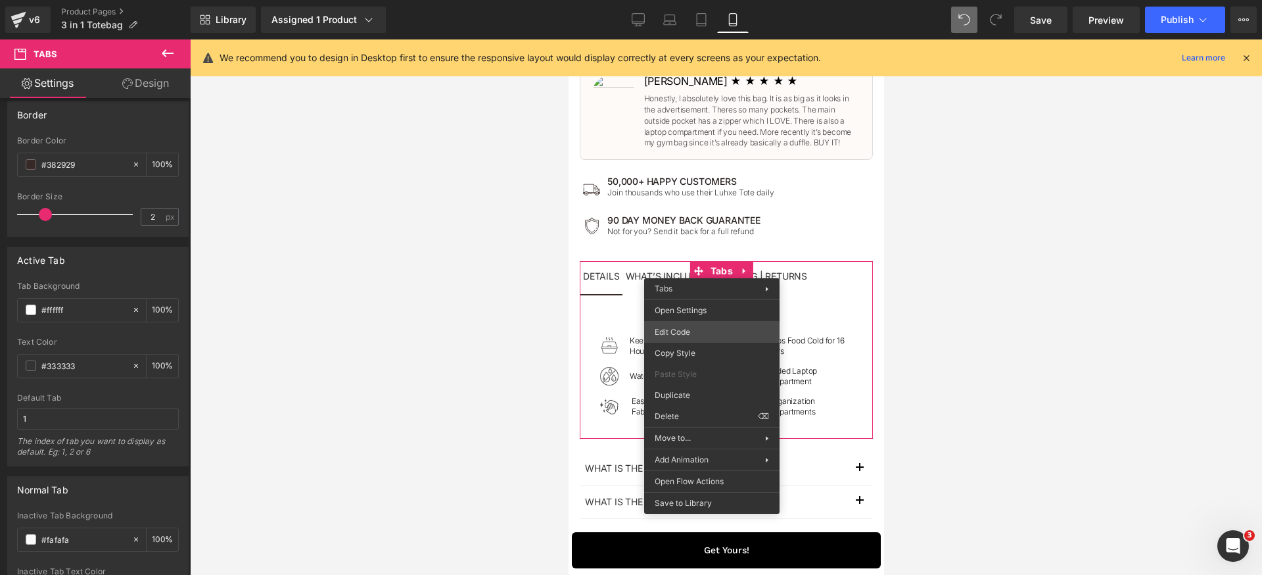
click at [705, 0] on div "Text Block You are previewing how the will restyle your page. You can not edit …" at bounding box center [631, 0] width 1262 height 0
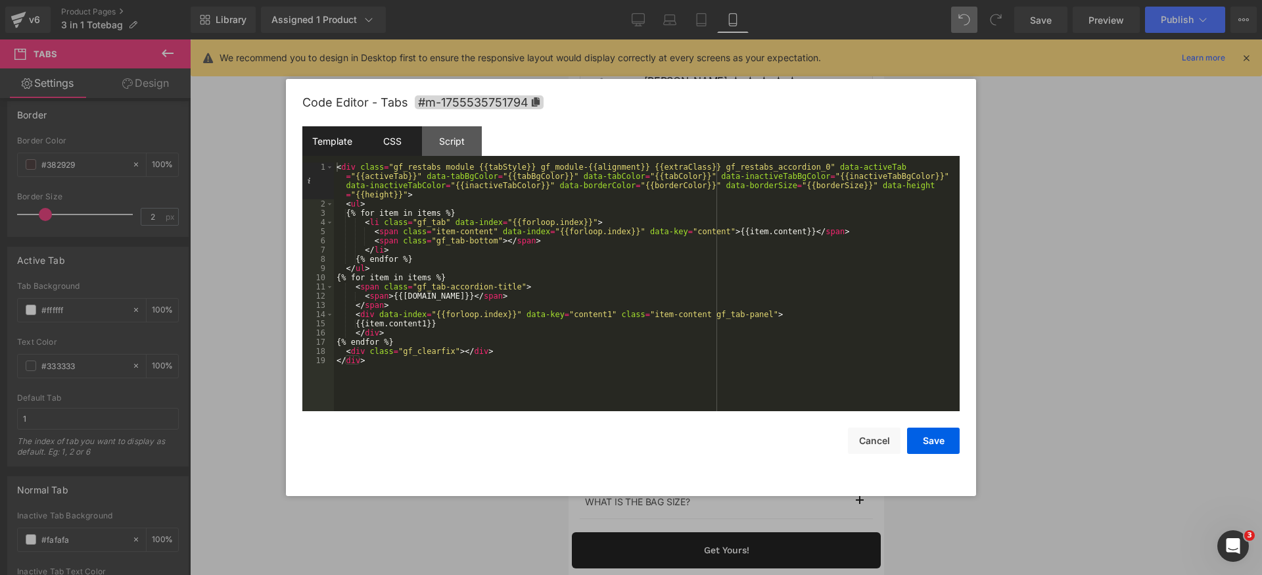
click at [396, 153] on div "CSS" at bounding box center [392, 141] width 60 height 30
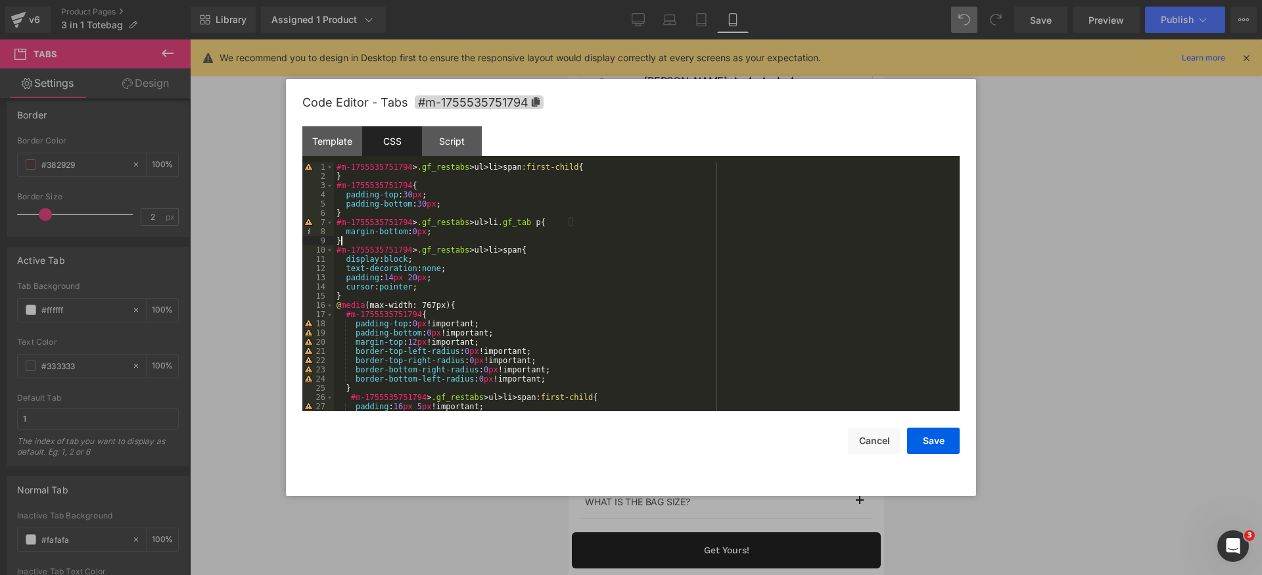
click at [691, 244] on div "#m-1755535751794 > .gf_restabs > ul > li > span :first-child { } #m-17555357517…" at bounding box center [644, 295] width 621 height 267
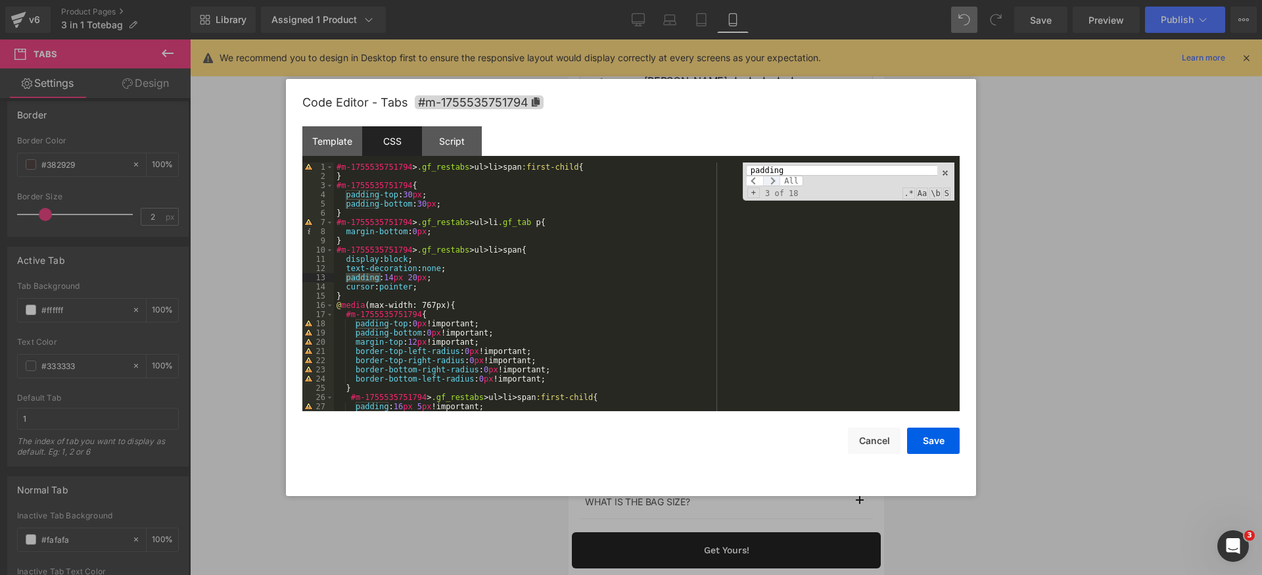
click at [767, 179] on span at bounding box center [771, 181] width 17 height 11
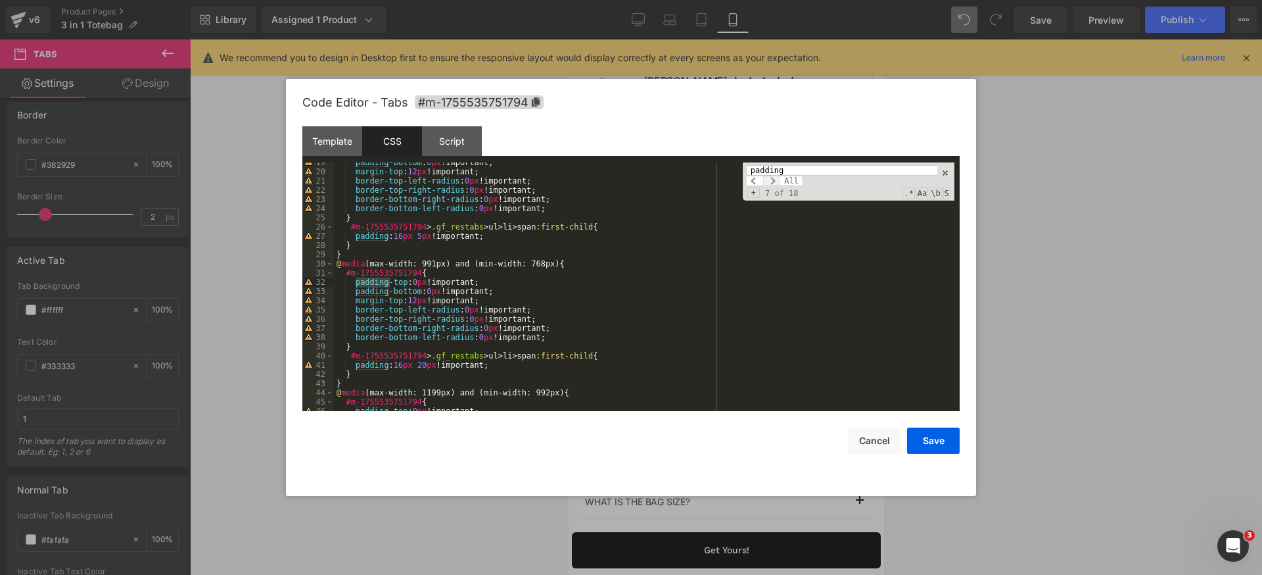
scroll to position [170, 0]
click at [767, 179] on span at bounding box center [771, 181] width 17 height 11
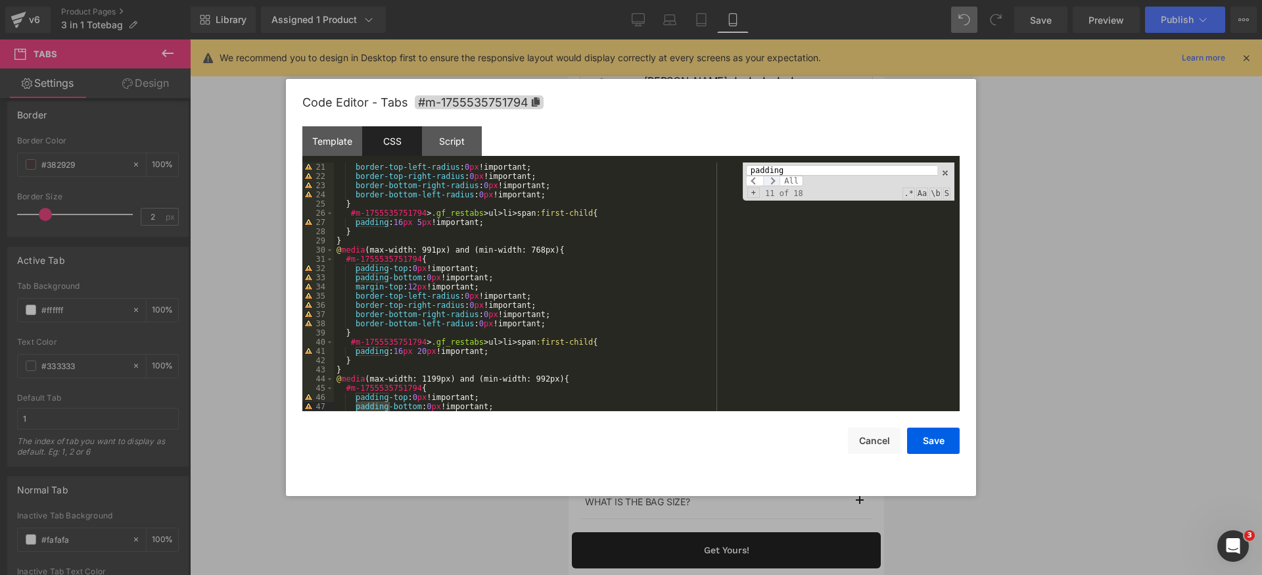
click at [767, 179] on span at bounding box center [771, 181] width 17 height 11
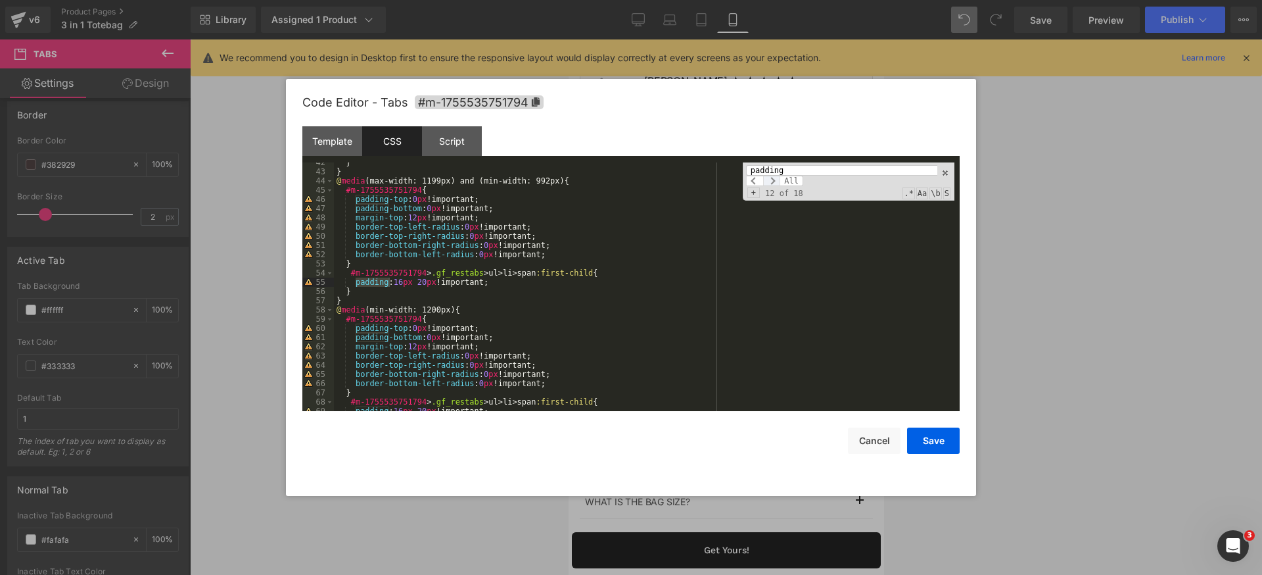
click at [767, 179] on span at bounding box center [771, 181] width 17 height 11
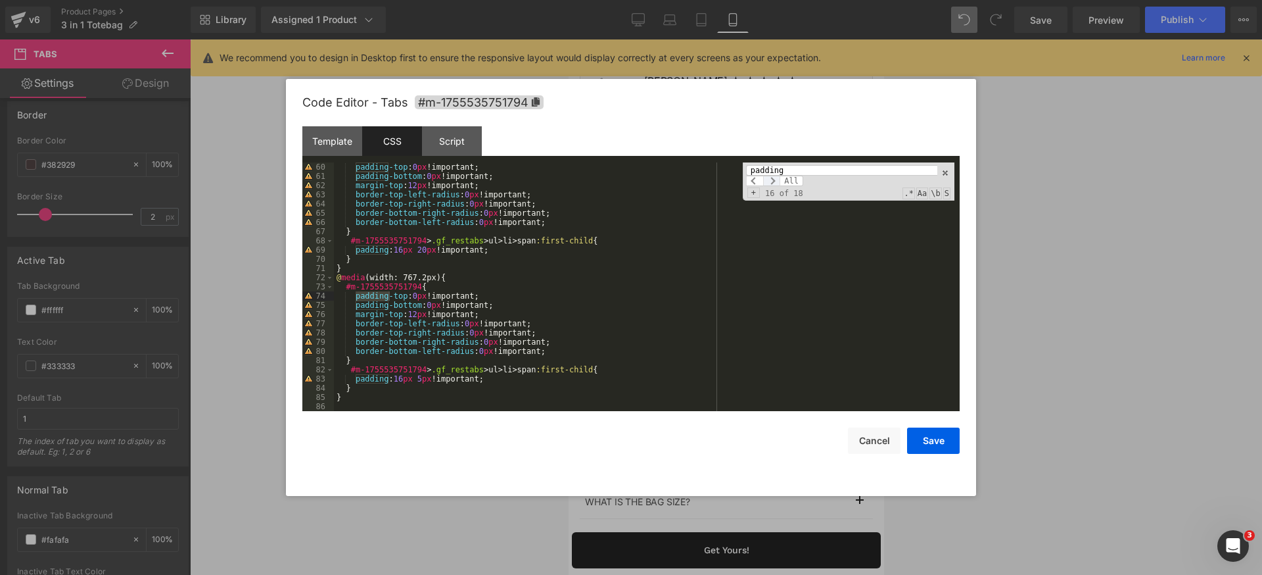
click at [767, 179] on span at bounding box center [771, 181] width 17 height 11
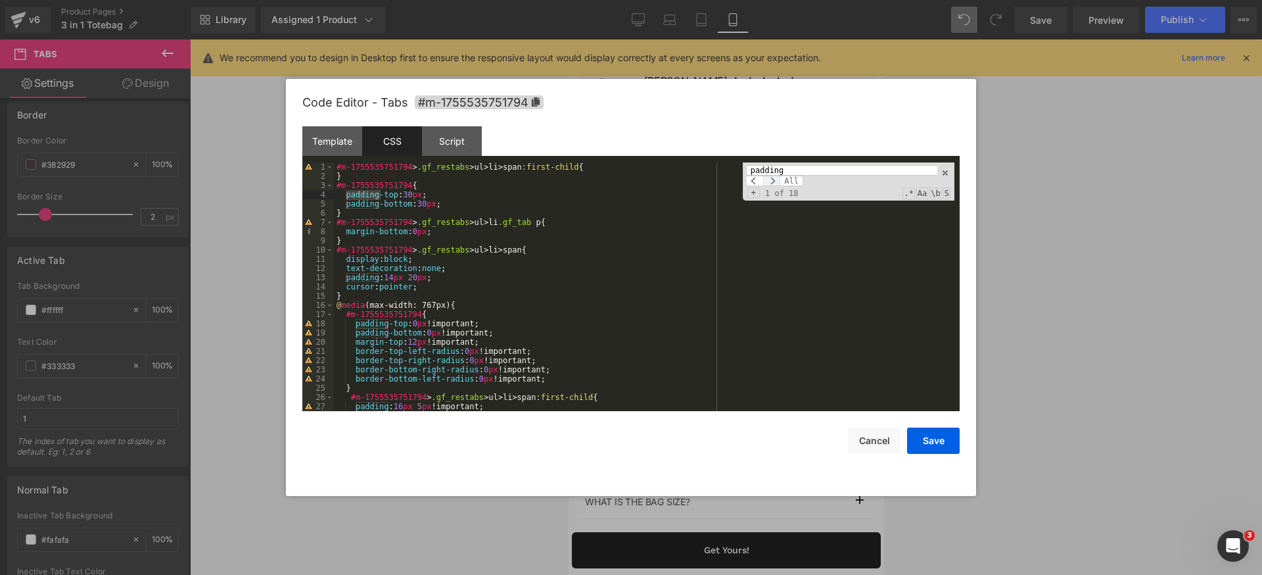
click at [767, 179] on span at bounding box center [771, 181] width 17 height 11
click at [810, 171] on input "padding" at bounding box center [841, 170] width 191 height 11
click at [774, 181] on span at bounding box center [771, 181] width 17 height 11
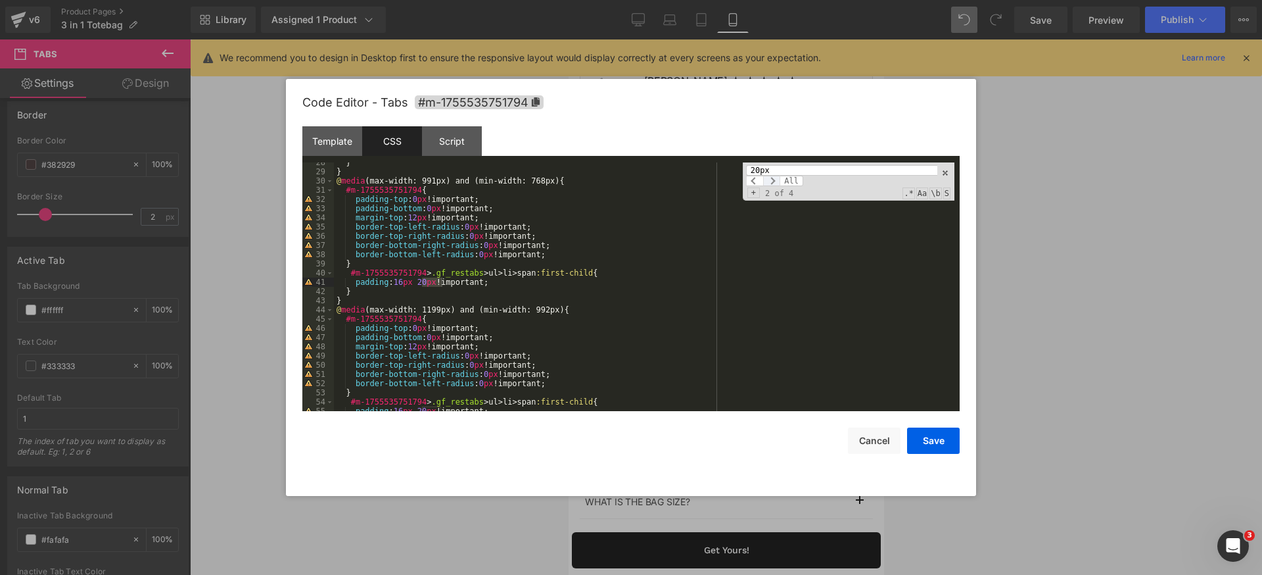
click at [774, 181] on span at bounding box center [771, 181] width 17 height 11
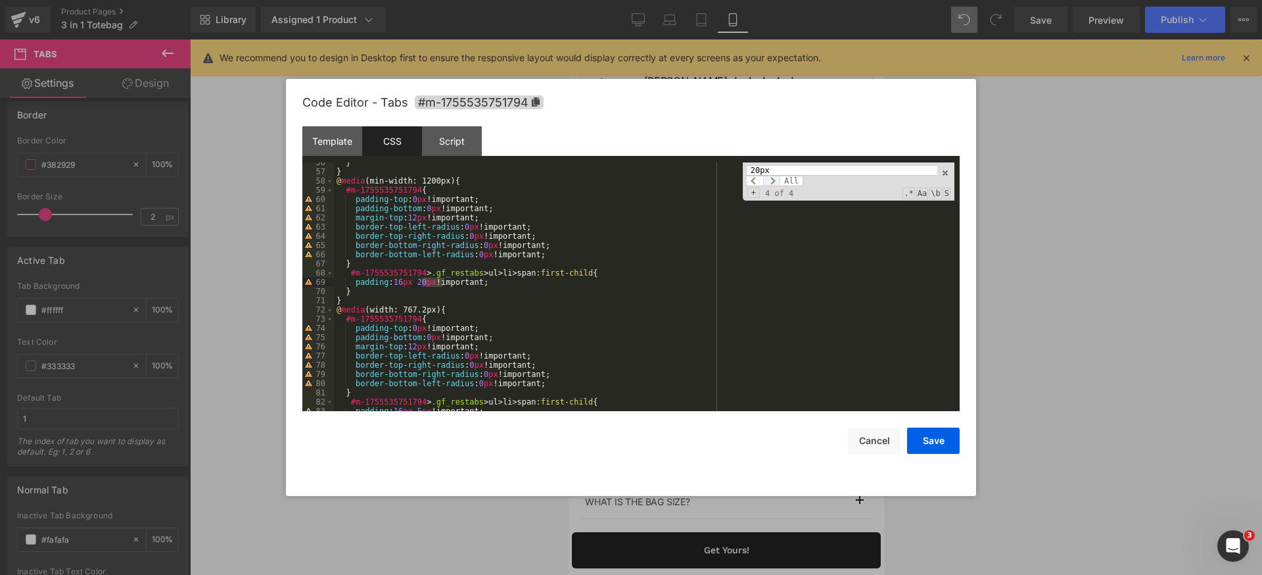
scroll to position [0, 0]
click at [774, 181] on span at bounding box center [771, 181] width 17 height 11
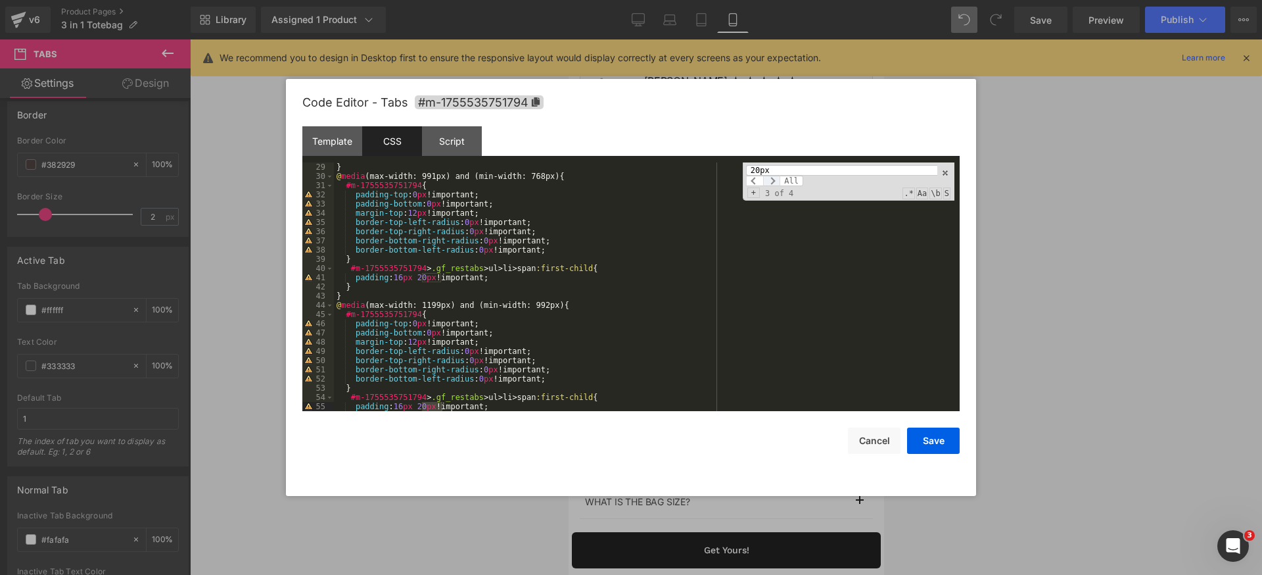
click at [774, 181] on span at bounding box center [771, 181] width 17 height 11
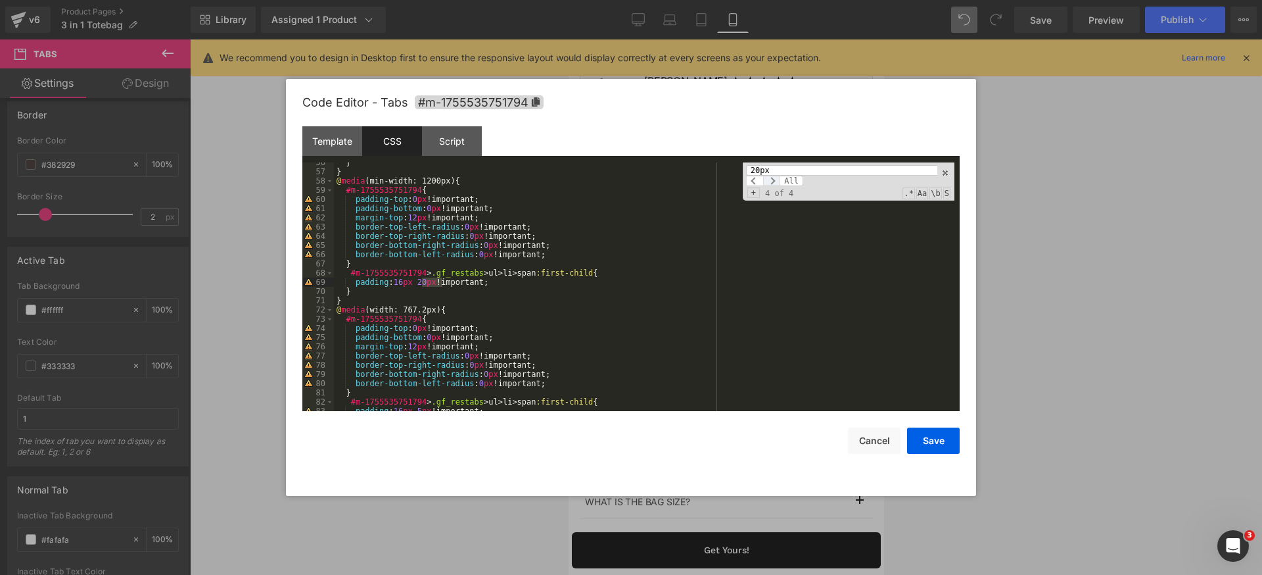
click at [774, 181] on span at bounding box center [771, 181] width 17 height 11
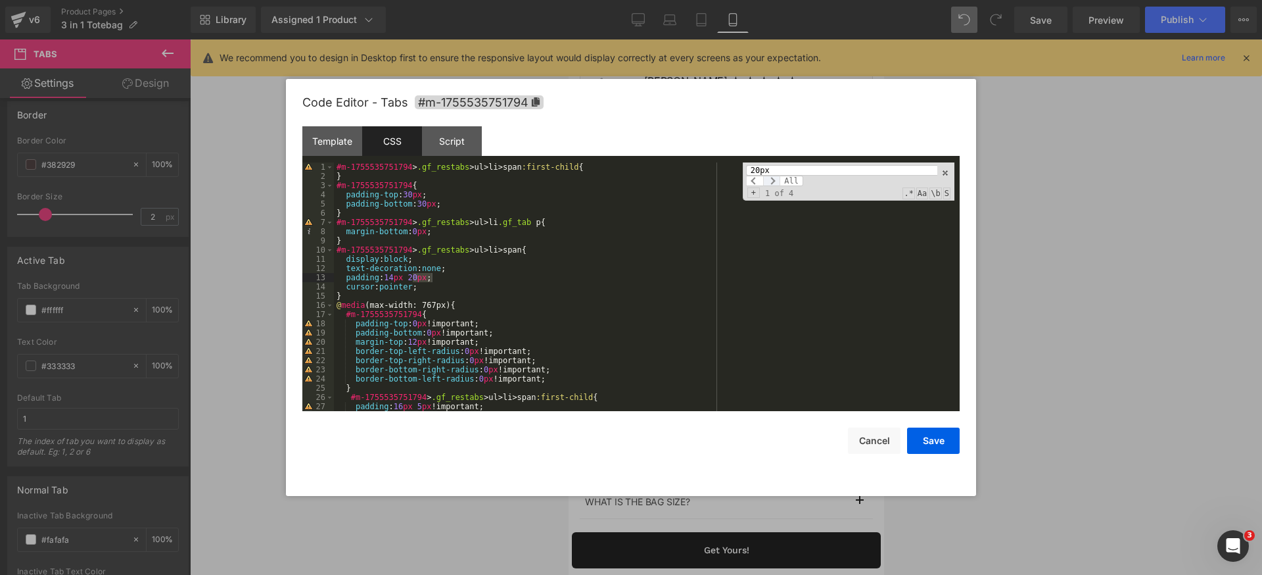
click at [774, 181] on span at bounding box center [771, 181] width 17 height 11
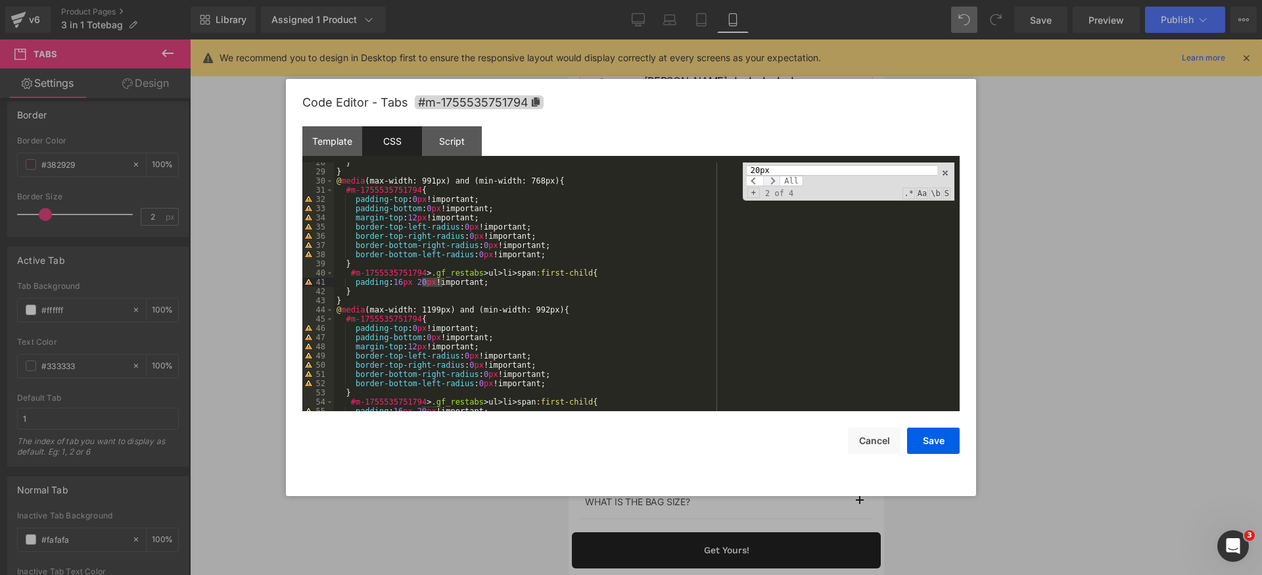
click at [774, 181] on span at bounding box center [771, 181] width 17 height 11
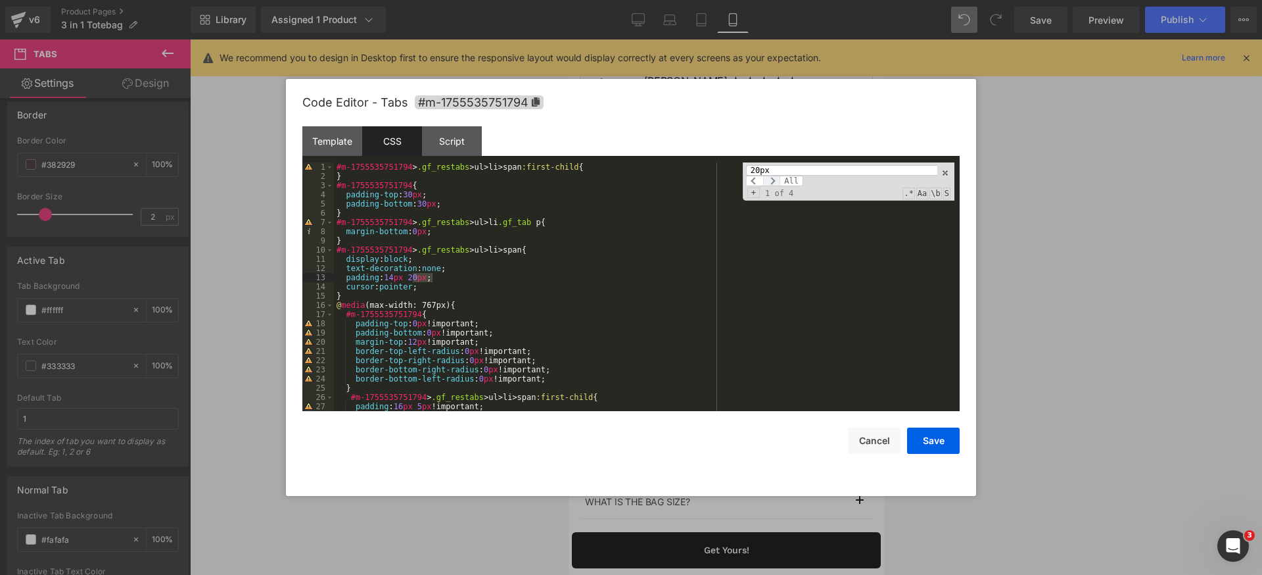
click at [774, 181] on span at bounding box center [771, 181] width 17 height 11
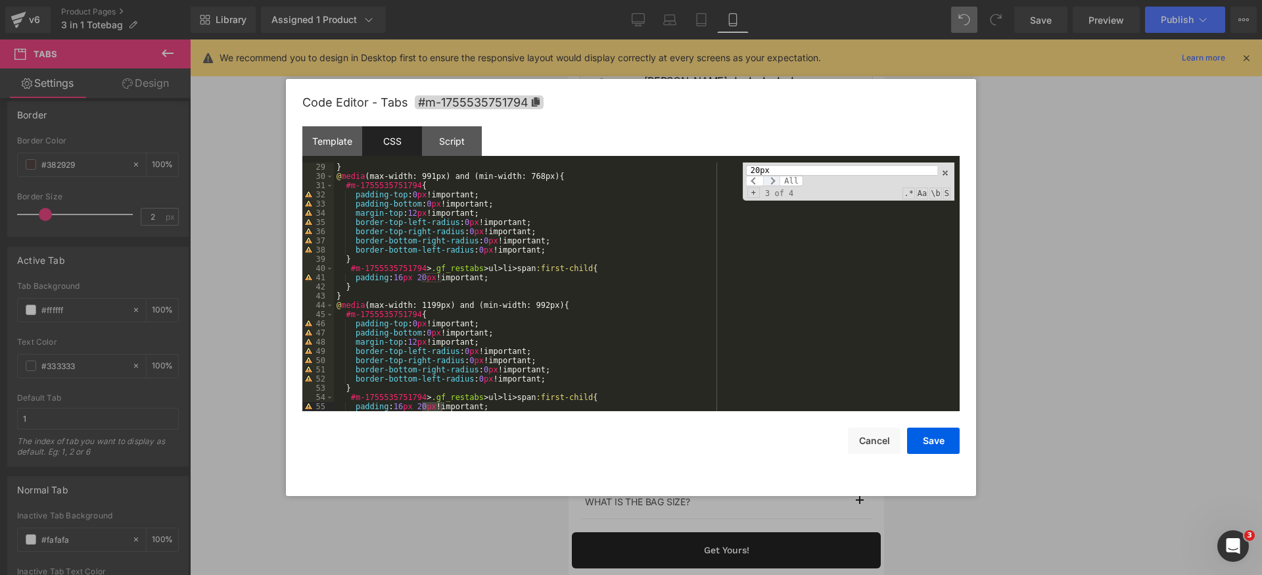
click at [774, 181] on span at bounding box center [771, 181] width 17 height 11
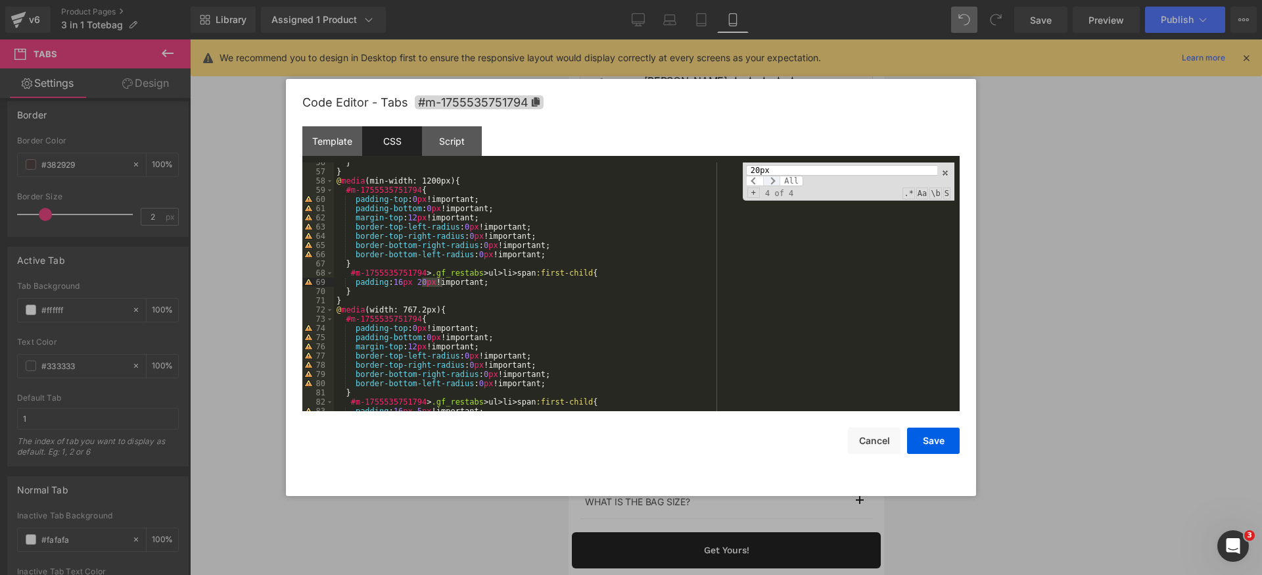
click at [774, 181] on span at bounding box center [771, 181] width 17 height 11
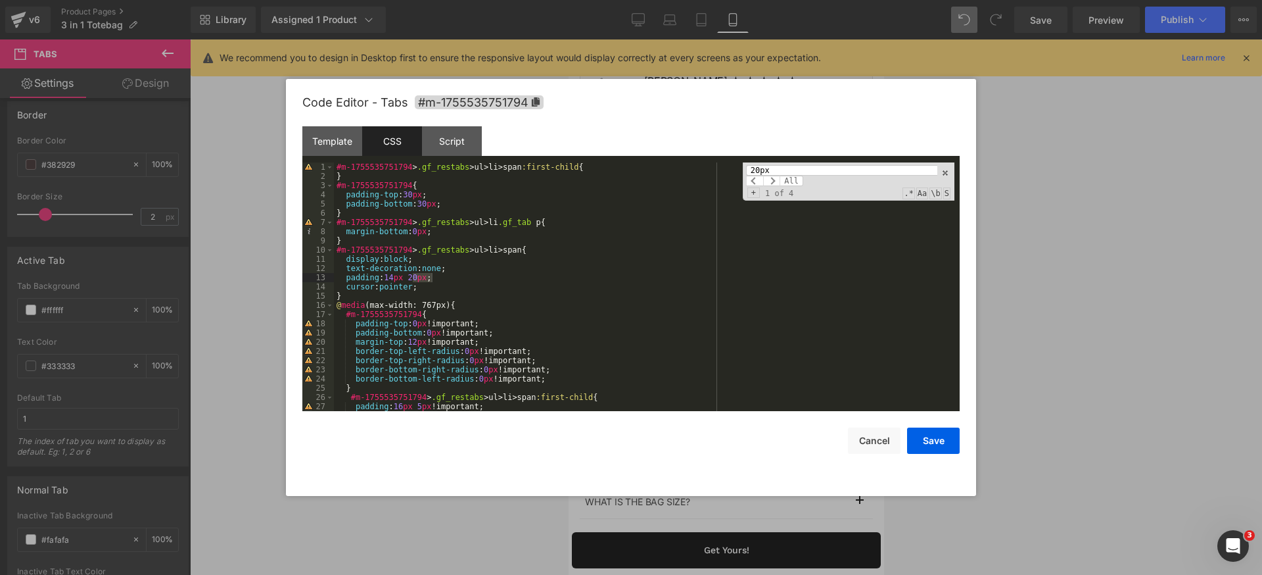
scroll to position [0, 0]
paste input ".gf_restabs>.gf_tab-panel"
type input ".gf_restabs>.gf_tab-panel"
click at [770, 181] on span at bounding box center [771, 181] width 17 height 11
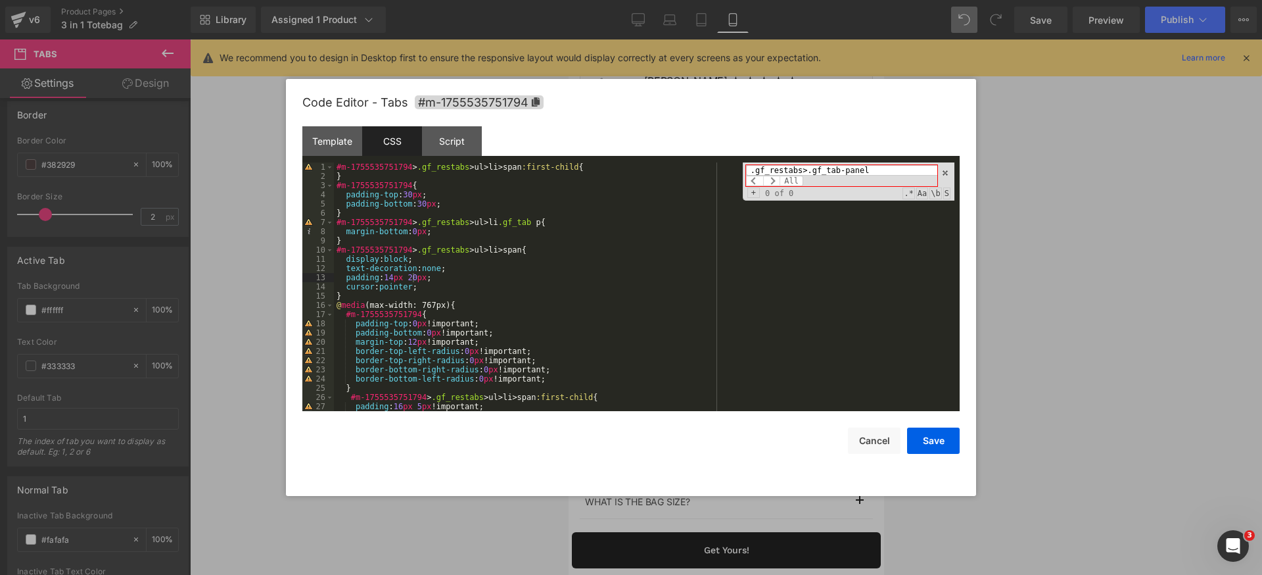
click at [785, 170] on input ".gf_restabs>.gf_tab-panel" at bounding box center [841, 170] width 191 height 11
click at [844, 172] on input ".gf_restabs>.gf_tab-panel" at bounding box center [841, 170] width 191 height 11
click at [897, 176] on div ".gf_restabs>.gf_tab-panel All" at bounding box center [841, 175] width 191 height 21
click at [905, 172] on input ".gf_restabs>.gf_tab-panel" at bounding box center [841, 170] width 191 height 11
click at [839, 174] on input ".gf_restabs>.gf_tab-panel" at bounding box center [841, 170] width 191 height 11
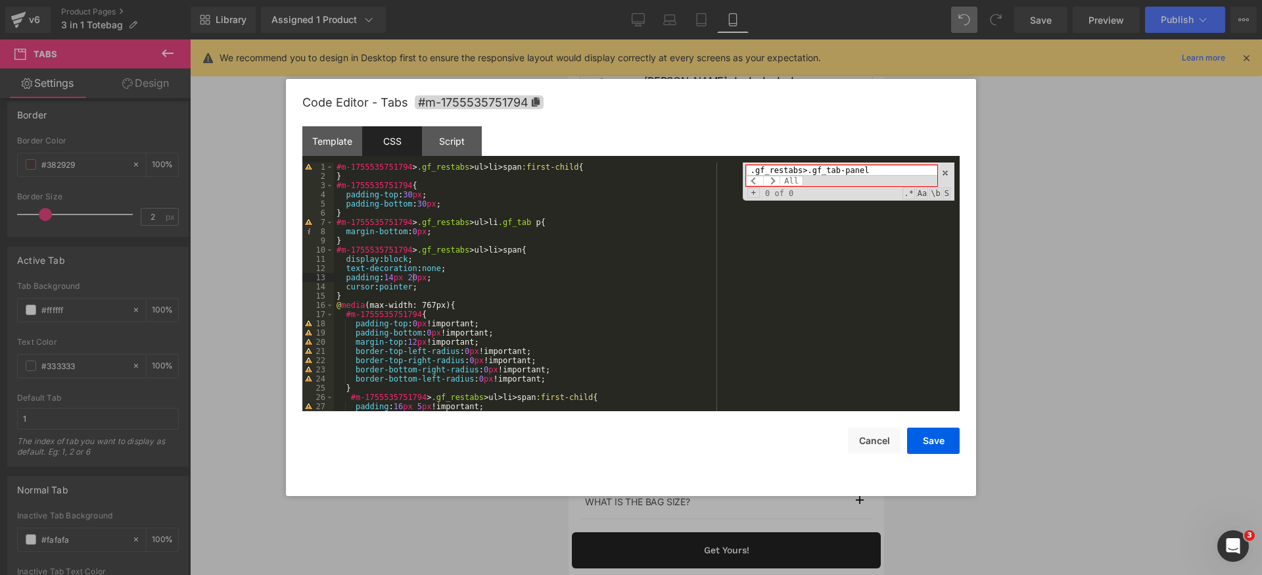
drag, startPoint x: 488, startPoint y: 210, endPoint x: 503, endPoint y: 214, distance: 15.5
click at [489, 211] on div "#m-1755535751794 > .gf_restabs > ul > li > span :first-child { } #m-17555357517…" at bounding box center [644, 295] width 621 height 267
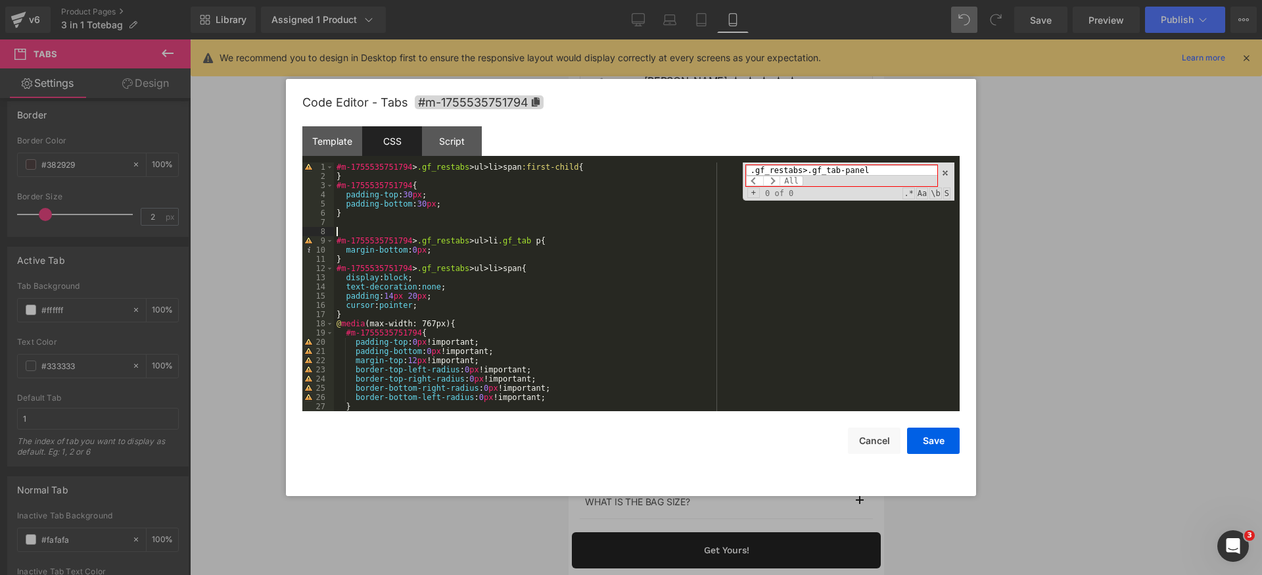
paste textarea
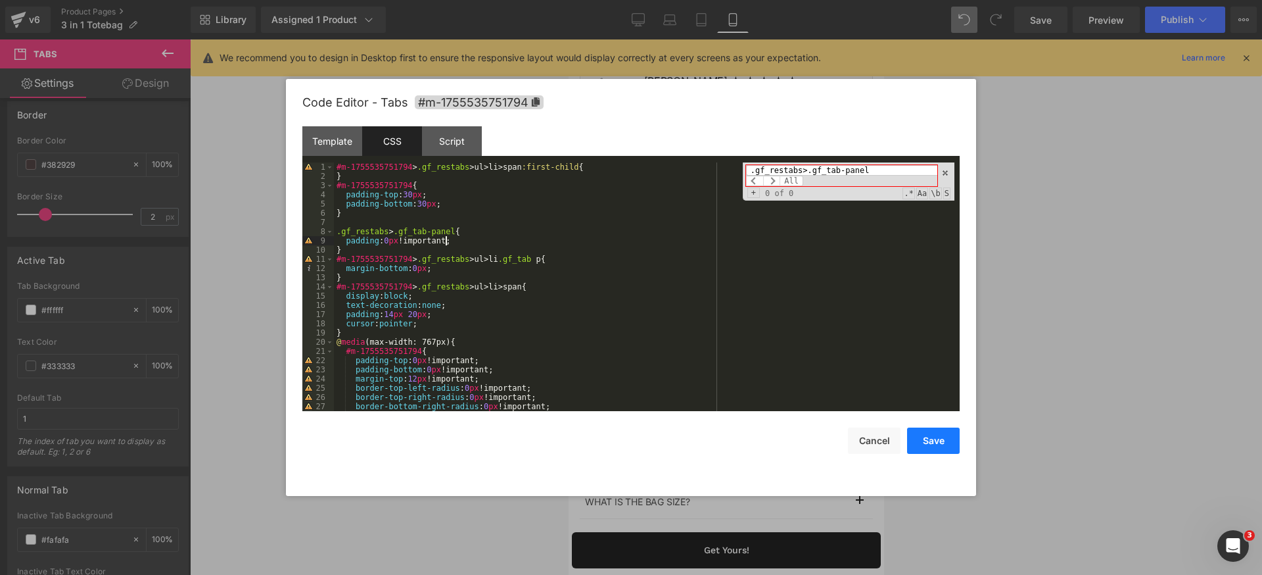
click at [941, 450] on button "Save" at bounding box center [933, 440] width 53 height 26
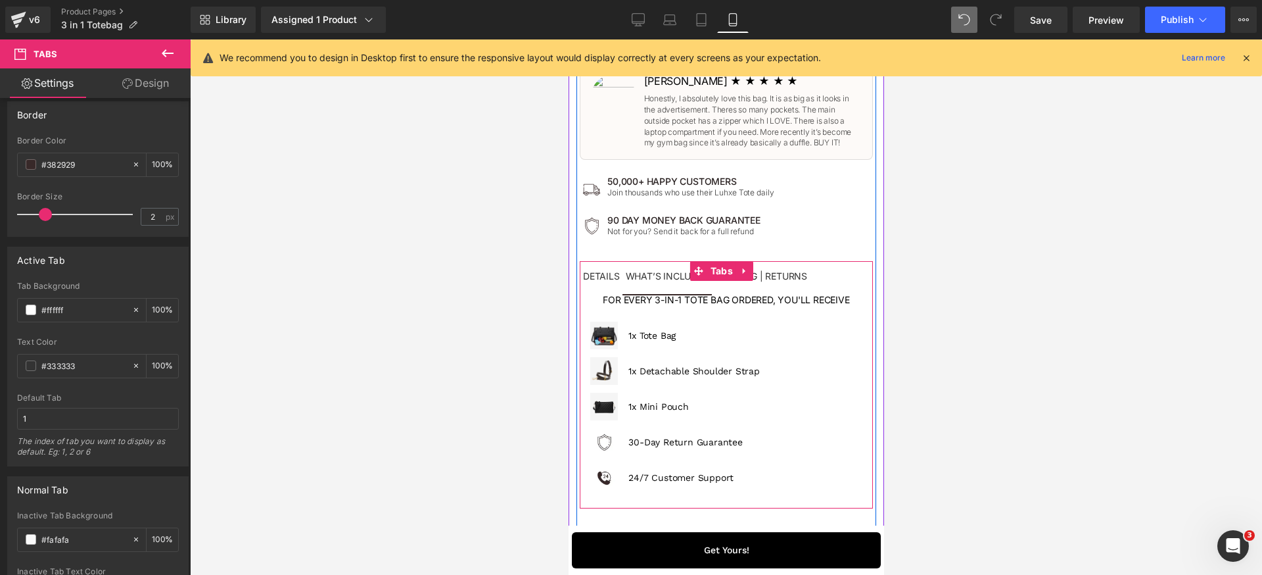
click at [654, 286] on span "What’s included Text Block" at bounding box center [667, 277] width 90 height 33
click at [770, 282] on span "Shipping | Returns Text Block" at bounding box center [760, 277] width 99 height 33
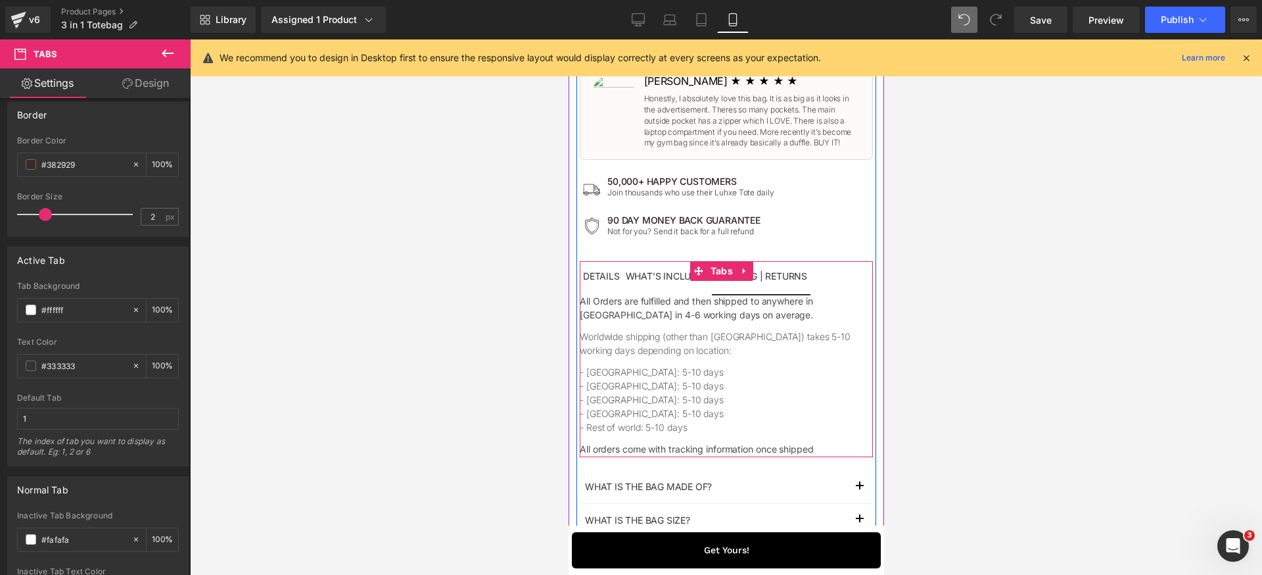
click at [663, 281] on span "What’s included Text Block" at bounding box center [667, 277] width 90 height 33
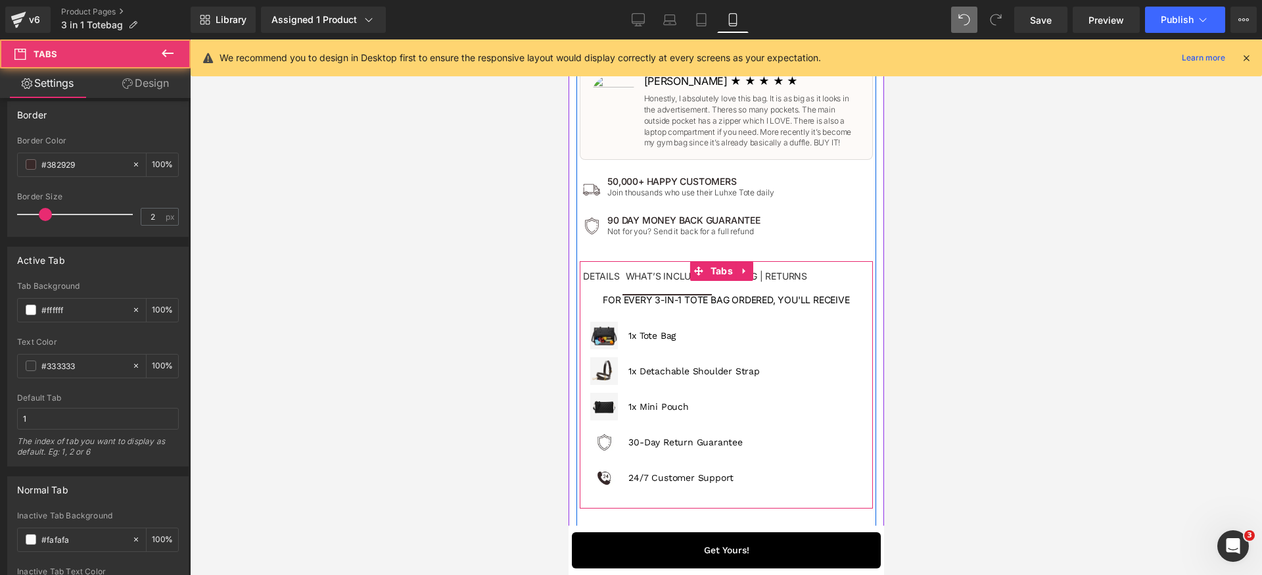
click at [568, 39] on div at bounding box center [568, 39] width 0 height 0
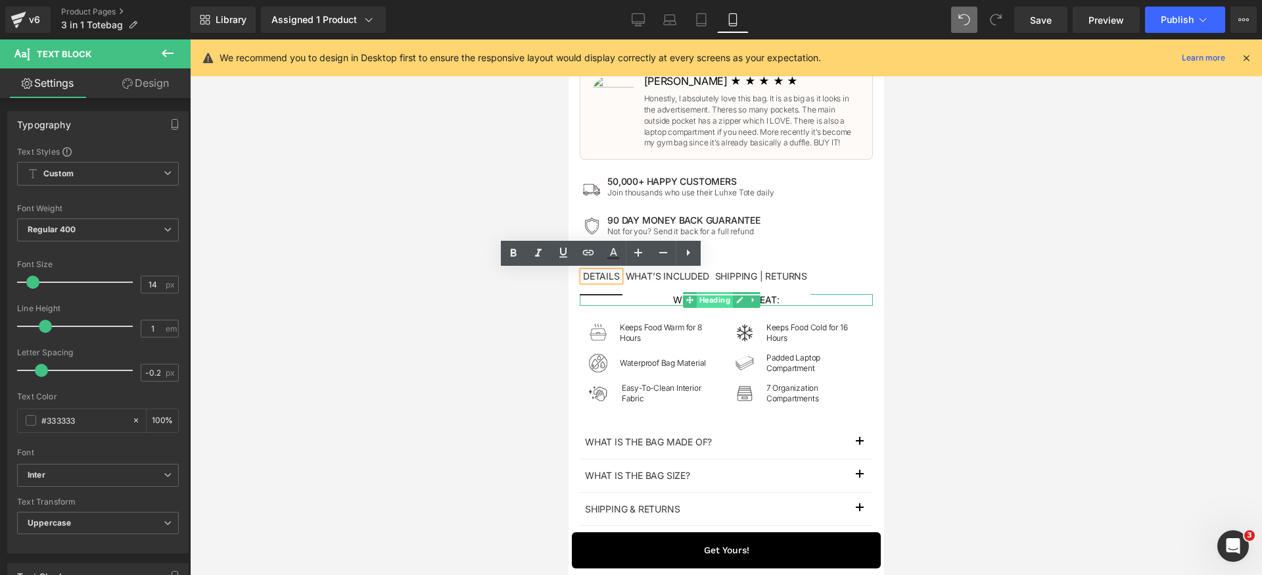
click at [710, 302] on span "Heading" at bounding box center [714, 300] width 36 height 16
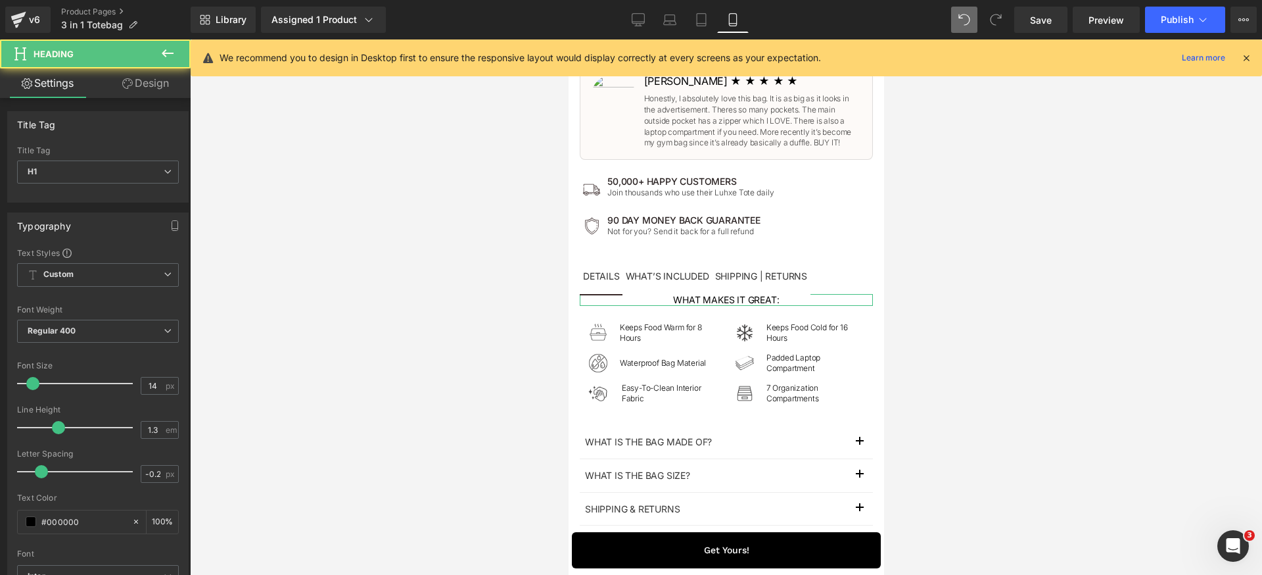
click at [145, 84] on link "Design" at bounding box center [145, 83] width 95 height 30
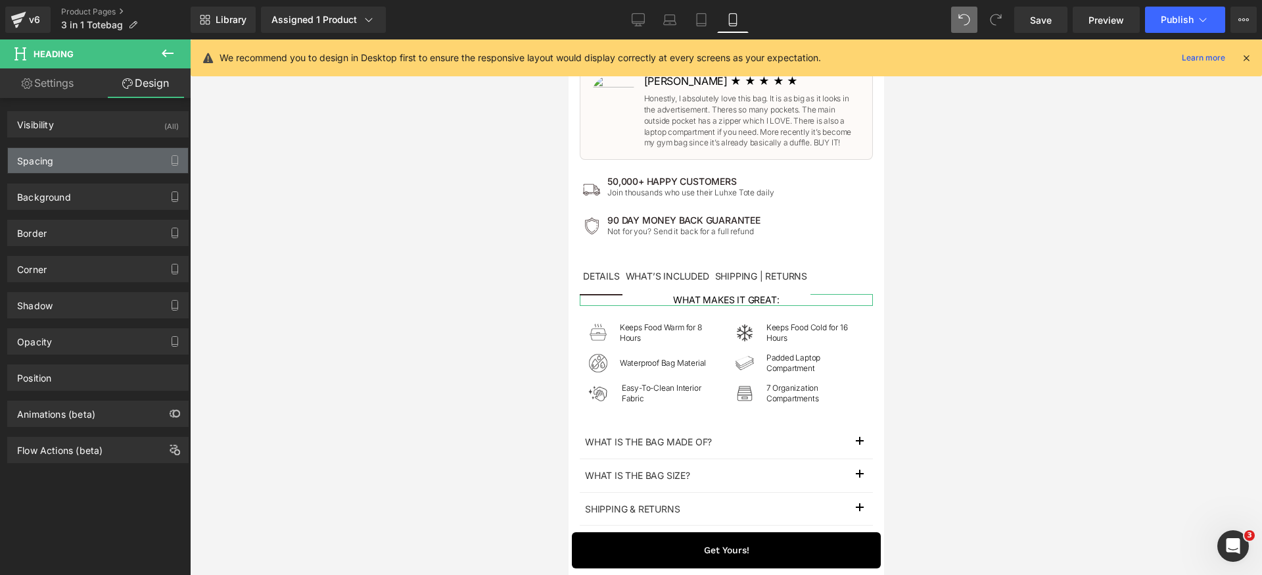
click at [92, 172] on div "Spacing" at bounding box center [98, 160] width 180 height 25
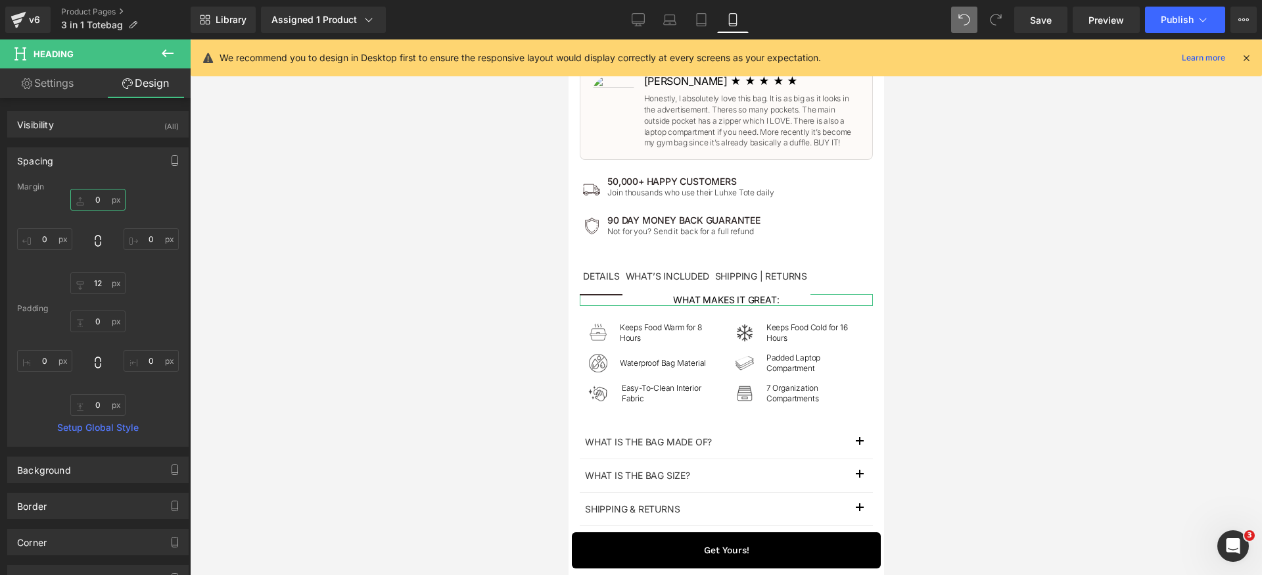
click at [102, 200] on input "0" at bounding box center [97, 200] width 55 height 22
type input "16"
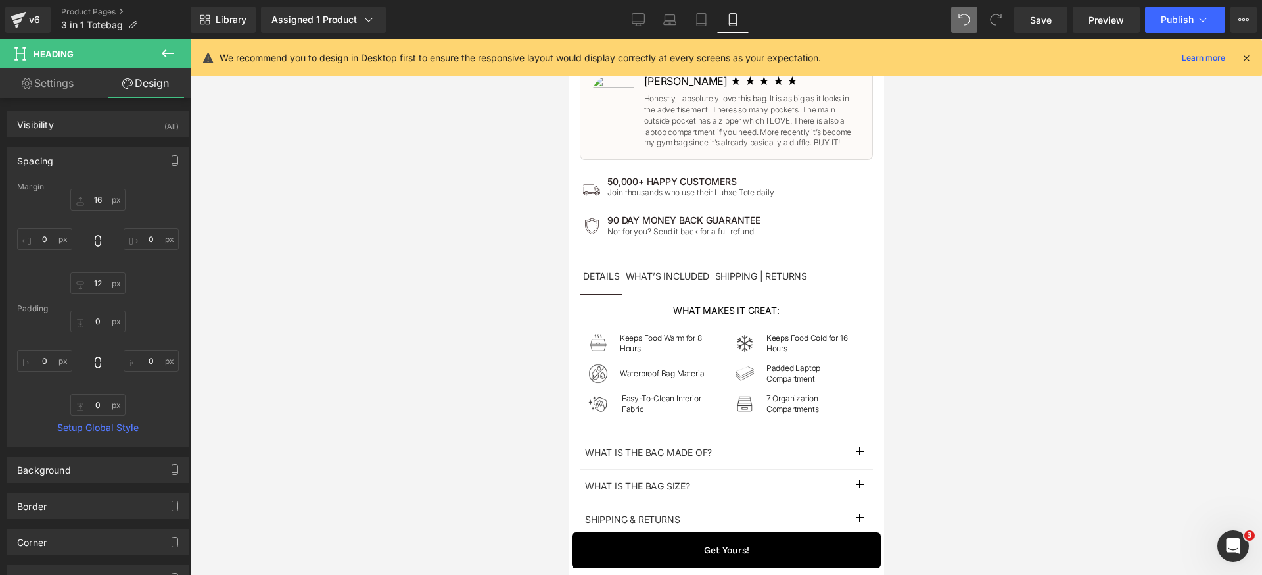
click at [686, 287] on span "What’s included Text Block" at bounding box center [667, 277] width 90 height 33
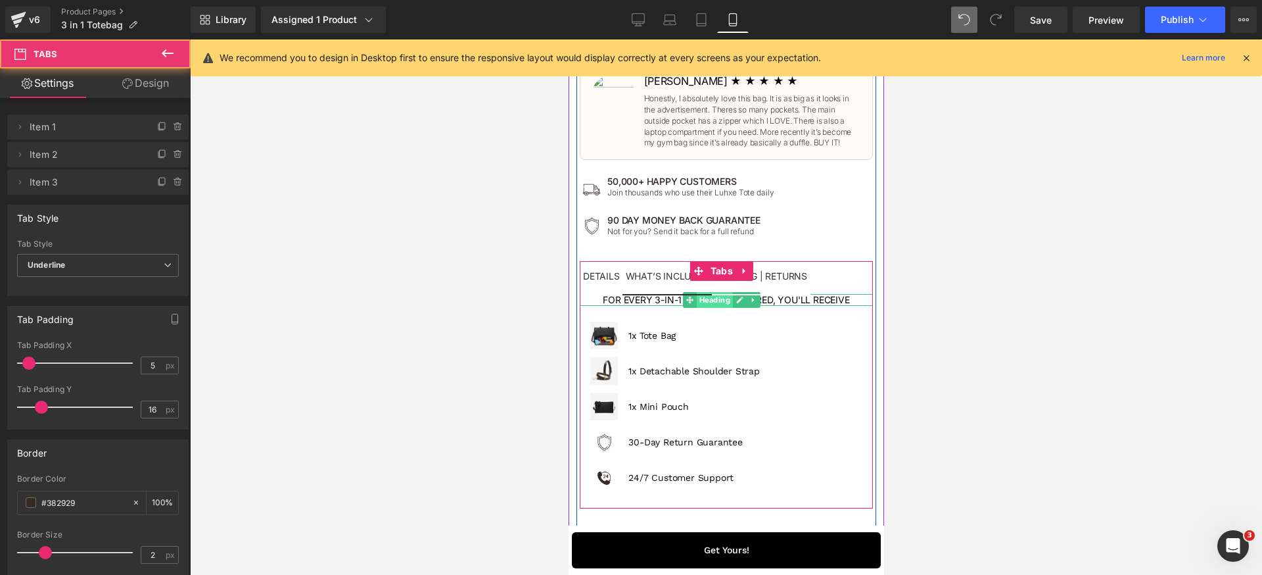
click at [717, 299] on span "Heading" at bounding box center [714, 300] width 36 height 16
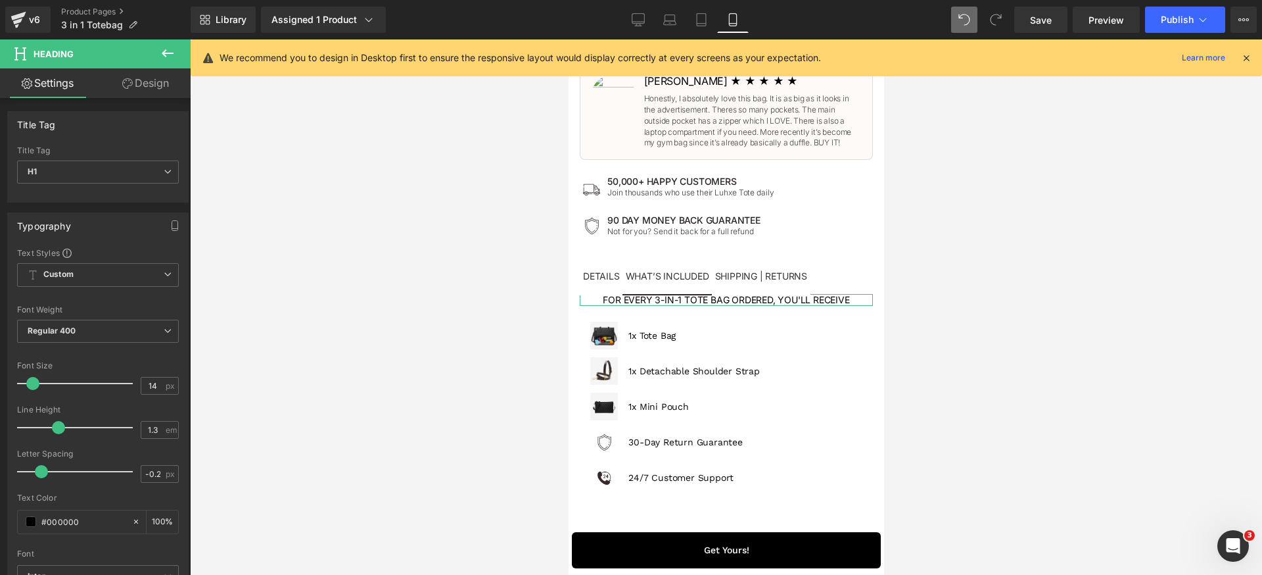
drag, startPoint x: 154, startPoint y: 87, endPoint x: 99, endPoint y: 161, distance: 92.6
click at [154, 87] on link "Design" at bounding box center [145, 83] width 95 height 30
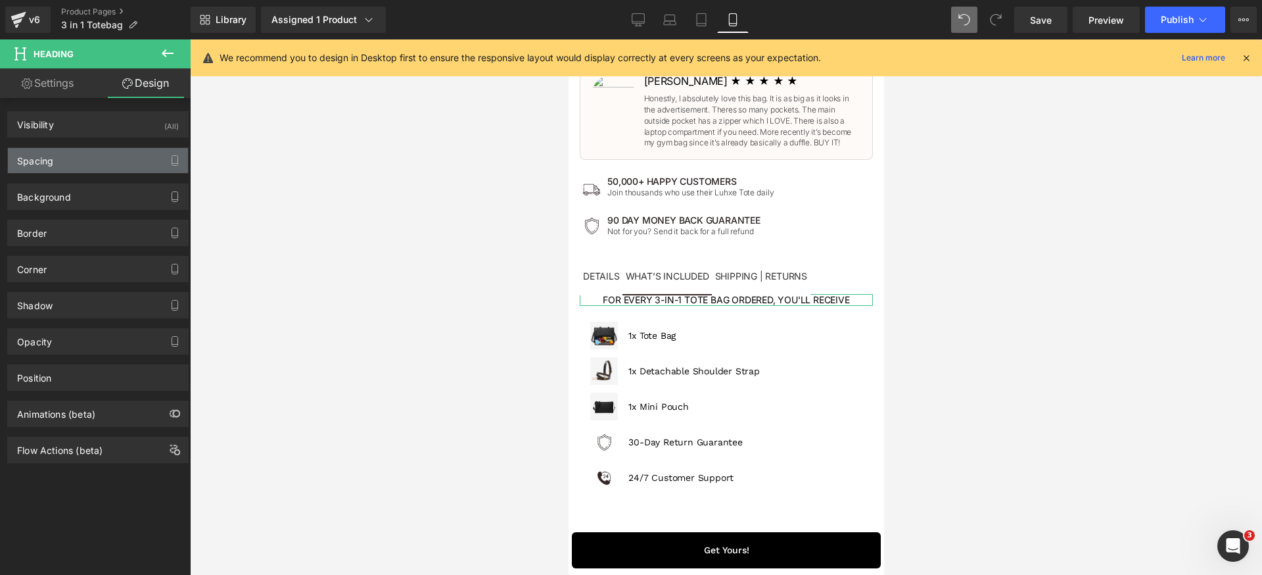
click at [83, 168] on div "Spacing" at bounding box center [98, 160] width 180 height 25
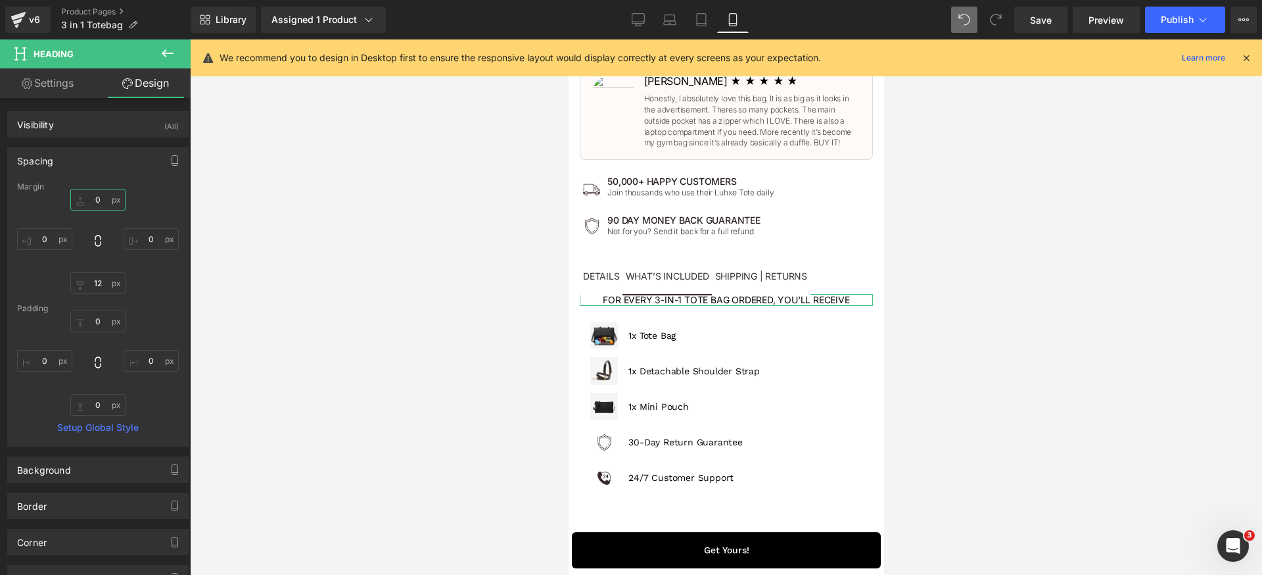
click at [97, 198] on input "0" at bounding box center [97, 200] width 55 height 22
paste input "16"
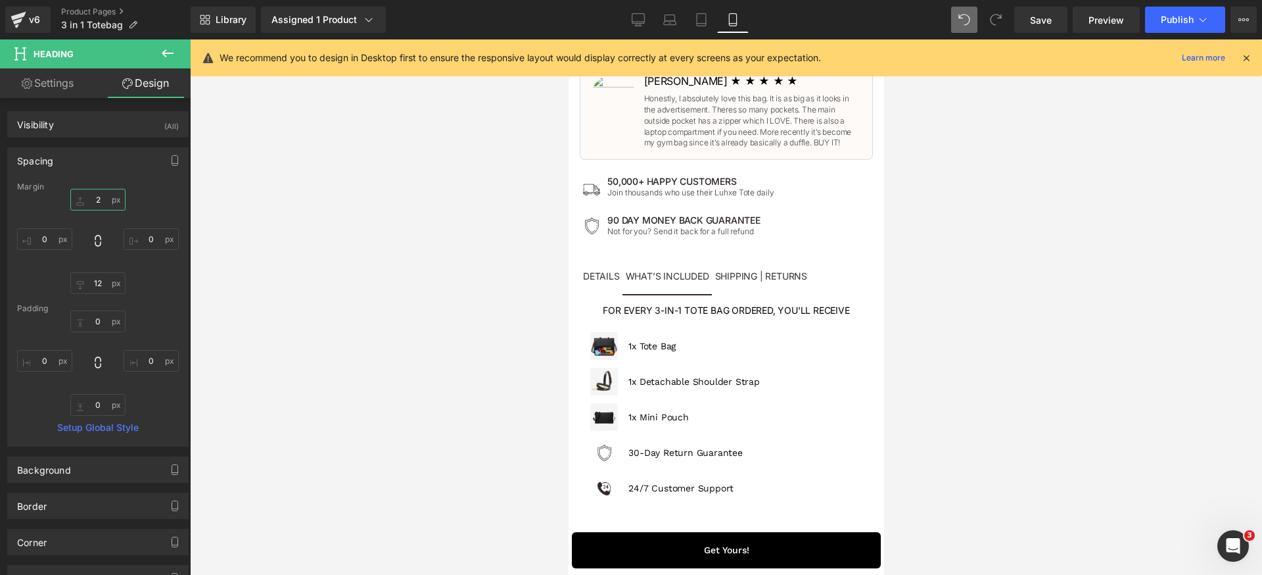
type input "24"
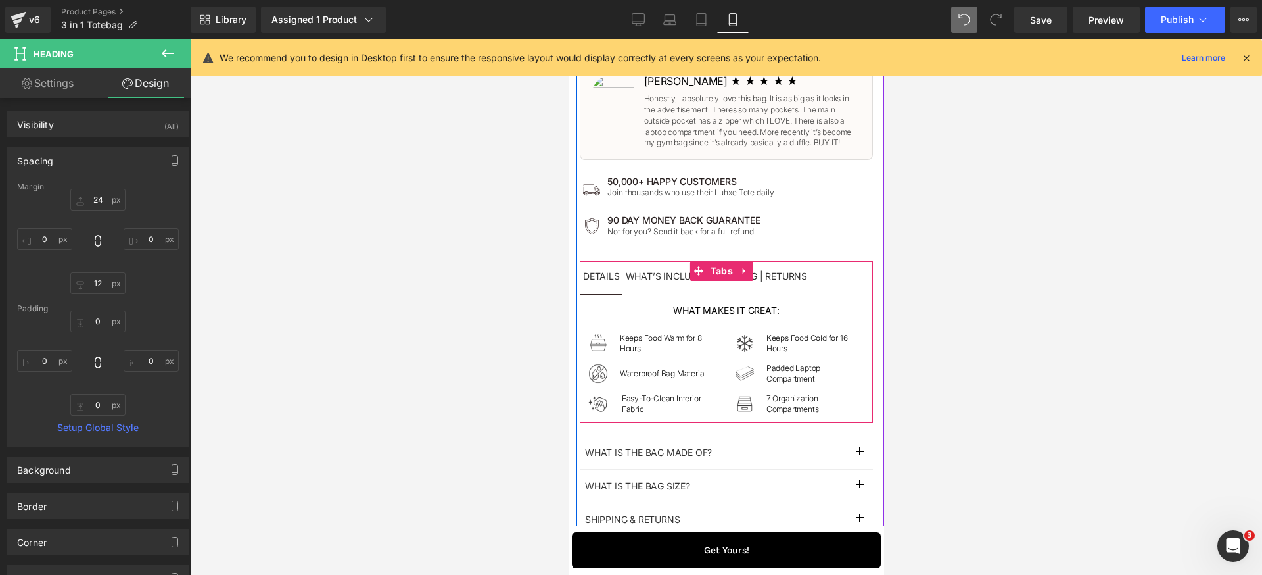
click at [609, 285] on span "DETAILS Text Block" at bounding box center [600, 277] width 43 height 33
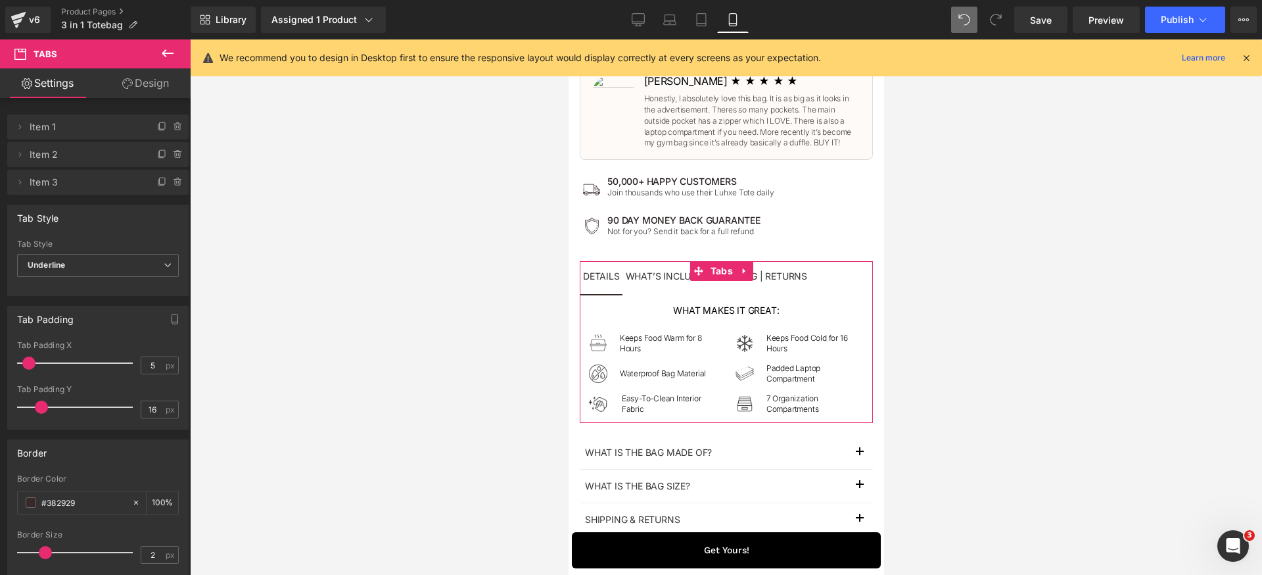
click at [152, 85] on link "Design" at bounding box center [145, 83] width 95 height 30
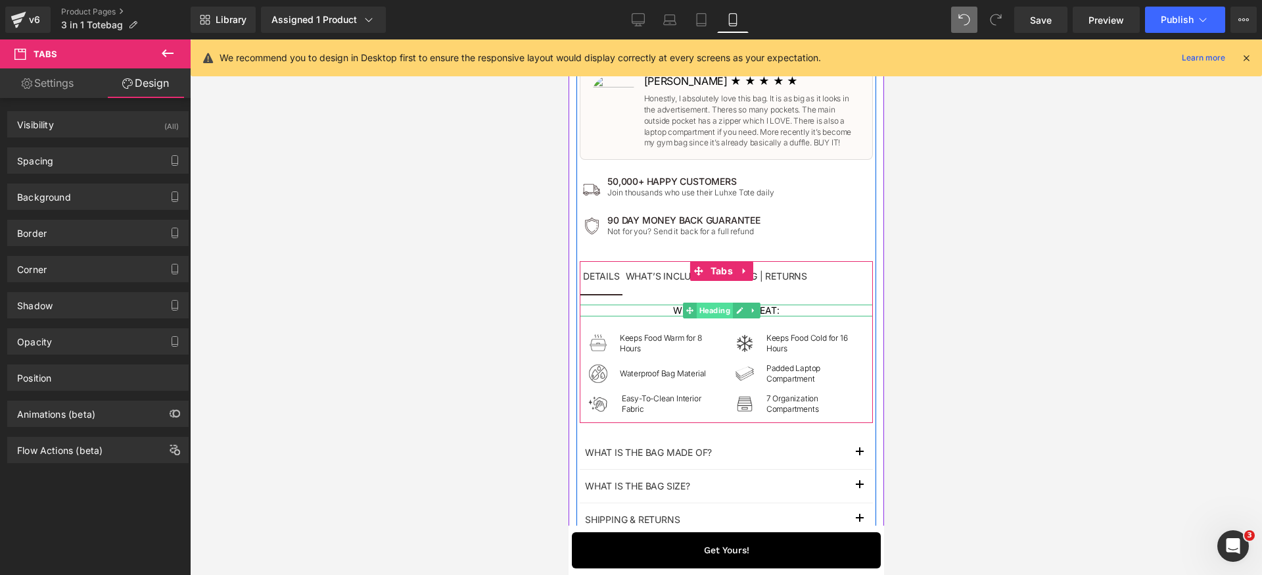
click at [705, 310] on span "Heading" at bounding box center [714, 310] width 36 height 16
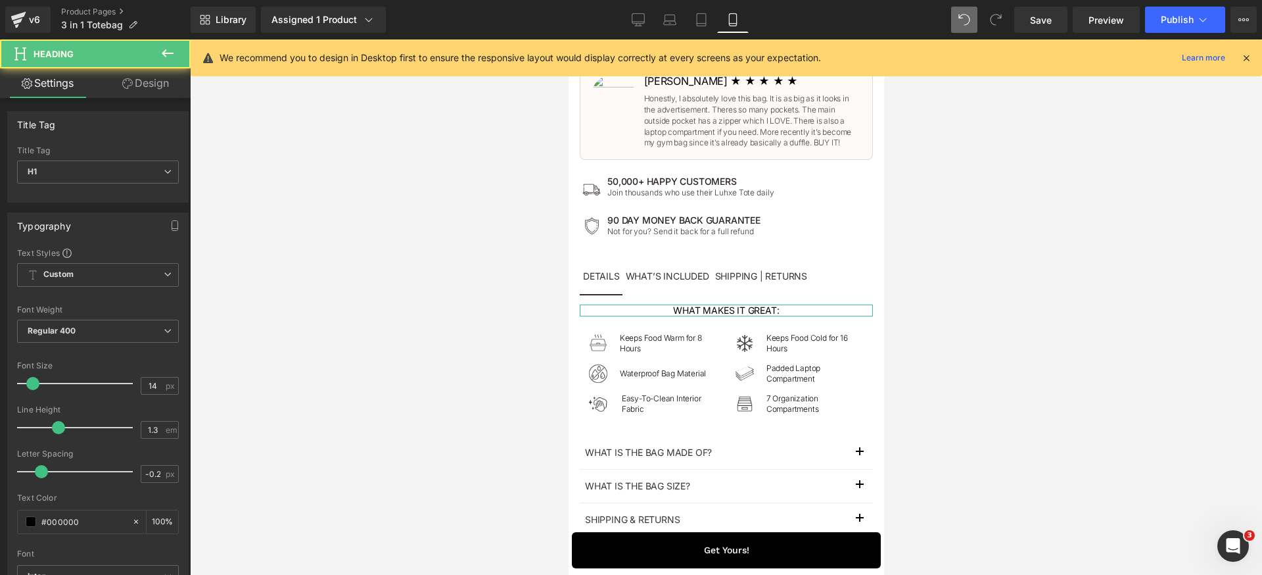
click at [155, 89] on link "Design" at bounding box center [145, 83] width 95 height 30
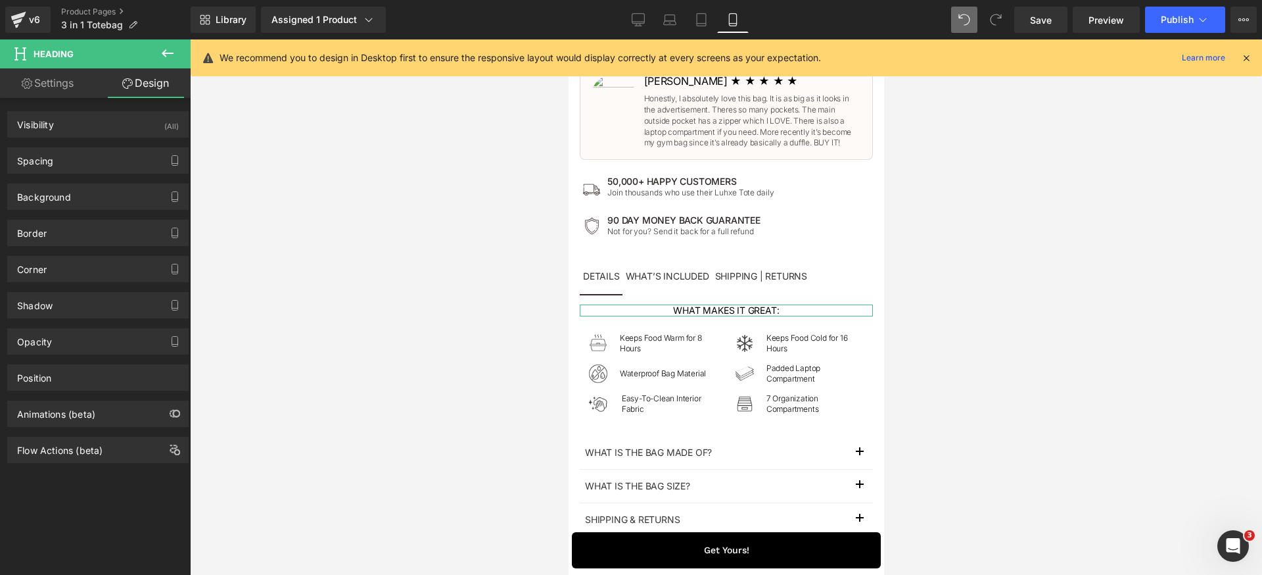
drag, startPoint x: 82, startPoint y: 165, endPoint x: 129, endPoint y: 228, distance: 79.3
click at [82, 165] on div "Spacing" at bounding box center [98, 160] width 180 height 25
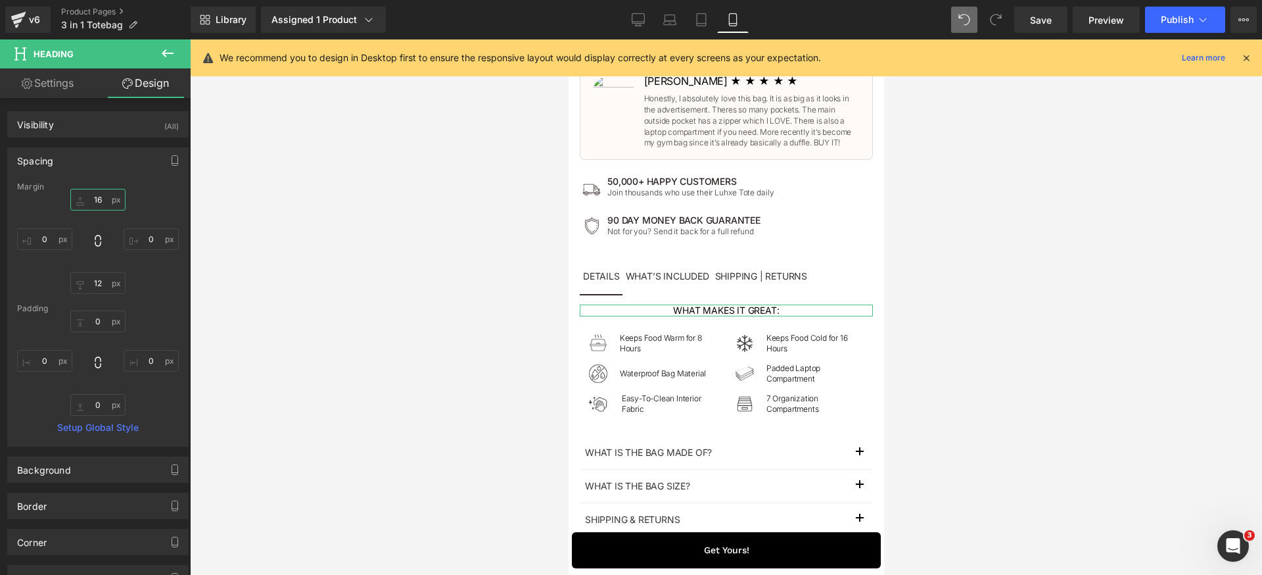
click at [102, 200] on input "16" at bounding box center [97, 200] width 55 height 22
paste input "24"
type input "24"
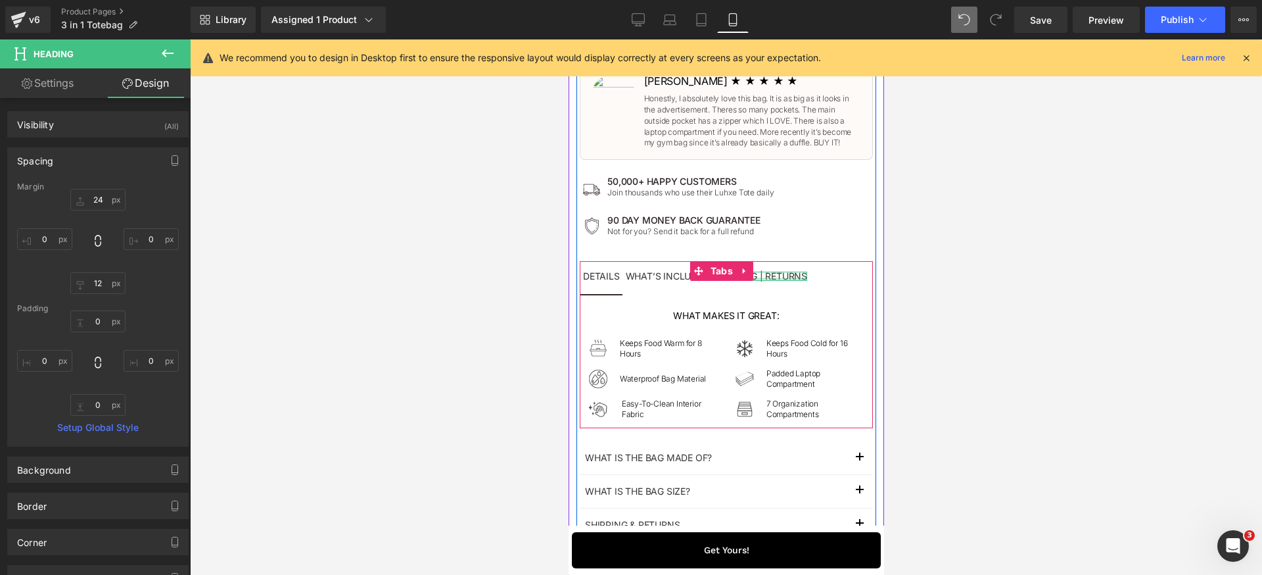
click at [774, 280] on div at bounding box center [761, 278] width 92 height 3
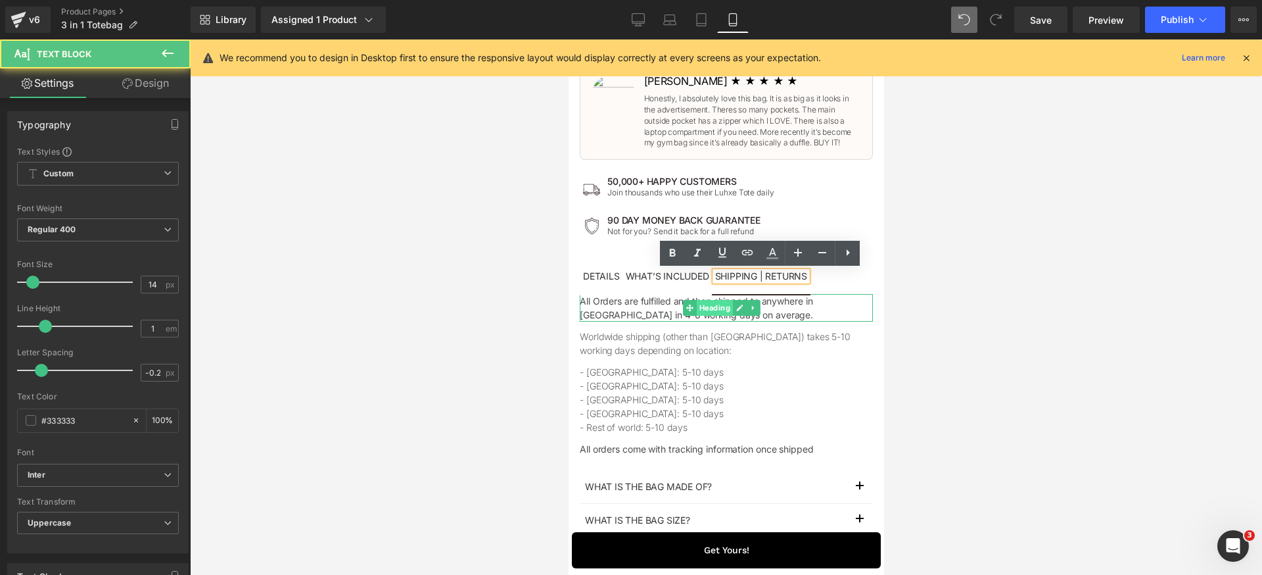
click at [715, 308] on span "Heading" at bounding box center [714, 308] width 36 height 16
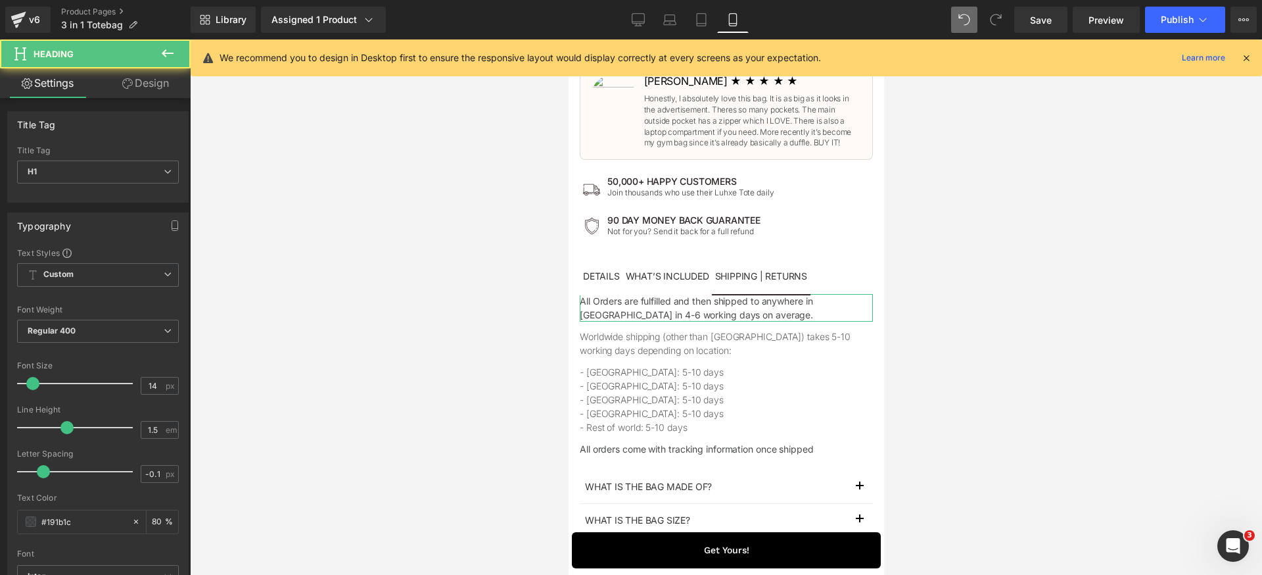
click at [147, 89] on link "Design" at bounding box center [145, 83] width 95 height 30
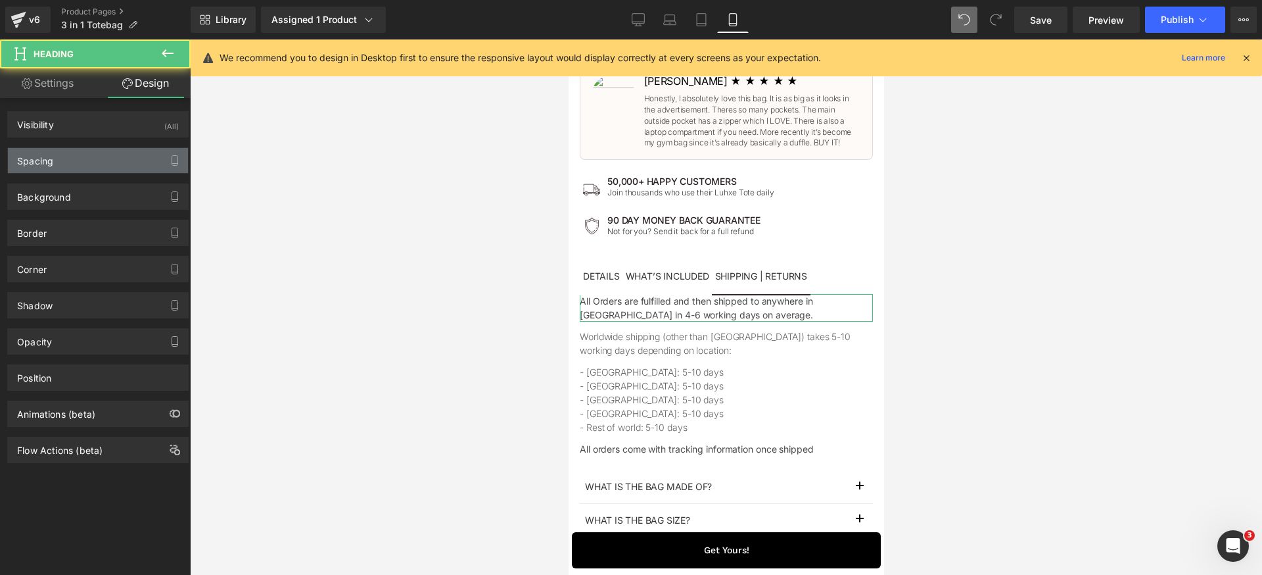
click at [75, 164] on div "Spacing" at bounding box center [98, 160] width 180 height 25
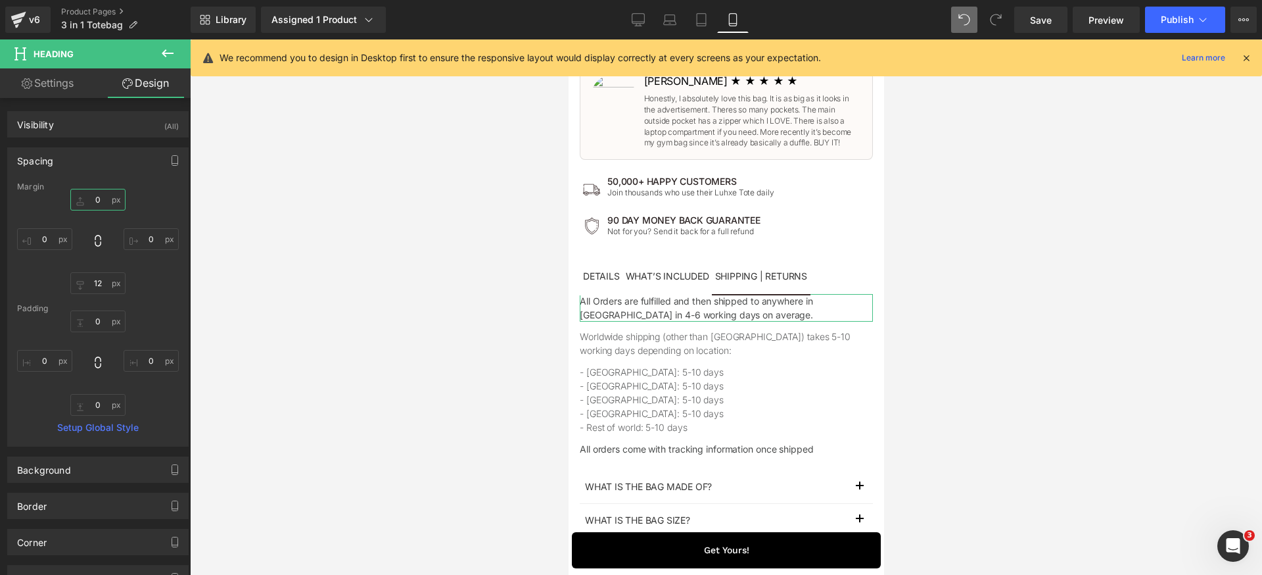
click at [101, 202] on input "0" at bounding box center [97, 200] width 55 height 22
paste input "24"
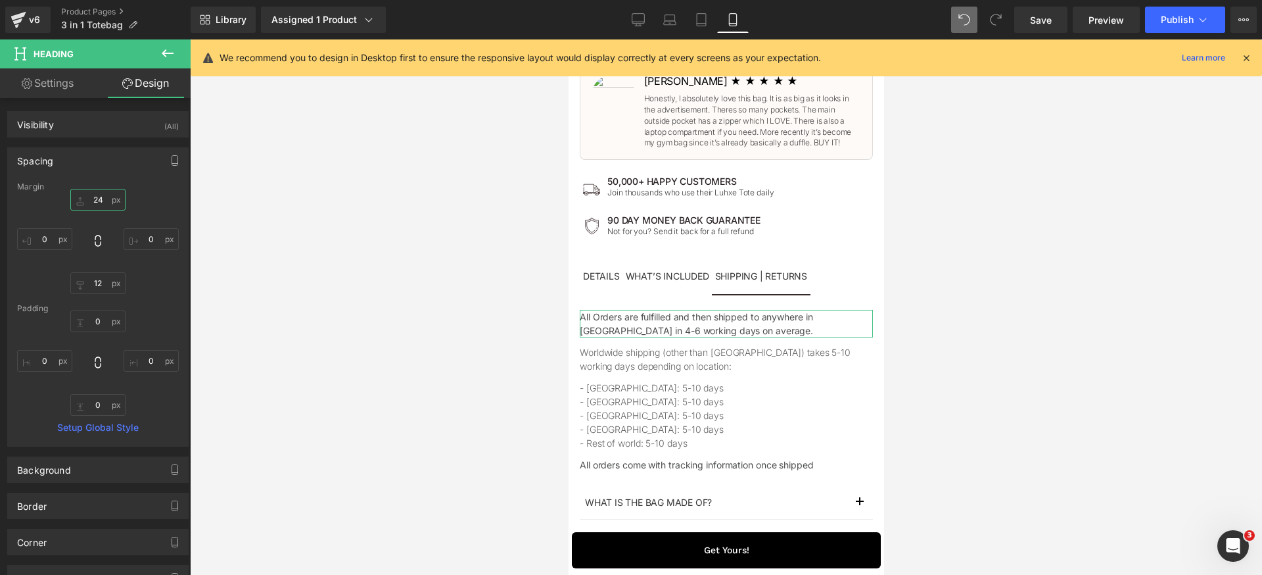
type input "24"
click at [161, 195] on div "24 0 12 0" at bounding box center [98, 241] width 162 height 105
click at [1050, 21] on span "Save" at bounding box center [1041, 20] width 22 height 14
click at [640, 20] on icon at bounding box center [638, 19] width 13 height 13
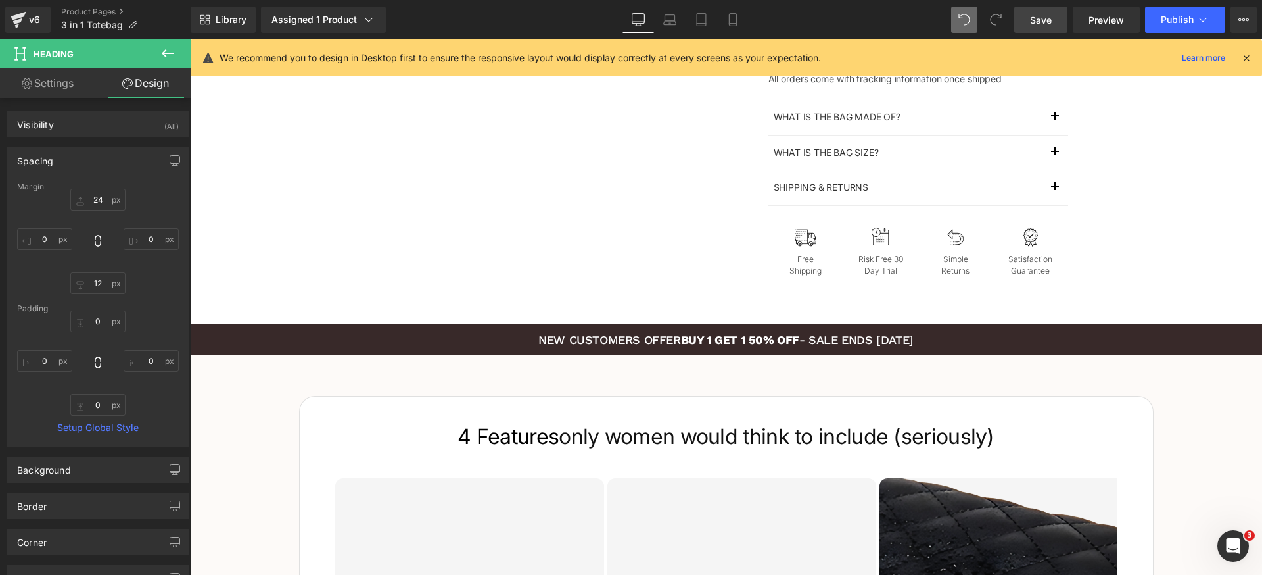
scroll to position [502, 0]
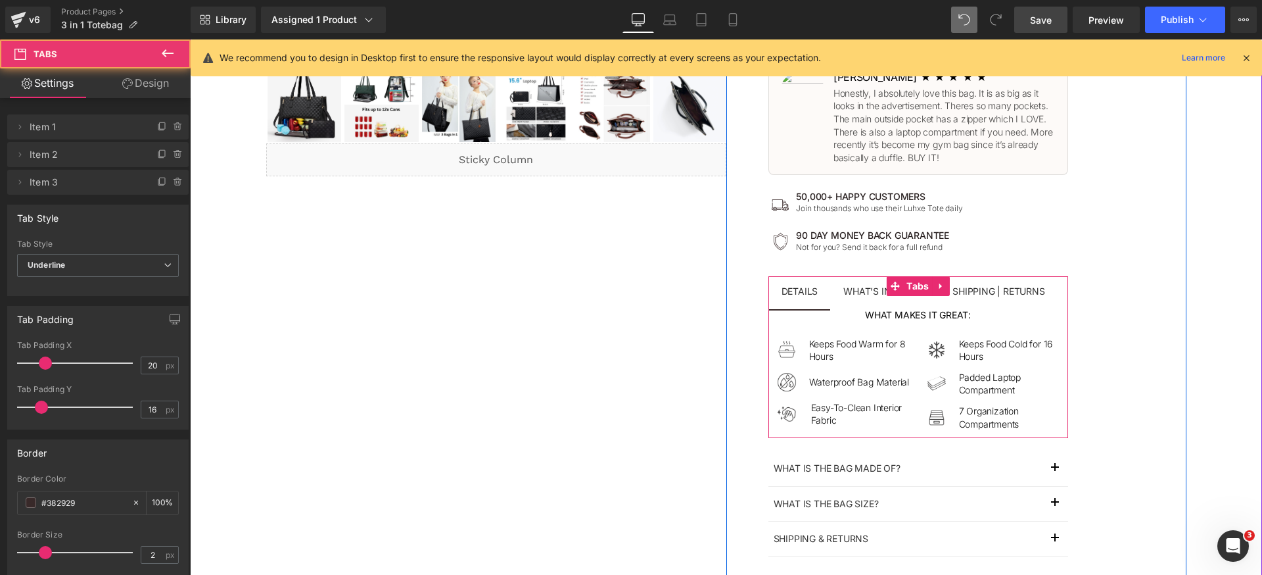
click at [799, 307] on span "DETAILS Text Block" at bounding box center [799, 292] width 63 height 33
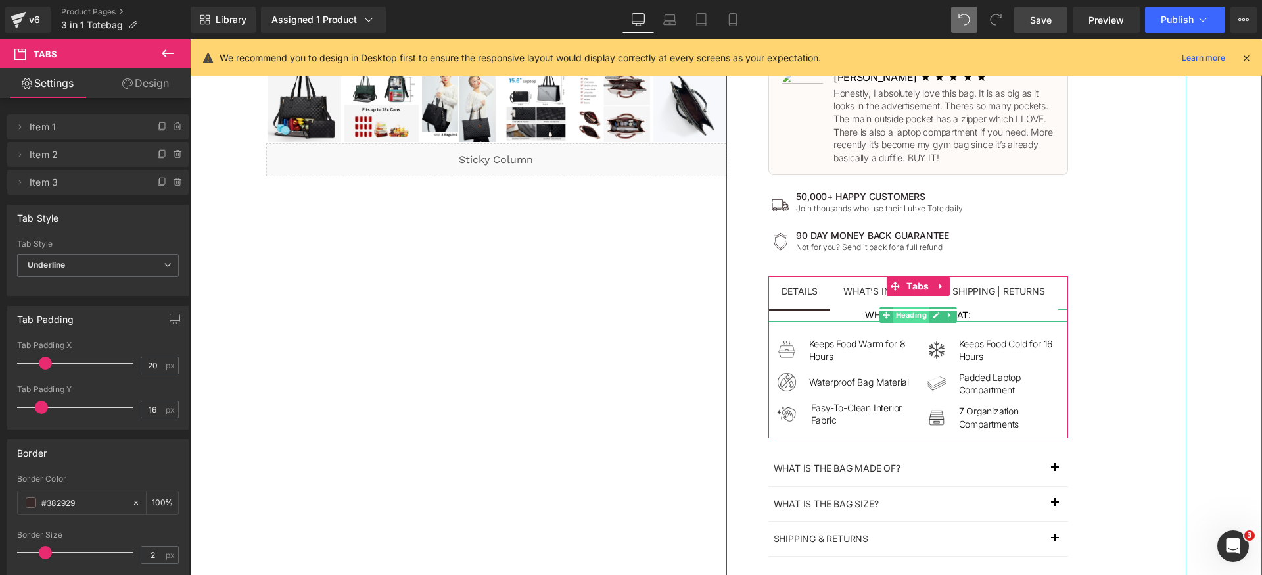
click at [897, 317] on span "Heading" at bounding box center [911, 315] width 36 height 16
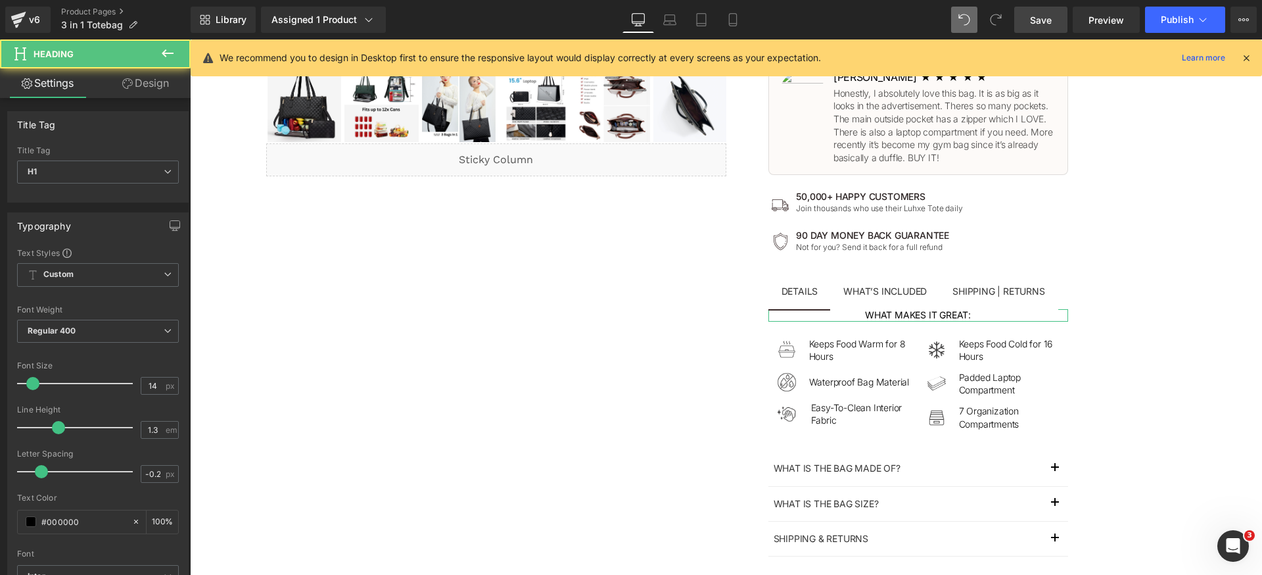
click at [119, 78] on link "Design" at bounding box center [145, 83] width 95 height 30
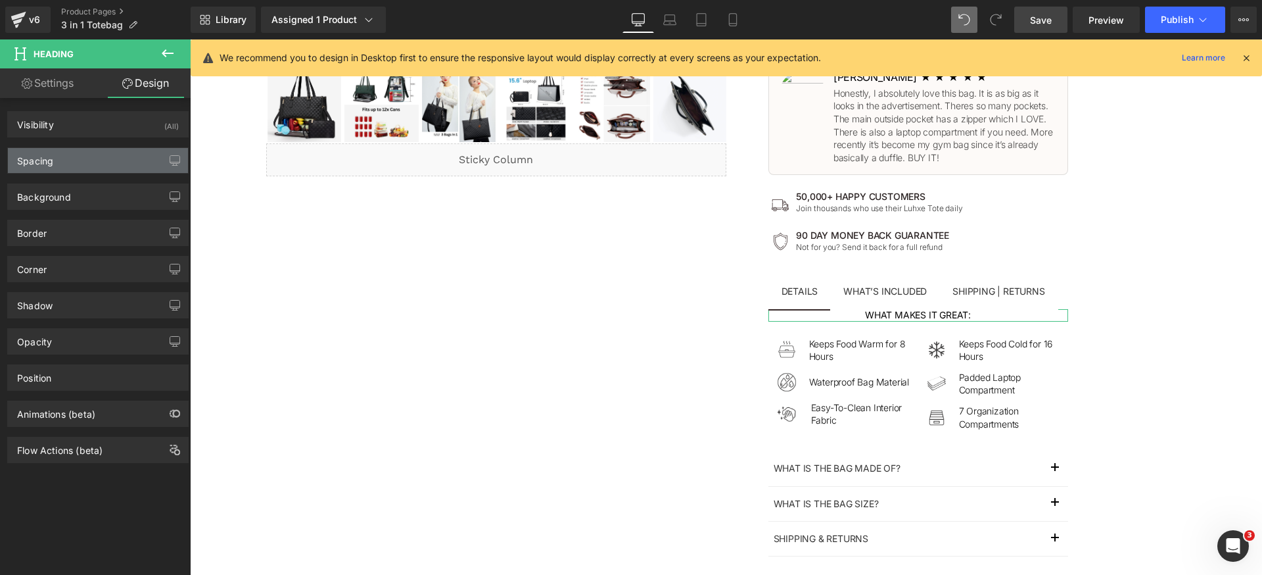
click at [60, 163] on div "Spacing" at bounding box center [98, 160] width 180 height 25
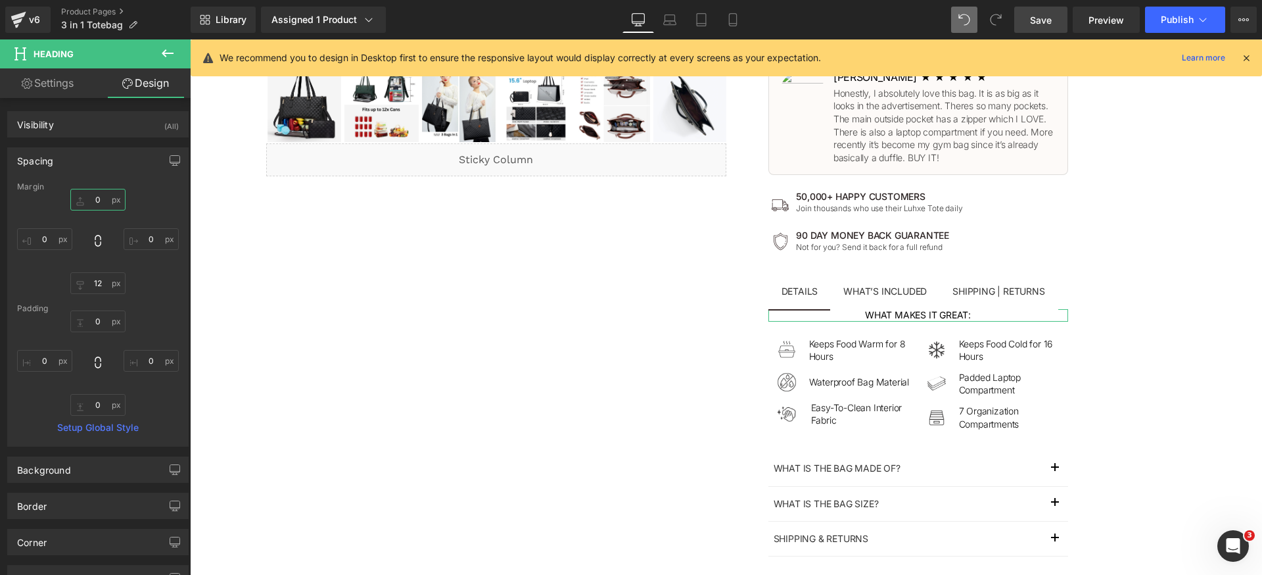
click at [105, 201] on input "0" at bounding box center [97, 200] width 55 height 22
paste input "24"
type input "24"
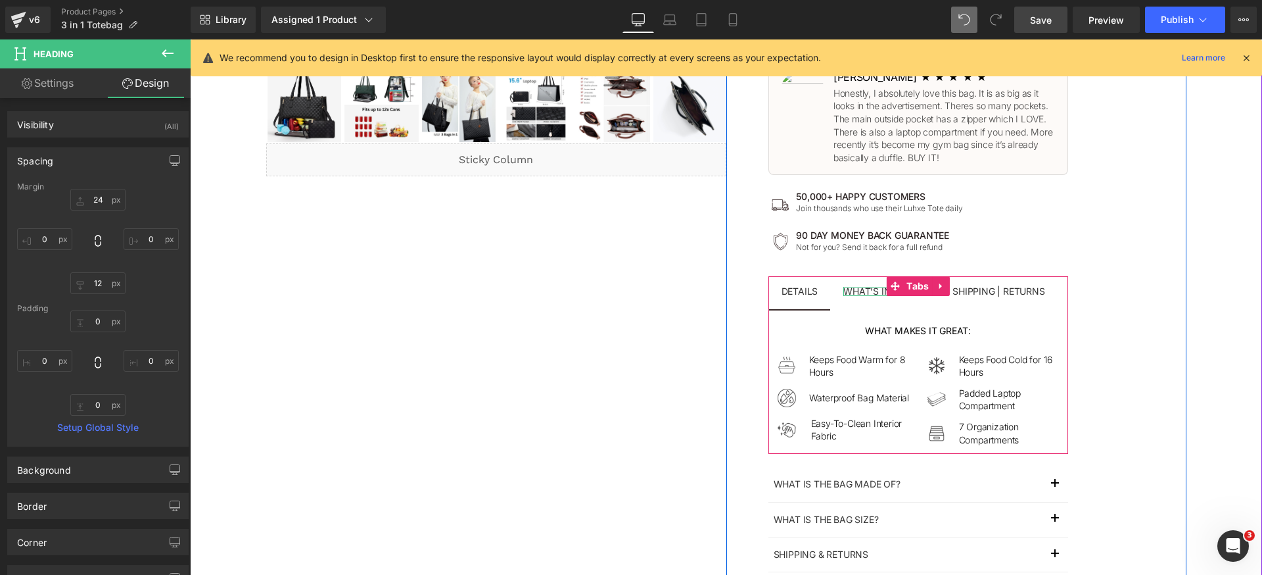
click at [856, 294] on div at bounding box center [884, 294] width 83 height 3
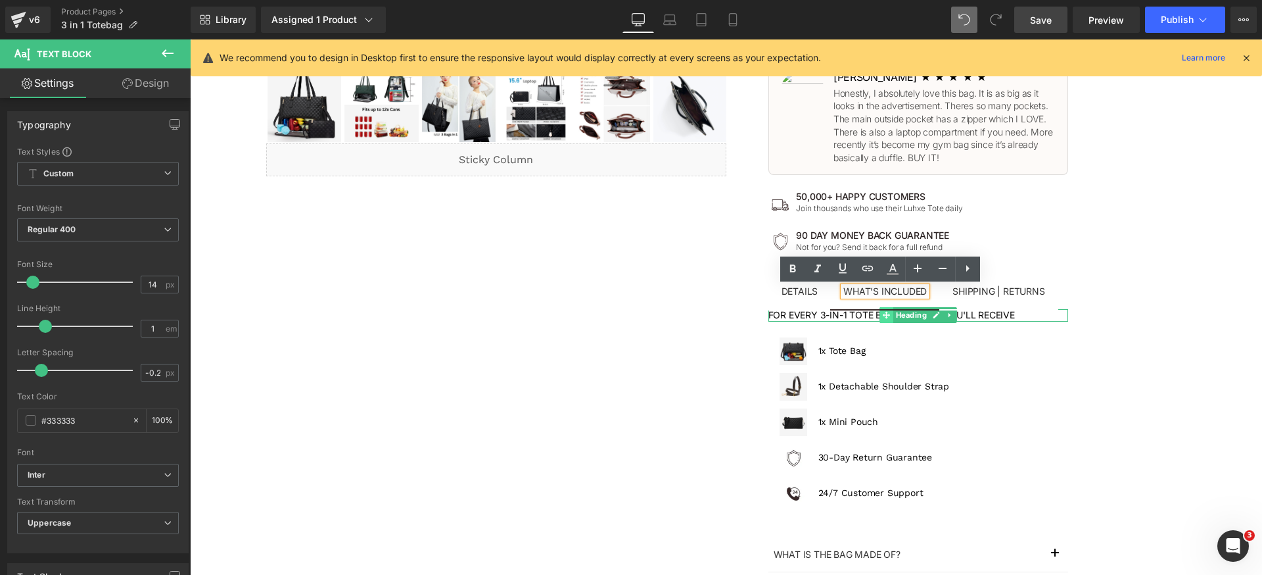
click at [887, 316] on span at bounding box center [887, 315] width 14 height 16
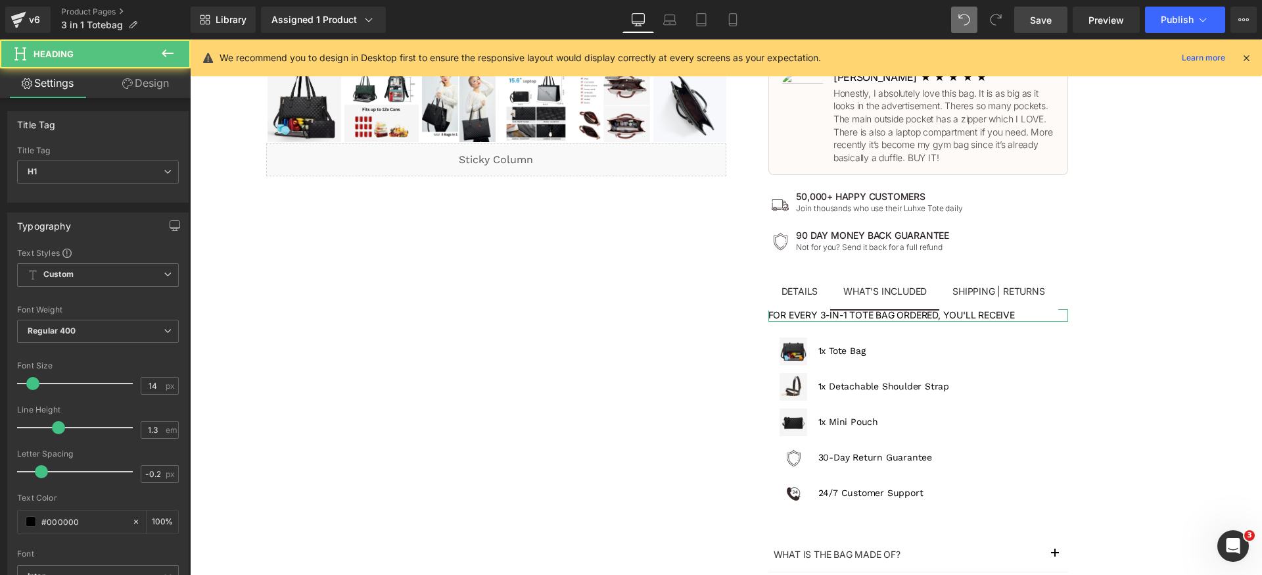
click at [148, 92] on link "Design" at bounding box center [145, 83] width 95 height 30
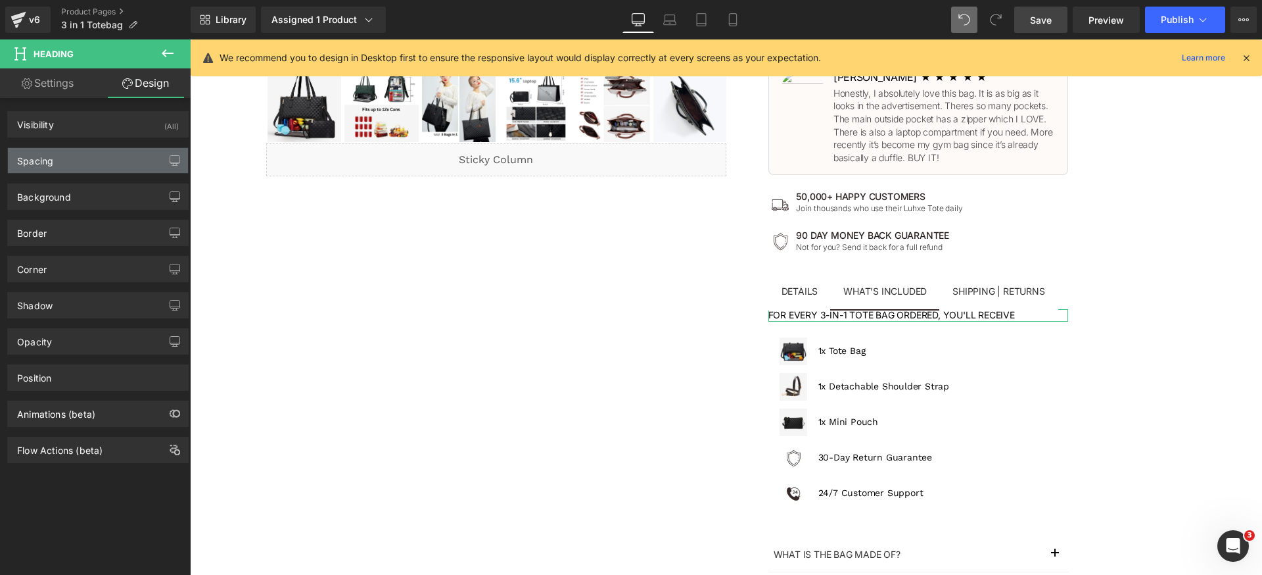
click at [80, 160] on div "Spacing" at bounding box center [98, 160] width 180 height 25
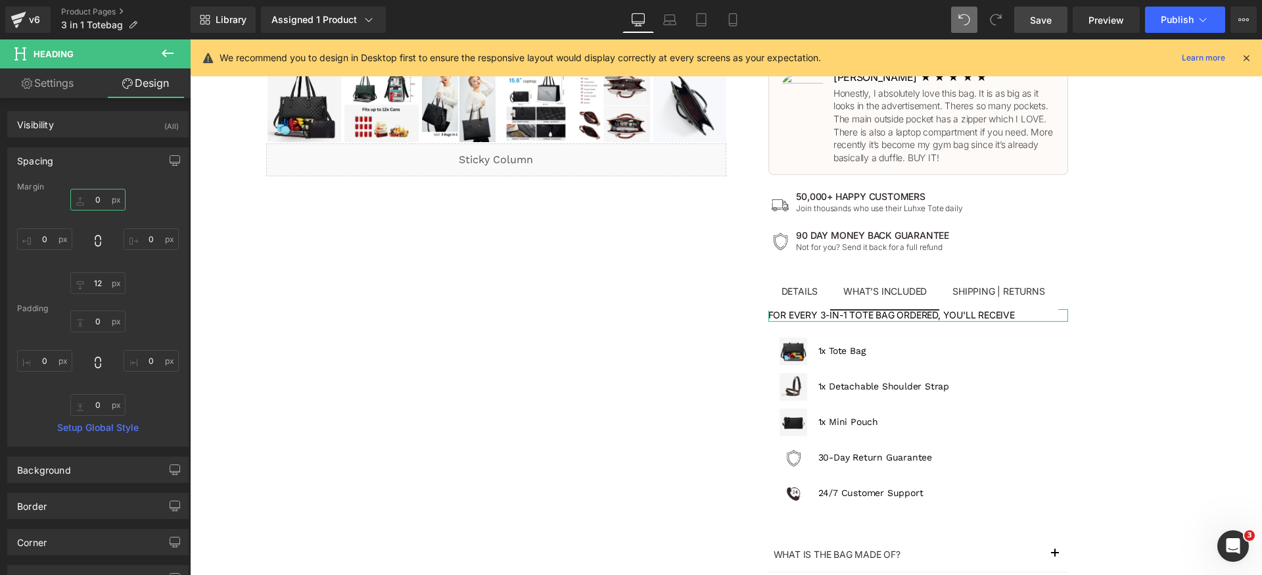
drag, startPoint x: 101, startPoint y: 201, endPoint x: 12, endPoint y: 180, distance: 91.8
click at [101, 201] on input "0" at bounding box center [97, 200] width 55 height 22
paste input "24"
type input "24"
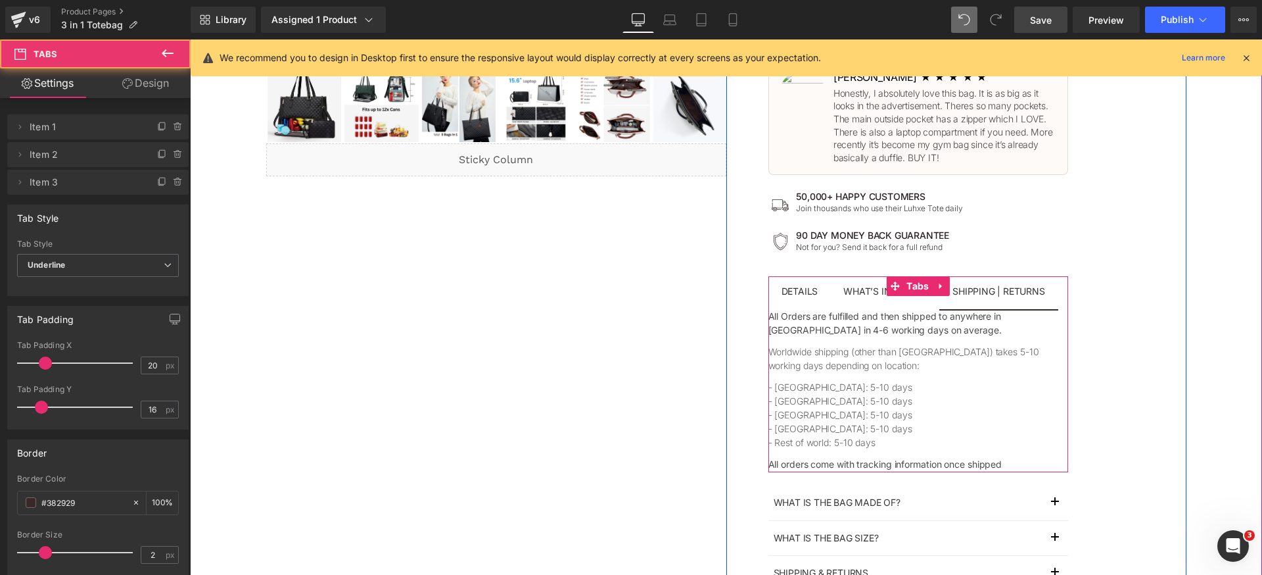
click at [981, 299] on span "Shipping | Returns Text Block" at bounding box center [998, 292] width 118 height 33
click at [899, 324] on span "Heading" at bounding box center [911, 323] width 36 height 16
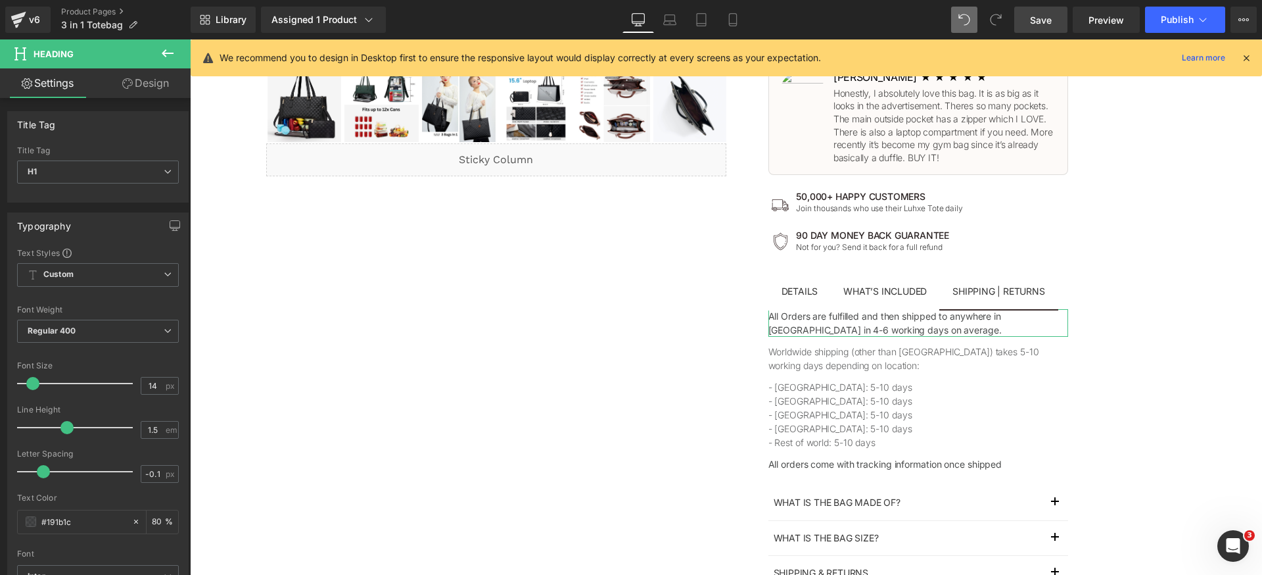
click at [155, 85] on link "Design" at bounding box center [145, 83] width 95 height 30
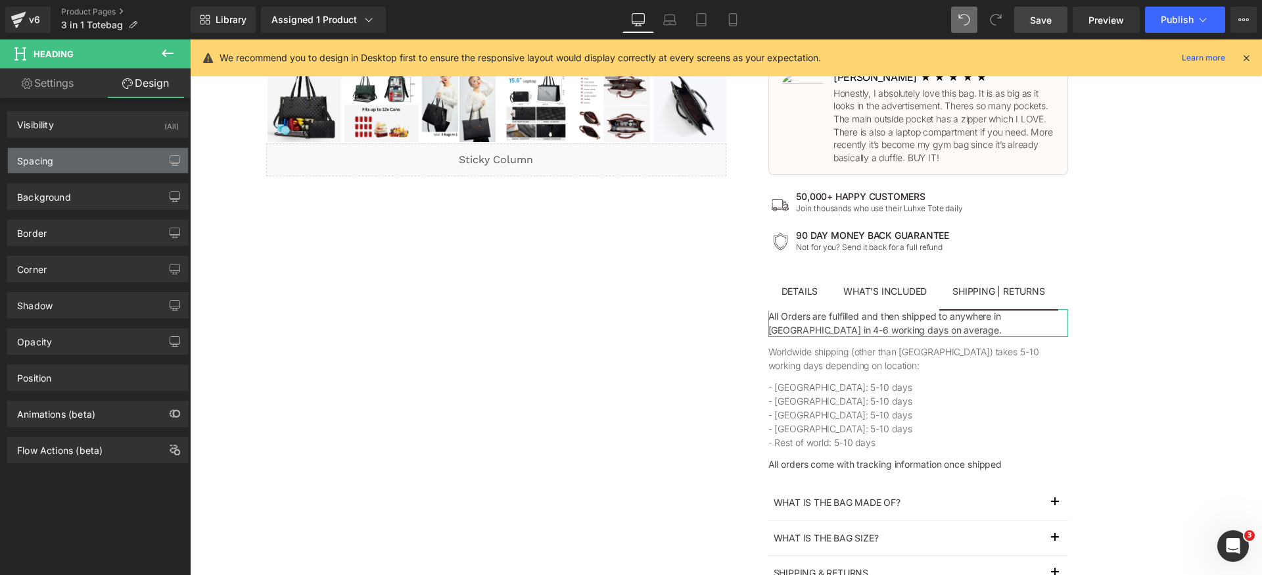
click at [84, 155] on div "Spacing" at bounding box center [98, 160] width 180 height 25
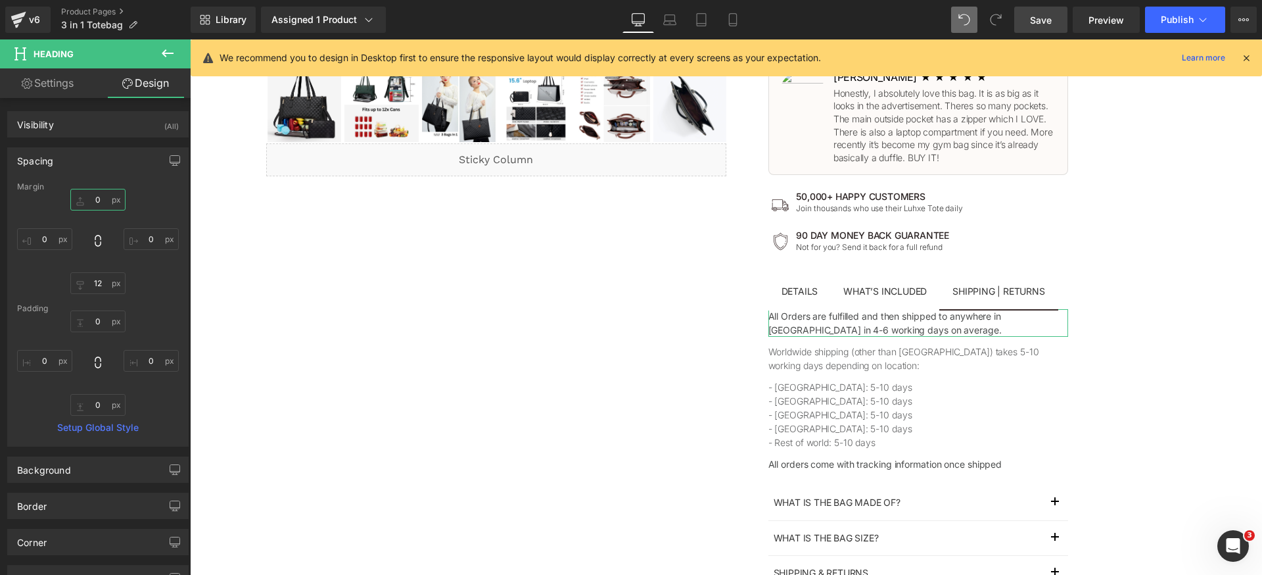
click at [104, 199] on input "0" at bounding box center [97, 200] width 55 height 22
paste input "24"
type input "24"
drag, startPoint x: 146, startPoint y: 200, endPoint x: 124, endPoint y: 193, distance: 23.5
click at [145, 200] on div "24 0 12 0" at bounding box center [98, 241] width 162 height 105
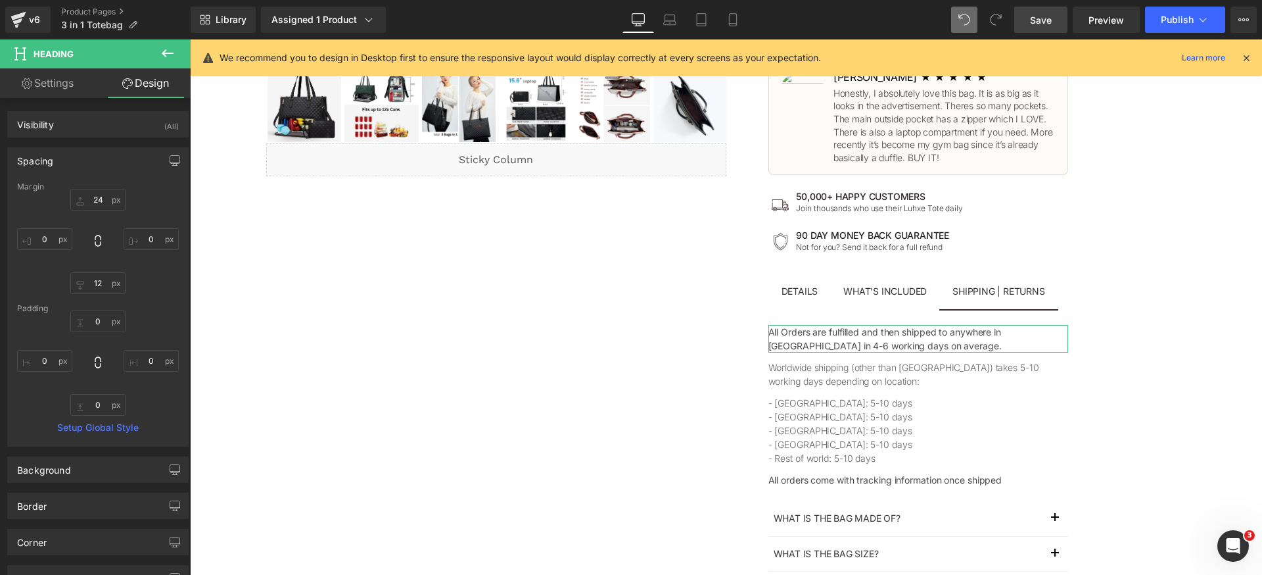
click at [100, 174] on div "Spacing [GEOGRAPHIC_DATA] 24 0 12 0 [GEOGRAPHIC_DATA] 0 0 0 0 Setup Global Style" at bounding box center [97, 296] width 181 height 299
click at [1047, 22] on span "Save" at bounding box center [1041, 20] width 22 height 14
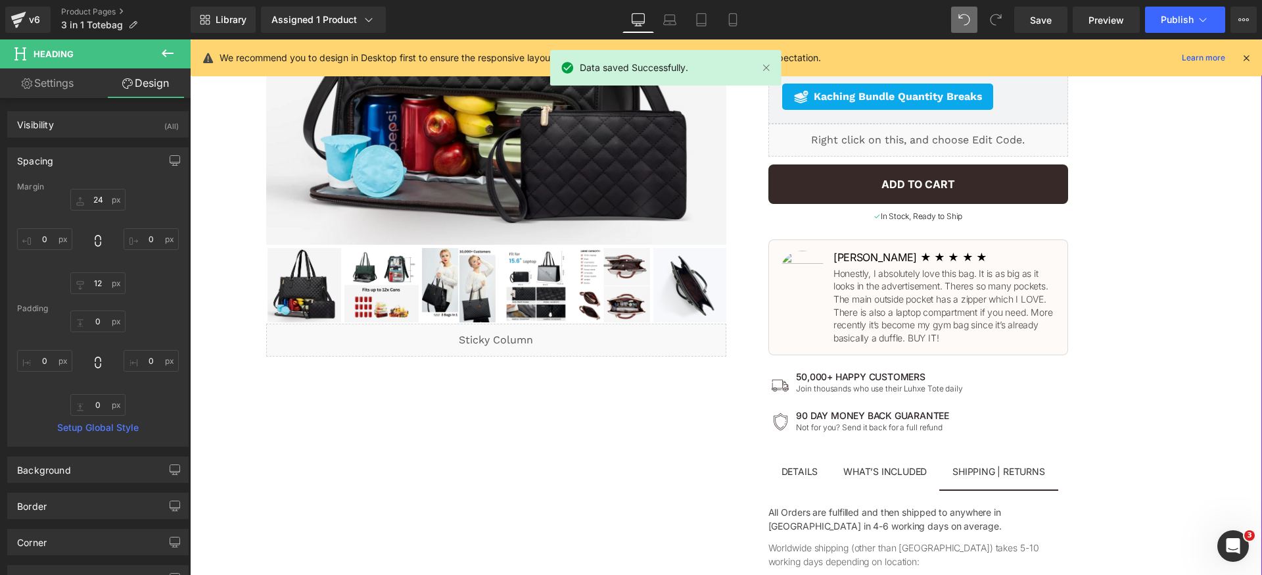
scroll to position [187, 0]
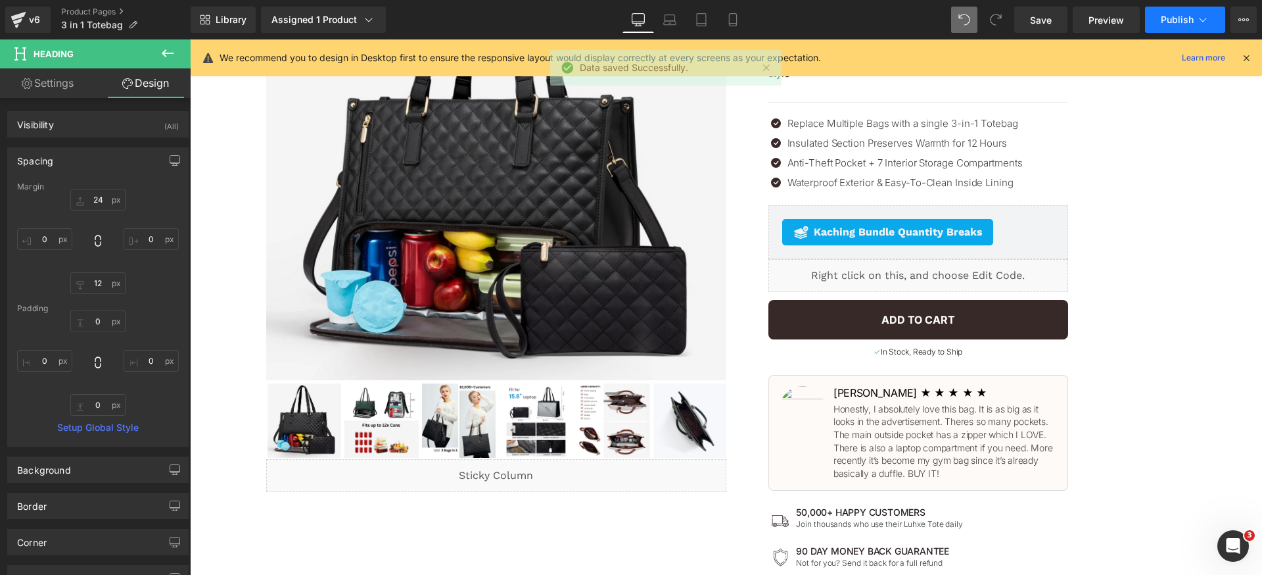
click at [1181, 22] on span "Publish" at bounding box center [1177, 19] width 33 height 11
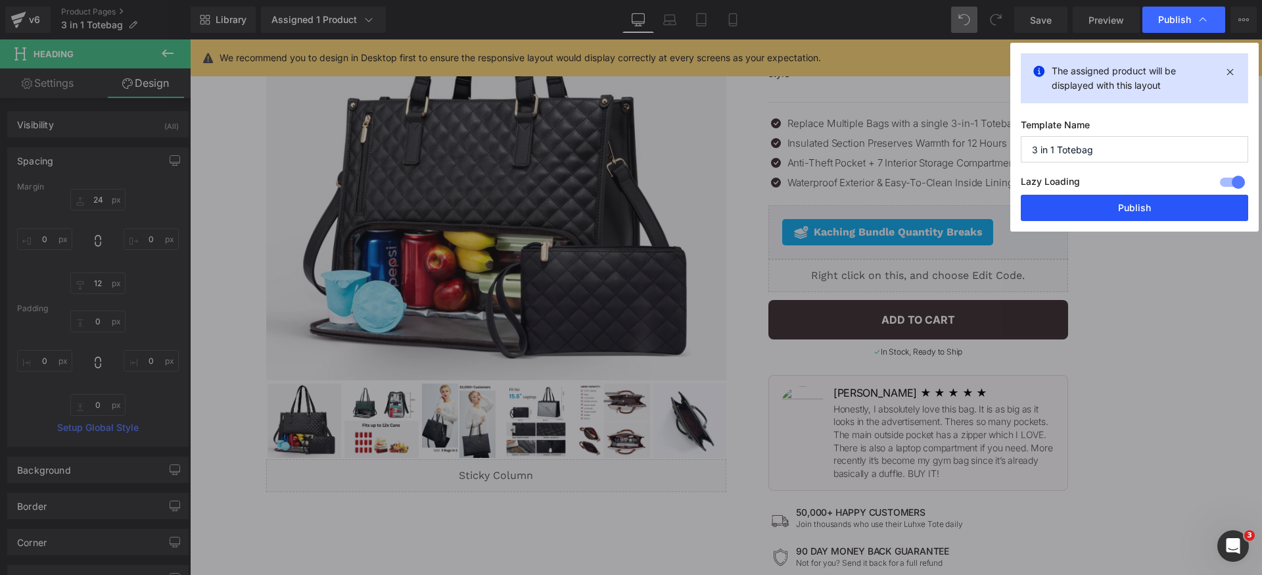
click at [1164, 210] on button "Publish" at bounding box center [1134, 208] width 227 height 26
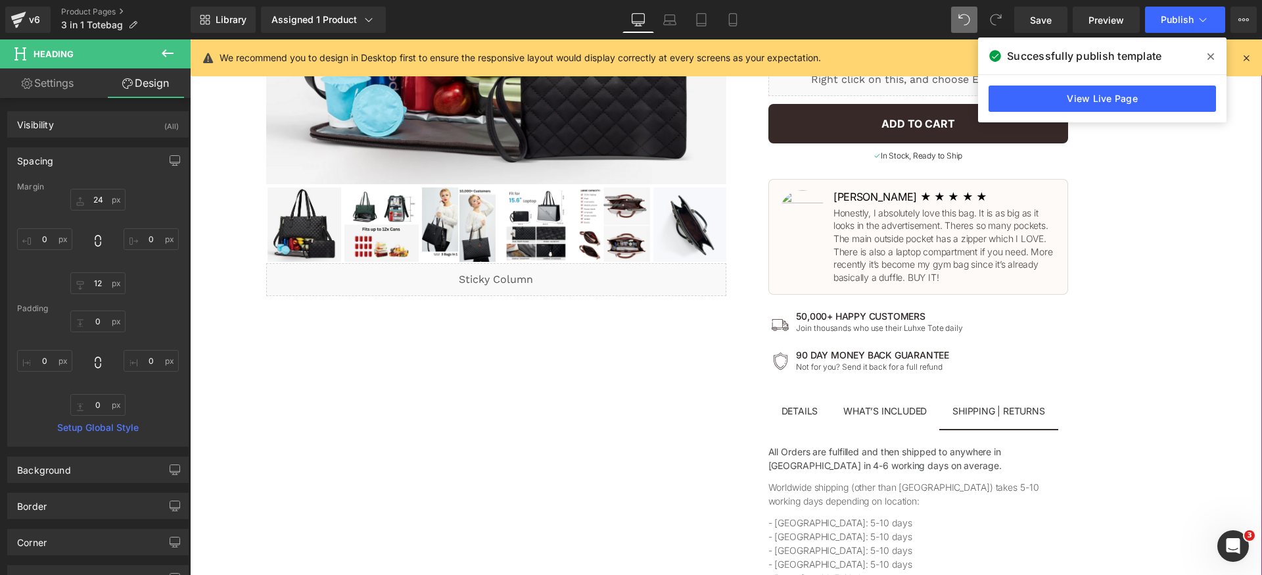
scroll to position [560, 0]
